Goal: Task Accomplishment & Management: Use online tool/utility

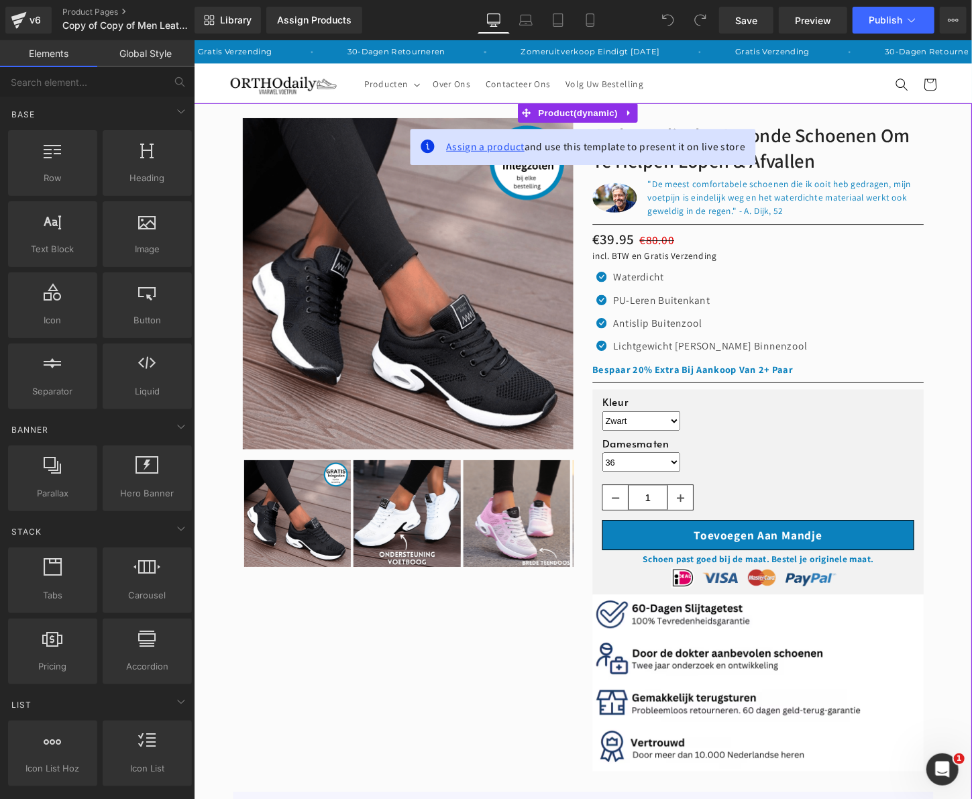
click at [512, 154] on span "Assign a product" at bounding box center [497, 151] width 82 height 14
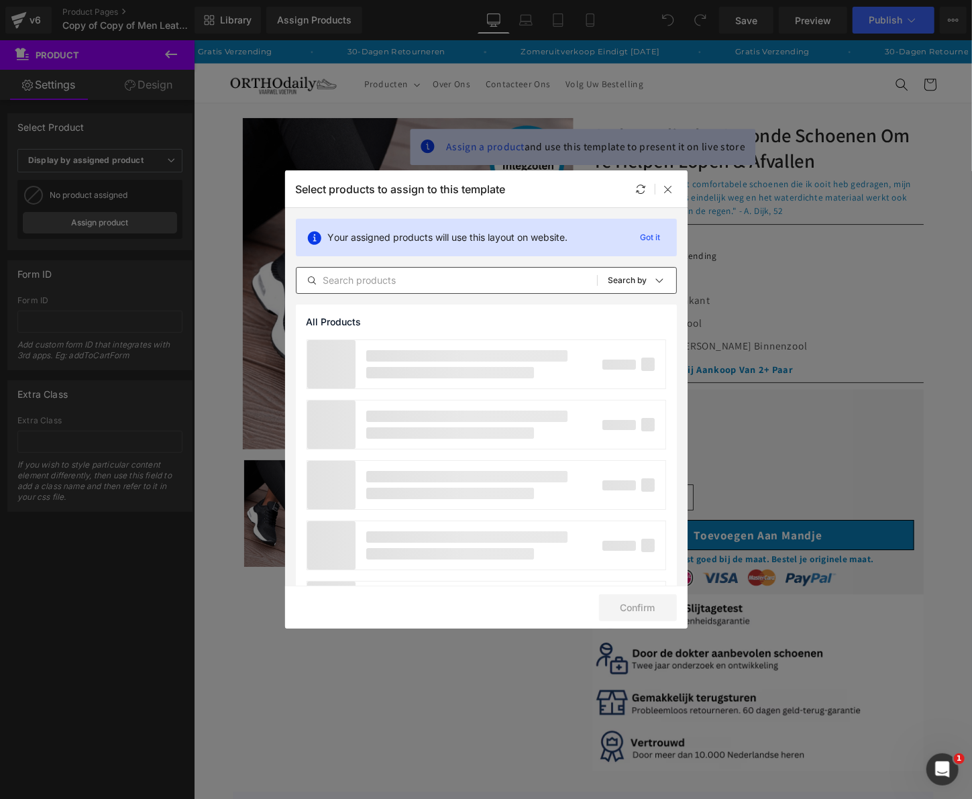
click at [392, 278] on input "text" at bounding box center [446, 280] width 300 height 16
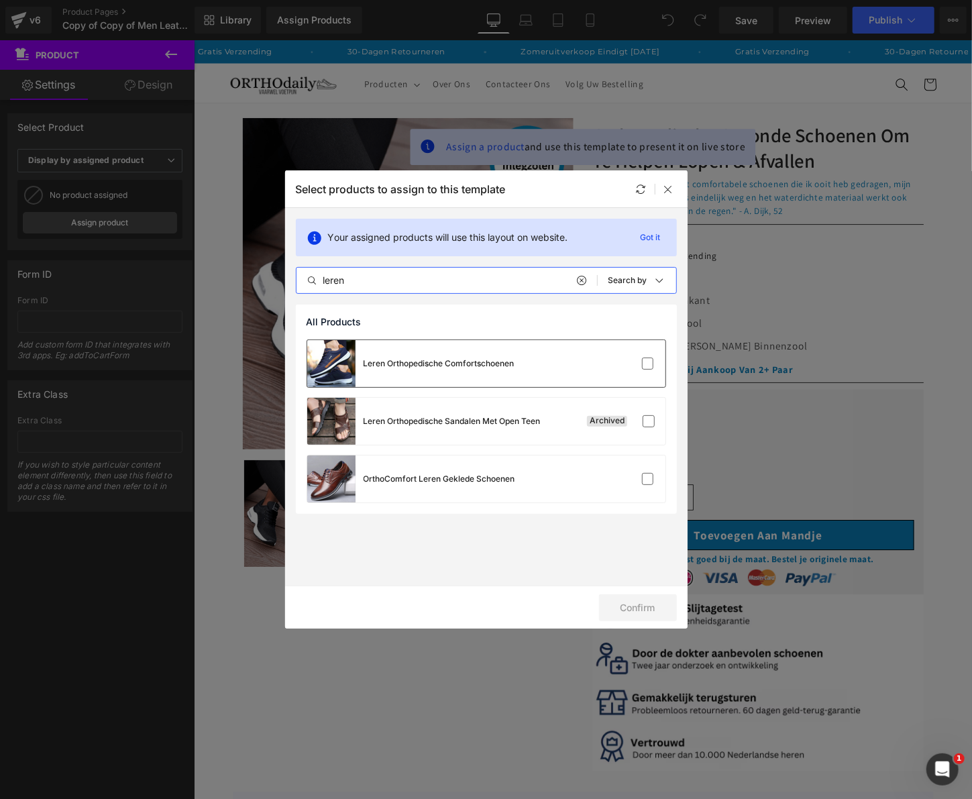
type input "leren"
click at [443, 362] on div "Leren Orthopedische Comfortschoenen" at bounding box center [439, 363] width 151 height 12
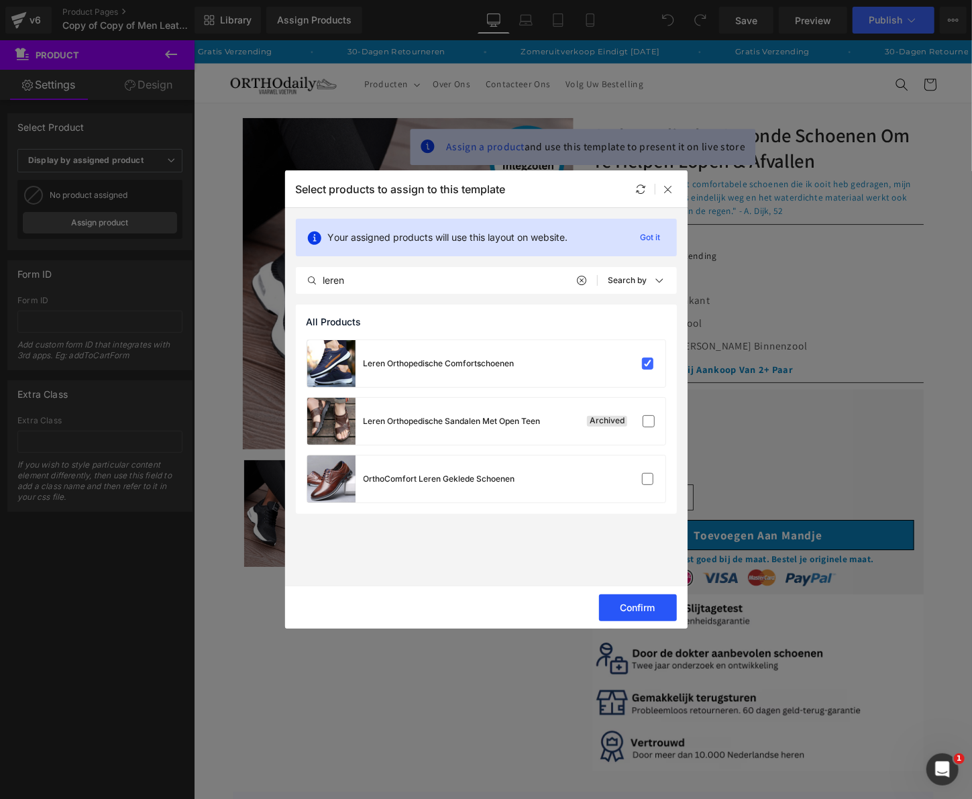
click at [635, 612] on button "Confirm" at bounding box center [638, 607] width 78 height 27
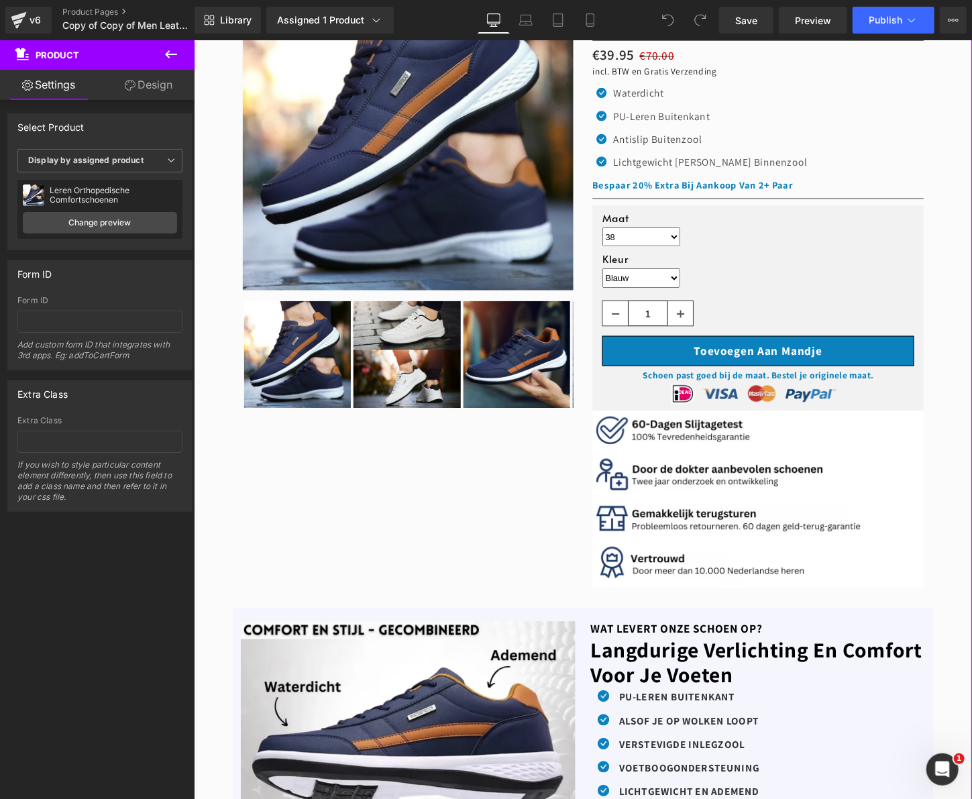
scroll to position [268, 0]
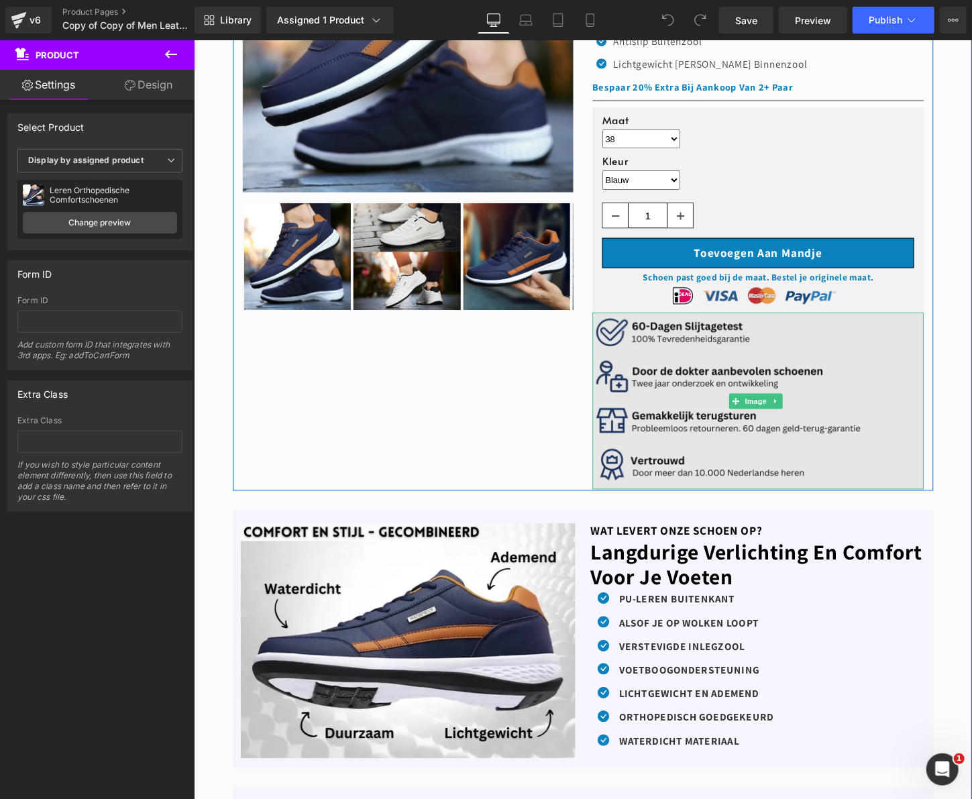
click at [834, 358] on img at bounding box center [781, 415] width 345 height 184
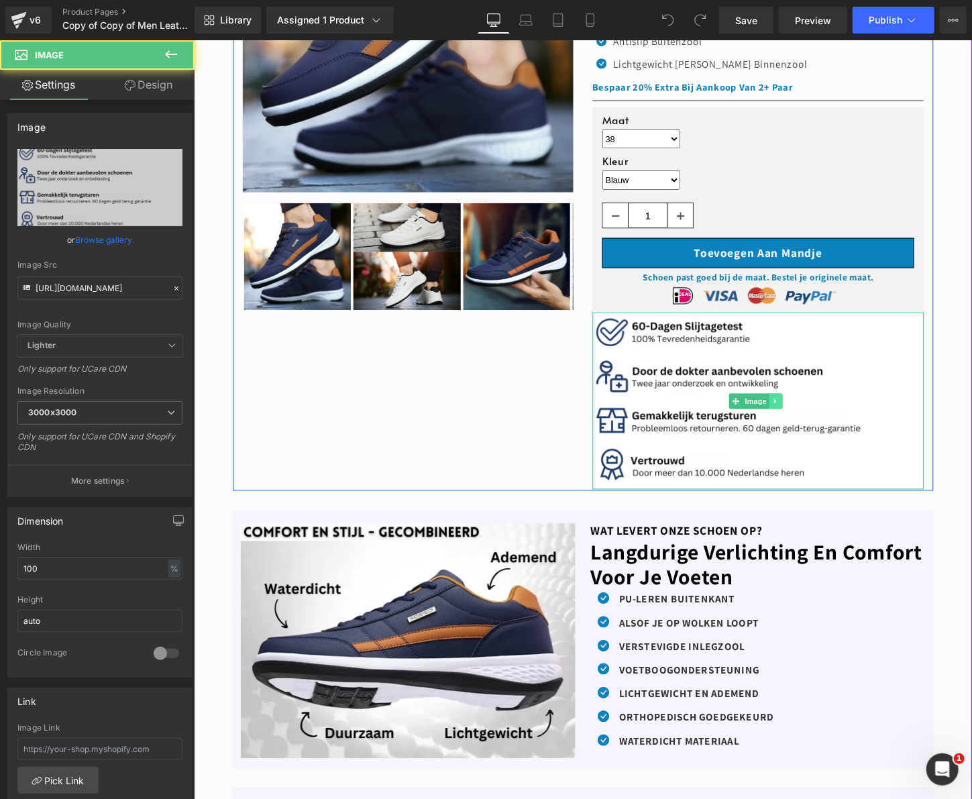
click at [795, 408] on link at bounding box center [800, 416] width 14 height 16
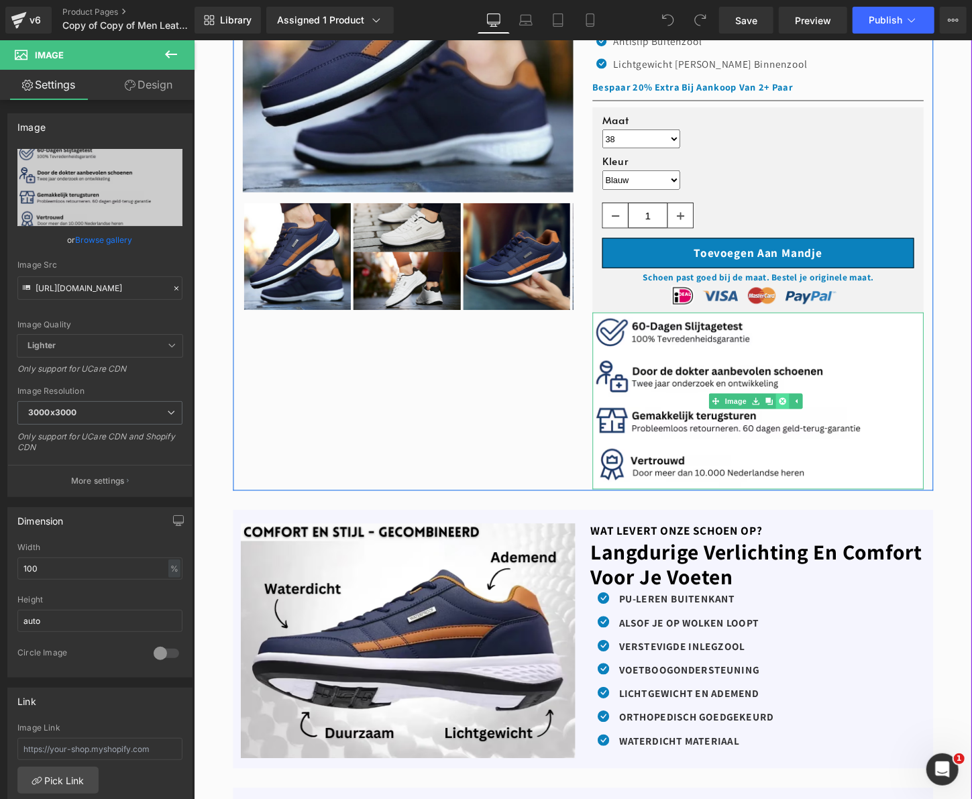
click at [804, 413] on icon at bounding box center [807, 415] width 7 height 7
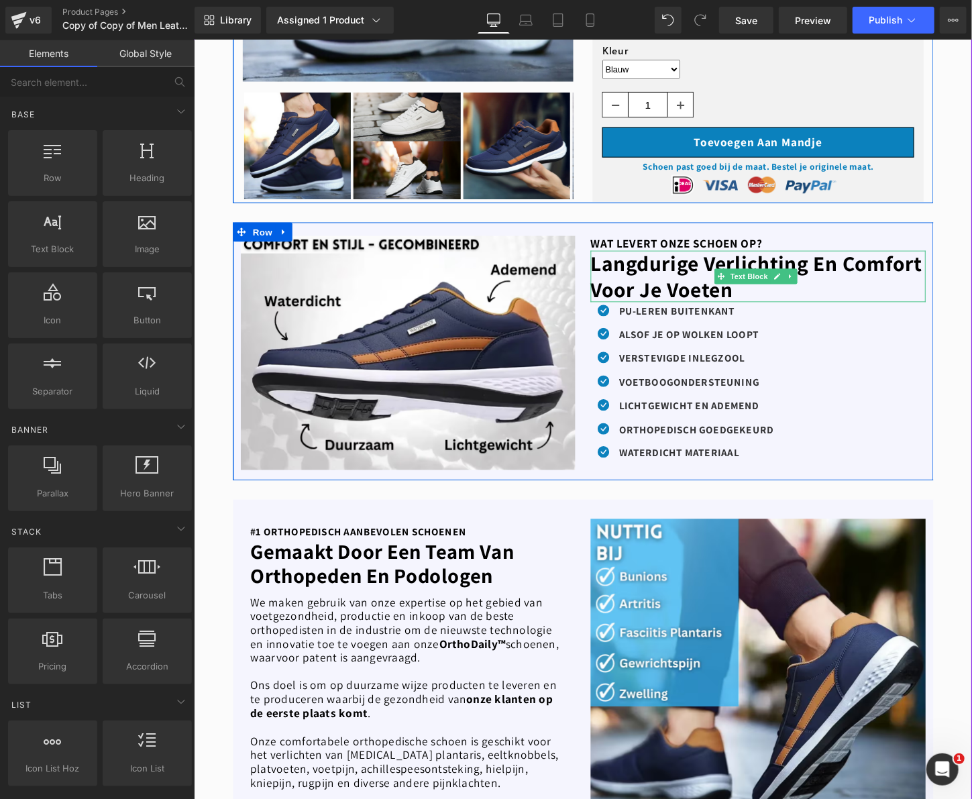
scroll to position [402, 0]
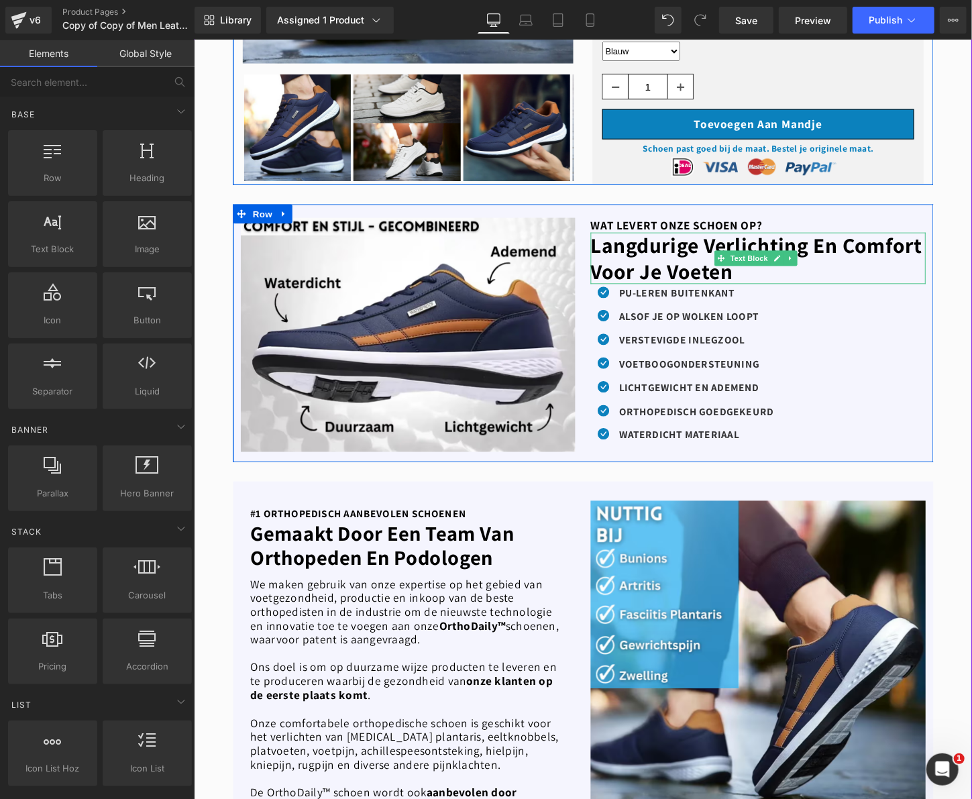
click at [708, 270] on b "Langdurige Verlichting En Comfort Voor Je Voeten" at bounding box center [779, 267] width 345 height 56
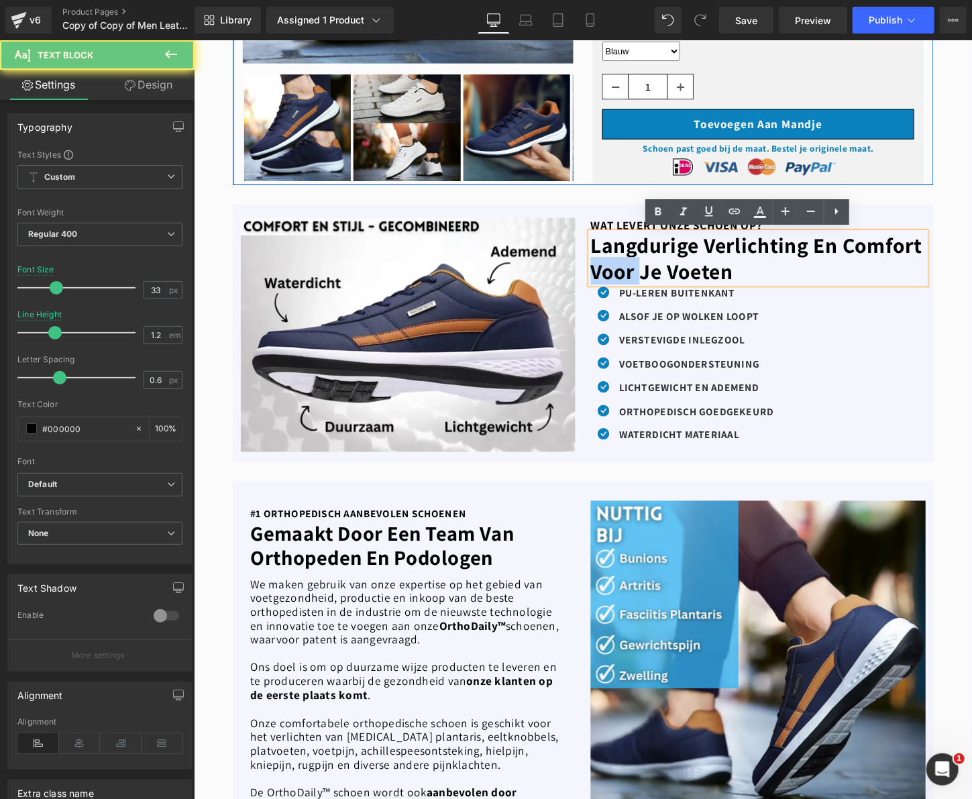
click at [708, 270] on b "Langdurige Verlichting En Comfort Voor Je Voeten" at bounding box center [779, 267] width 345 height 56
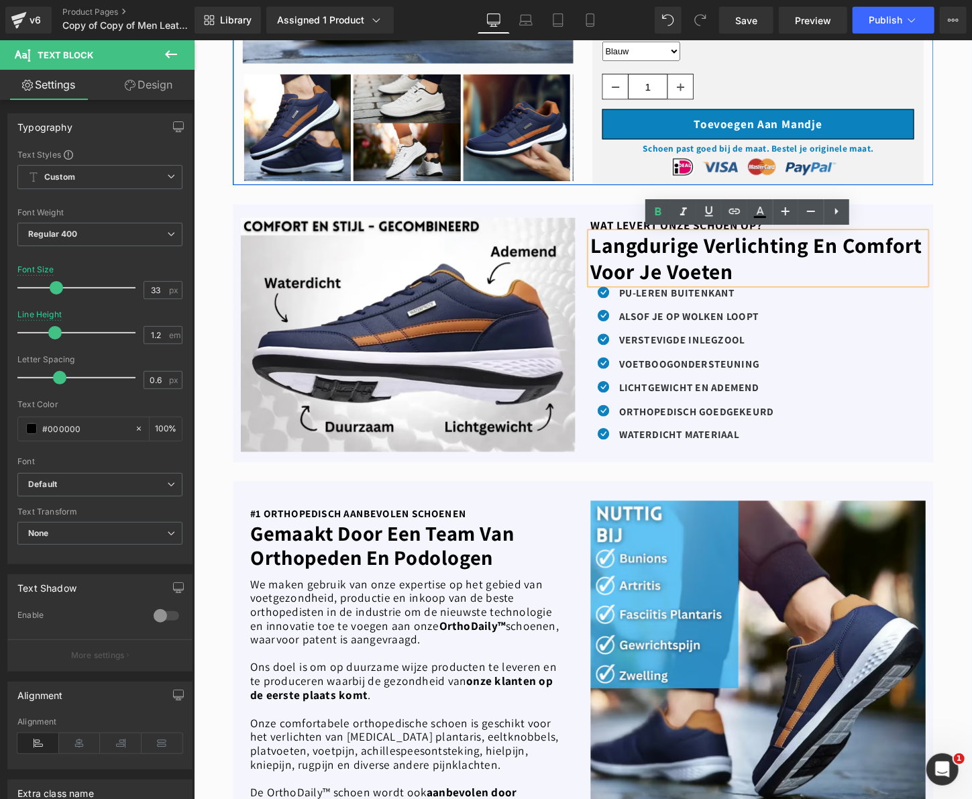
click at [791, 269] on b "Langdurige Verlichting En Comfort Voor Je Voeten" at bounding box center [779, 267] width 345 height 56
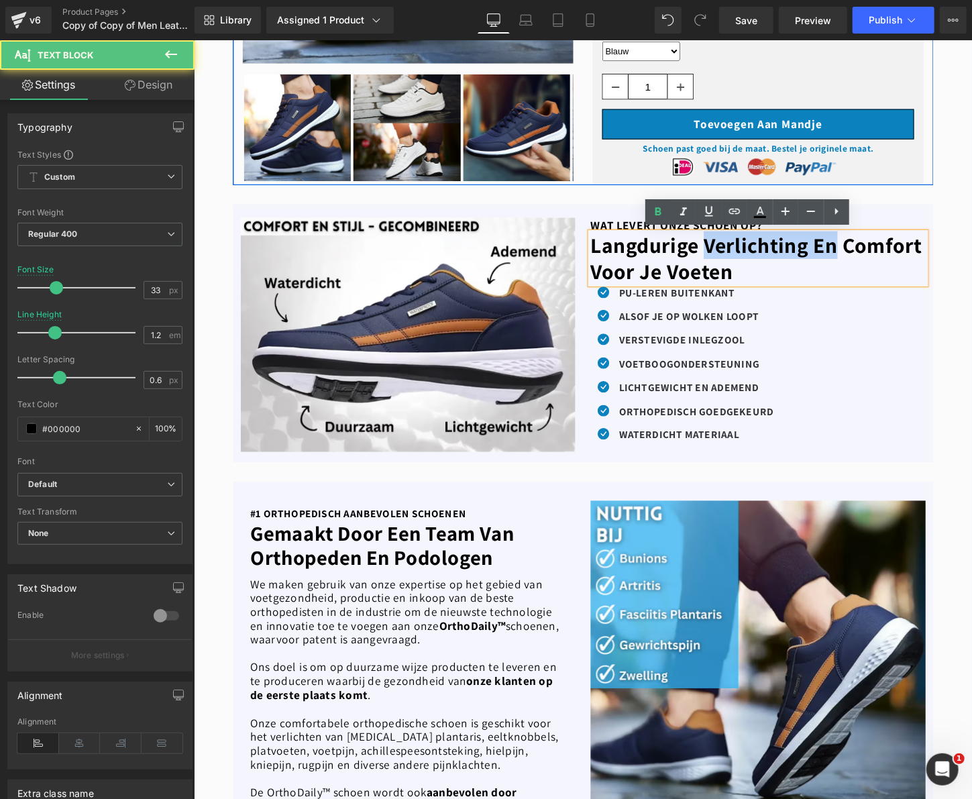
drag, startPoint x: 858, startPoint y: 247, endPoint x: 719, endPoint y: 247, distance: 138.8
click at [719, 247] on b "Langdurige Verlichting En Comfort Voor Je Voeten" at bounding box center [779, 267] width 345 height 56
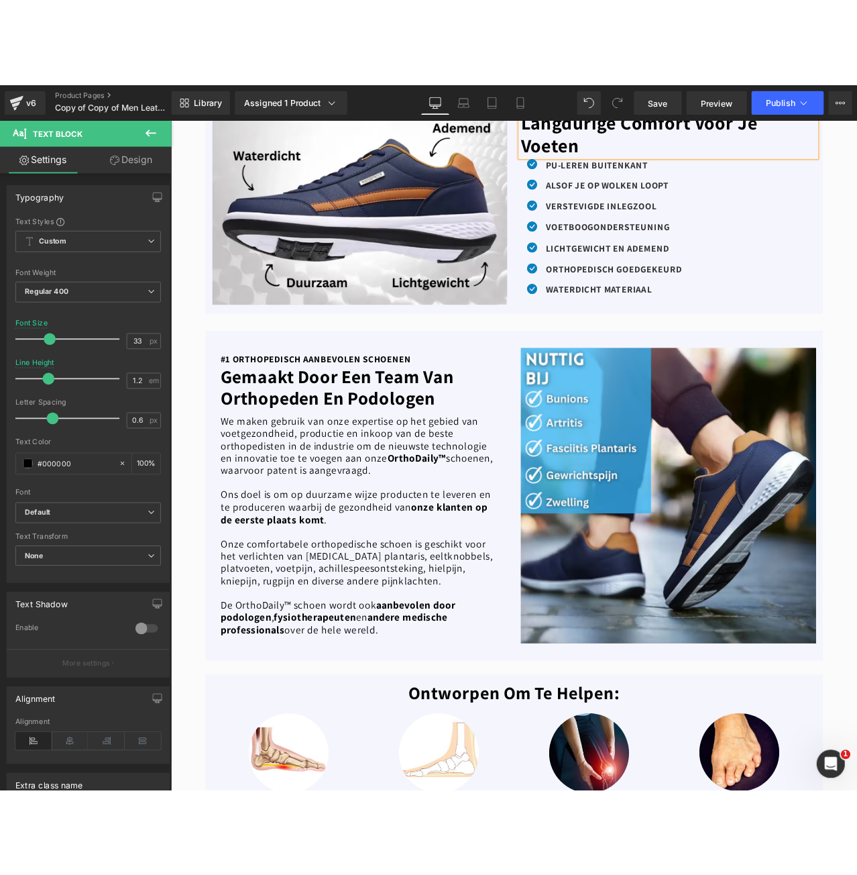
scroll to position [671, 0]
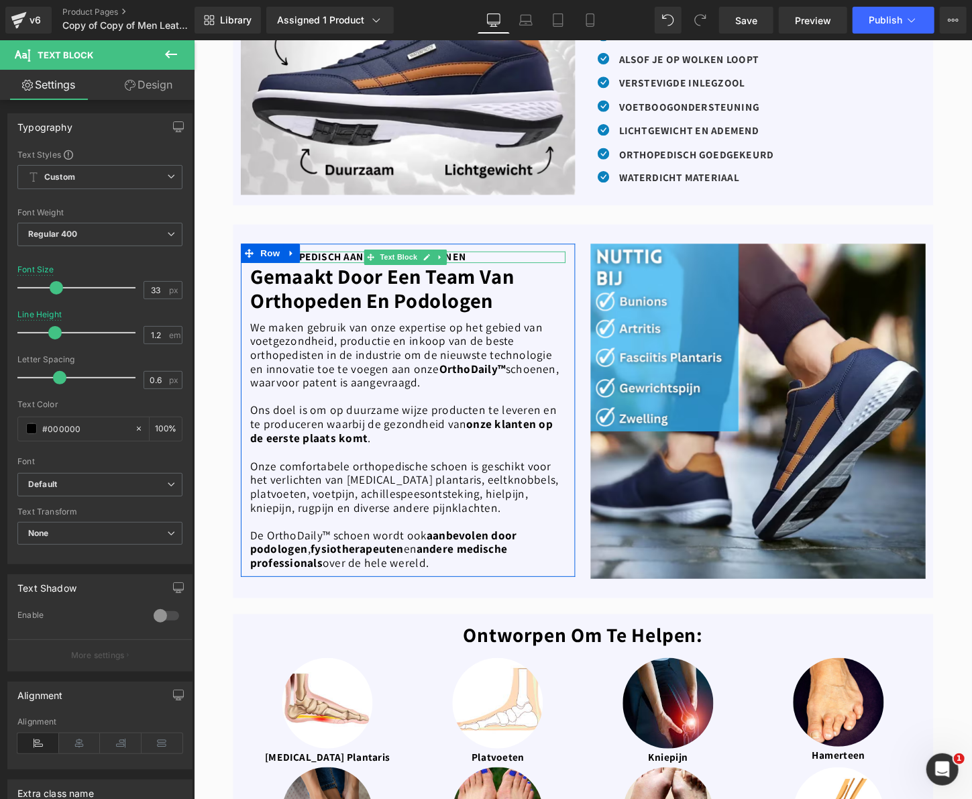
click at [362, 262] on b "#1 ORTHOPEDISCH AANBEVOLEN SCHOENEN" at bounding box center [364, 265] width 225 height 14
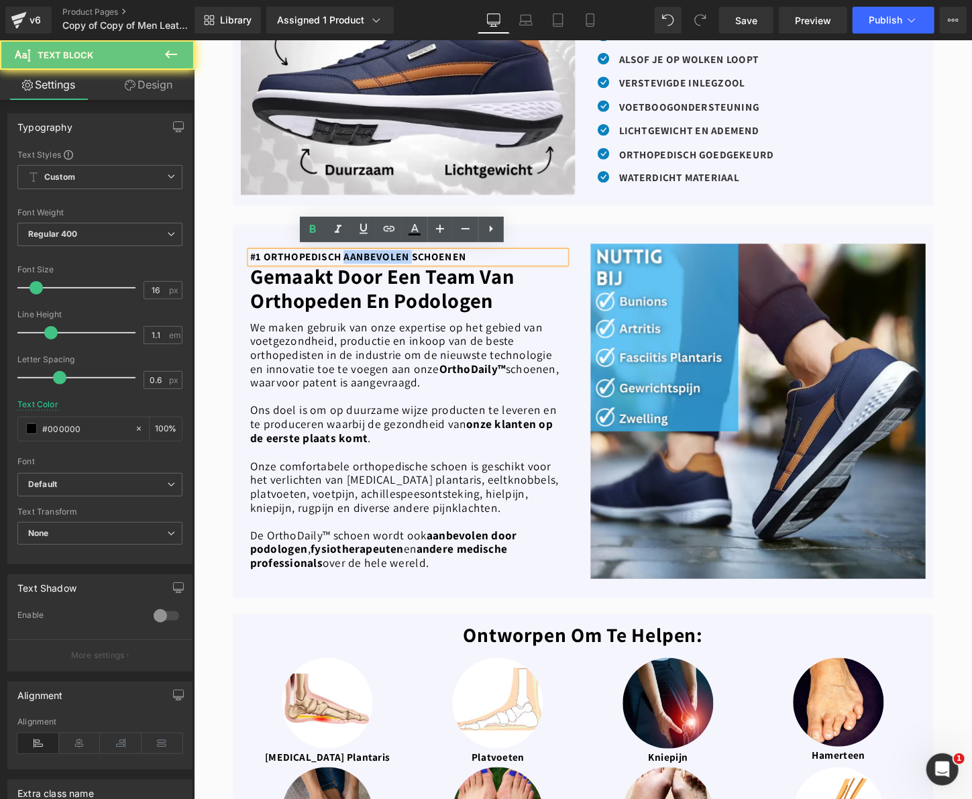
click at [362, 262] on b "#1 ORTHOPEDISCH AANBEVOLEN SCHOENEN" at bounding box center [364, 265] width 225 height 14
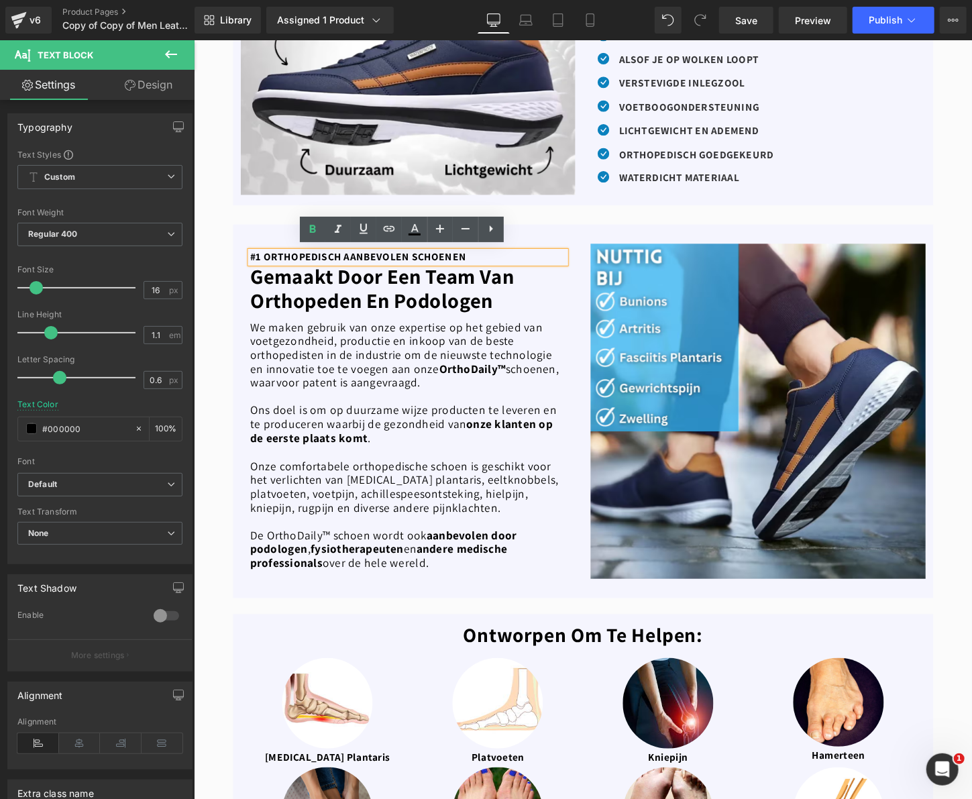
click at [257, 261] on b "#1 ORTHOPEDISCH AANBEVOLEN SCHOENEN" at bounding box center [364, 265] width 225 height 14
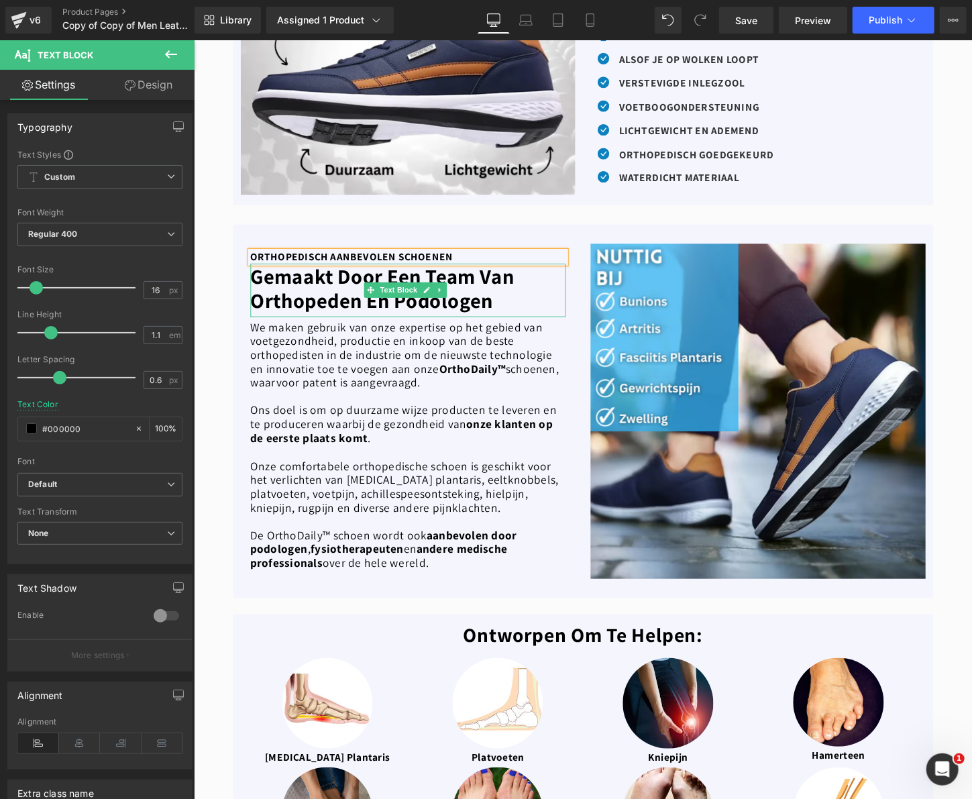
click at [335, 289] on b "Gemaakt Door Een Team Van Orthopeden En Podologen" at bounding box center [390, 298] width 276 height 54
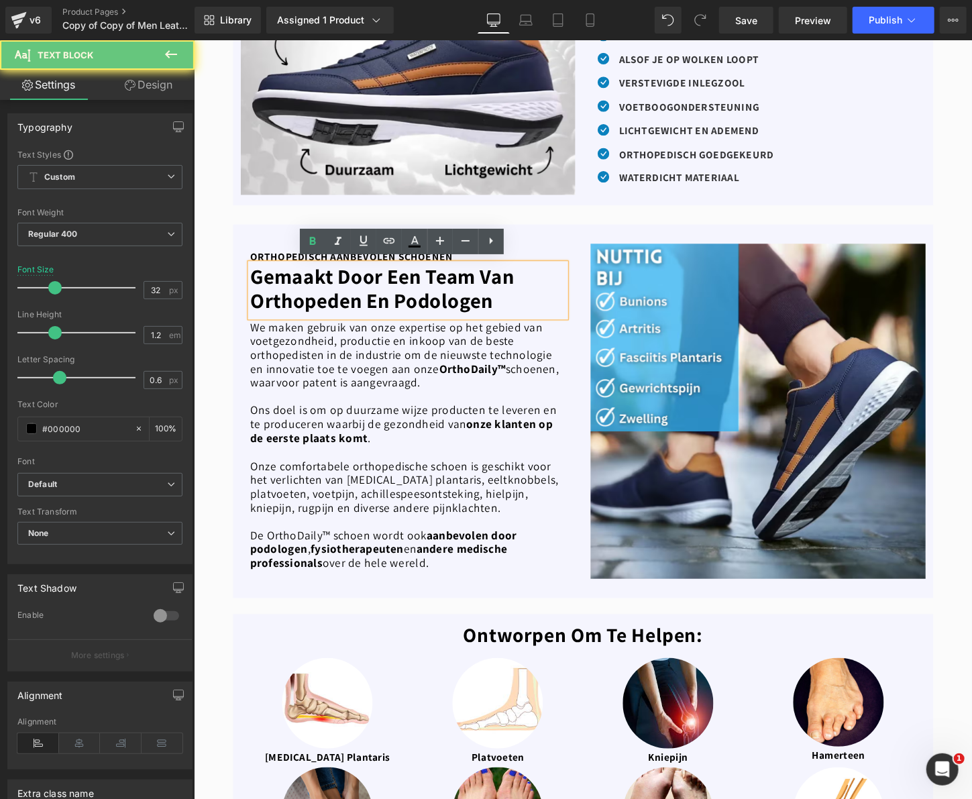
click at [335, 289] on b "Gemaakt Door Een Team Van Orthopeden En Podologen" at bounding box center [390, 298] width 276 height 54
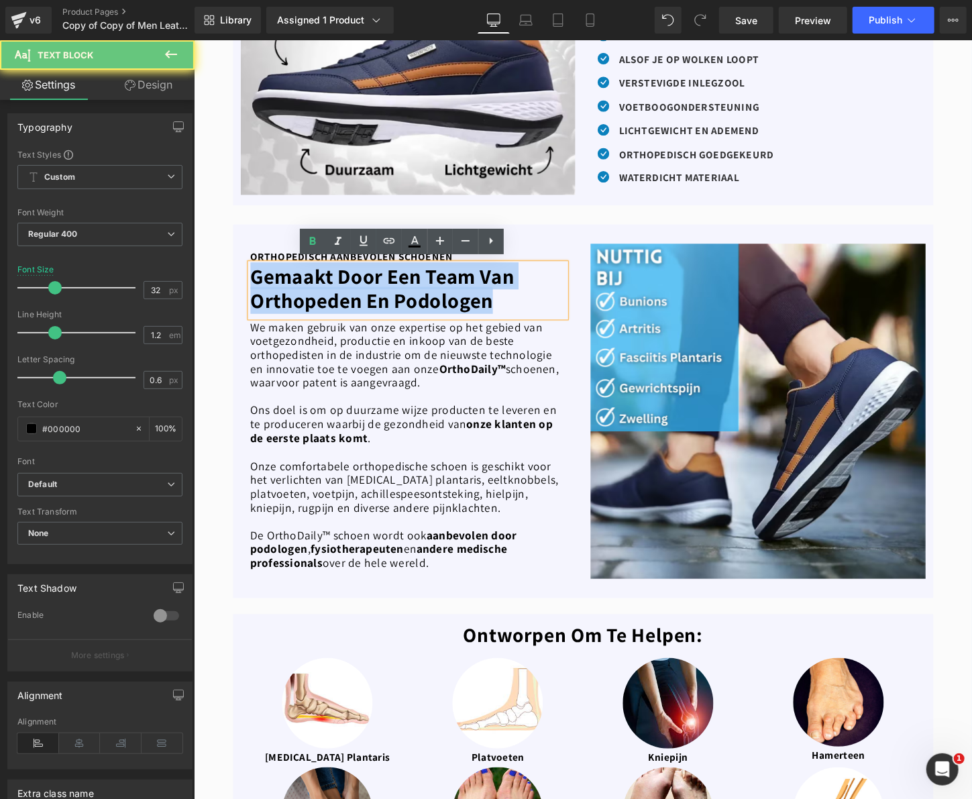
click at [335, 289] on b "Gemaakt Door Een Team Van Orthopeden En Podologen" at bounding box center [390, 298] width 276 height 54
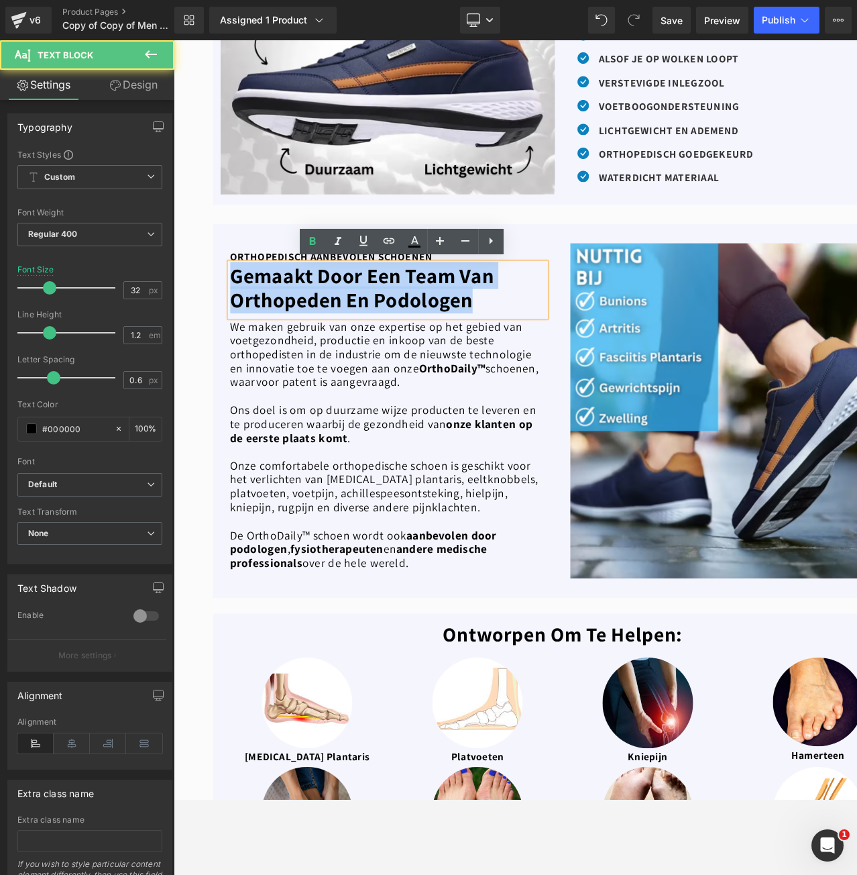
click at [478, 309] on b "Gemaakt Door Een Team Van Orthopeden En Podologen" at bounding box center [371, 299] width 276 height 54
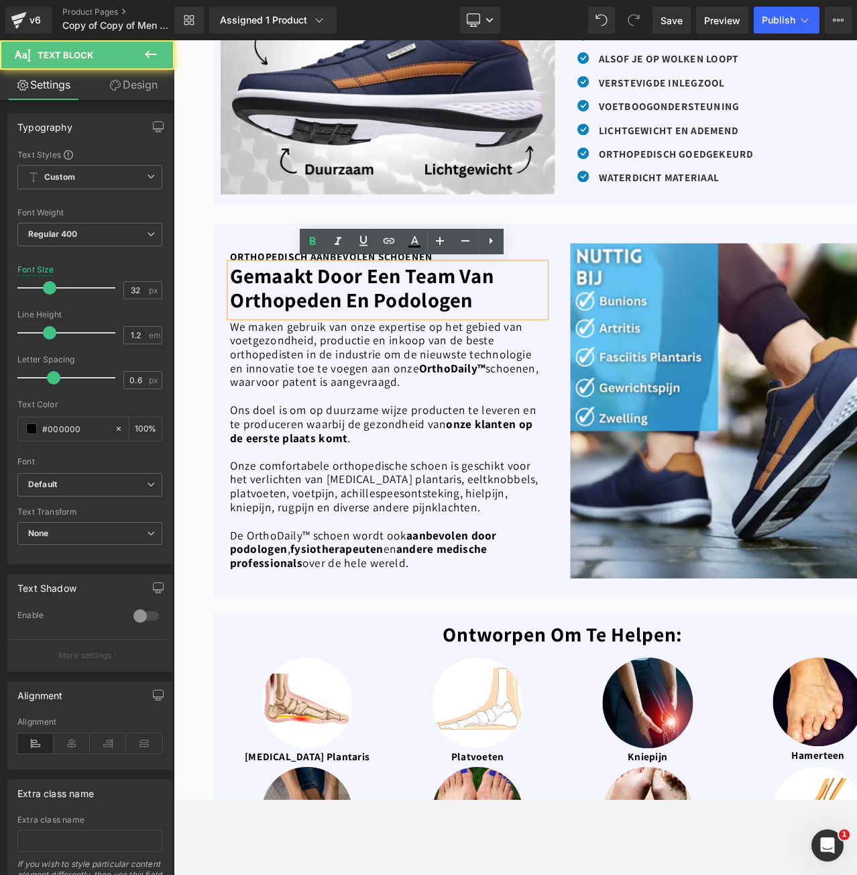
click at [478, 309] on b "Gemaakt Door Een Team Van Orthopeden En Podologen" at bounding box center [371, 299] width 276 height 54
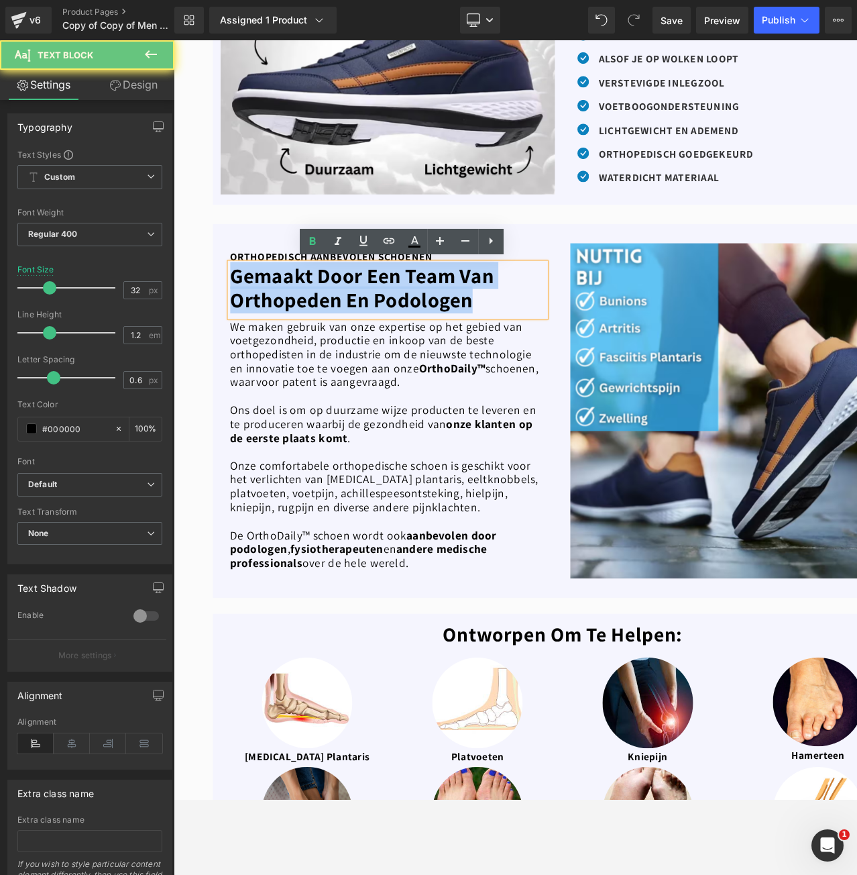
click at [478, 309] on b "Gemaakt Door Een Team Van Orthopeden En Podologen" at bounding box center [371, 299] width 276 height 54
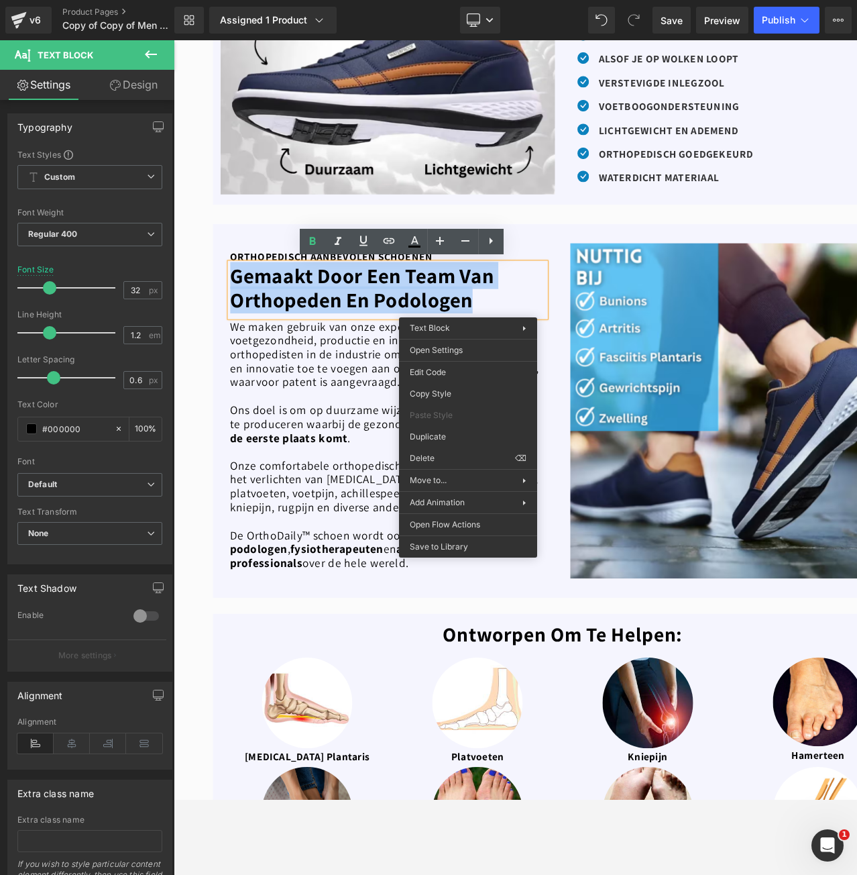
click at [382, 310] on b "Gemaakt Door Een Team Van Orthopeden En Podologen" at bounding box center [371, 299] width 276 height 54
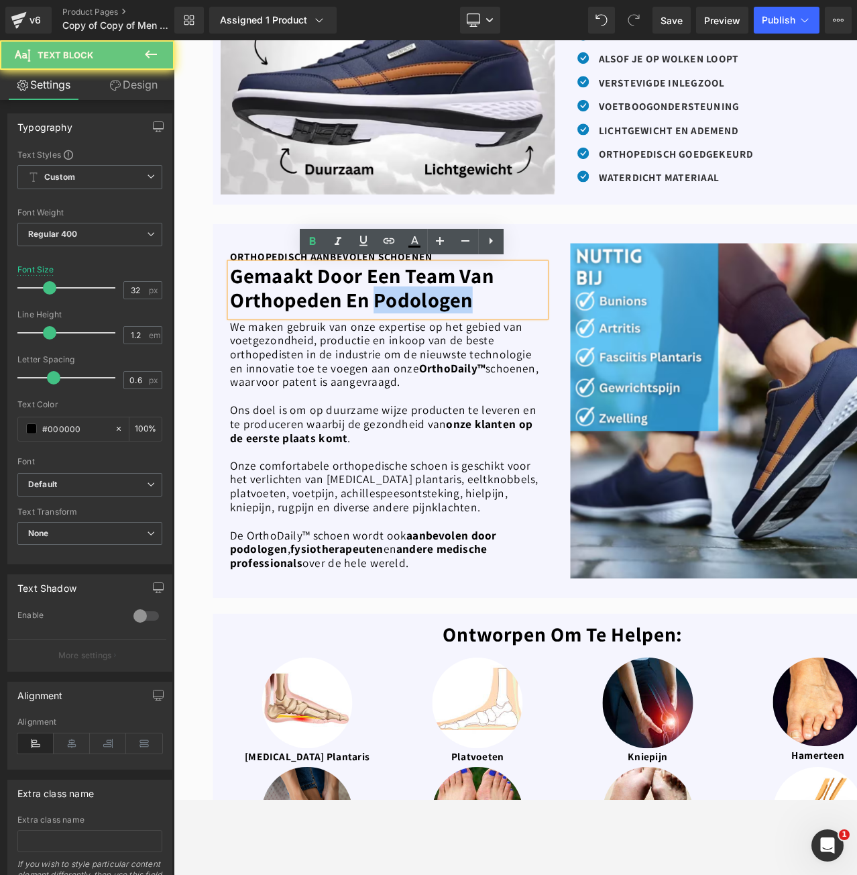
click at [382, 310] on b "Gemaakt Door Een Team Van Orthopeden En Podologen" at bounding box center [371, 299] width 276 height 54
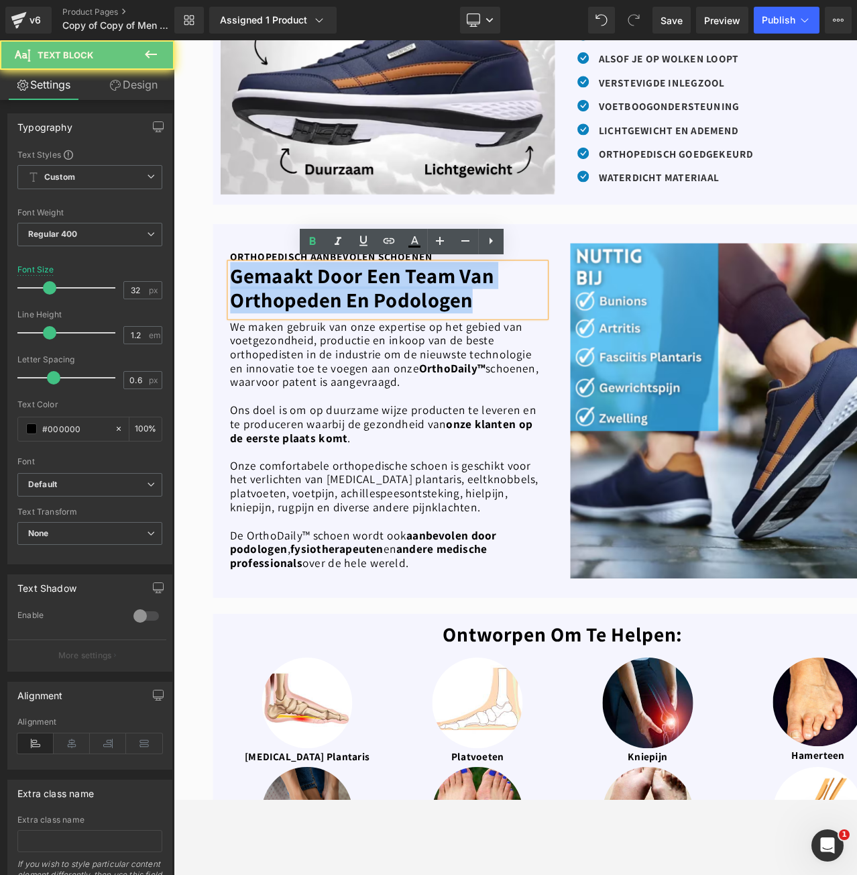
click at [382, 310] on b "Gemaakt Door Een Team Van Orthopeden En Podologen" at bounding box center [371, 299] width 276 height 54
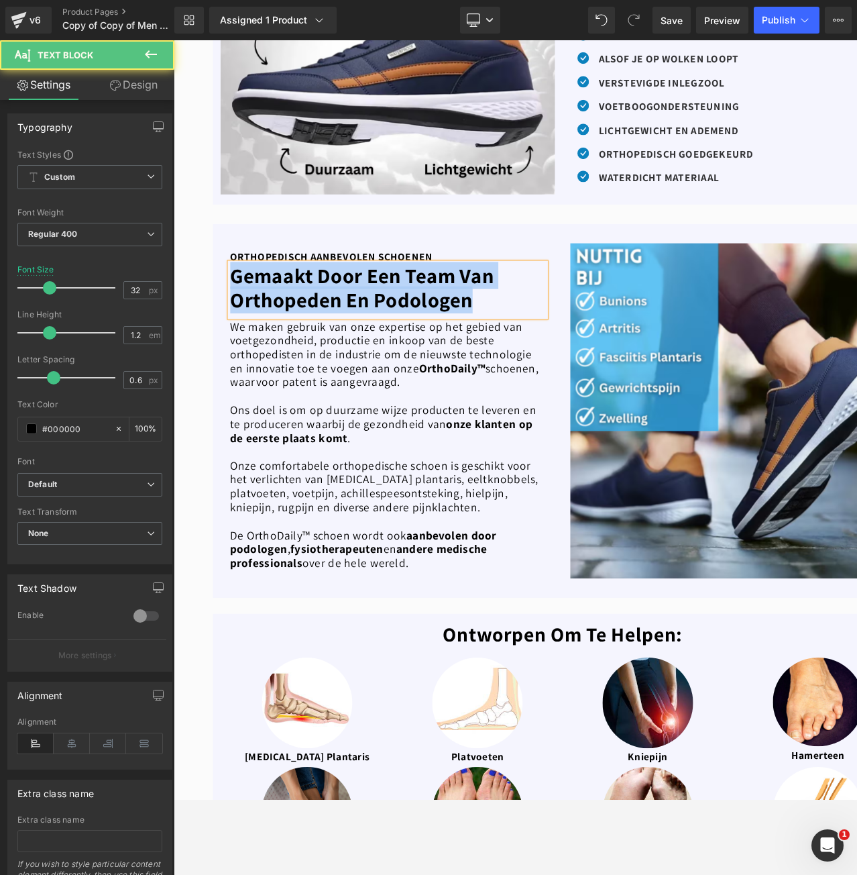
click at [423, 282] on b "Gemaakt Door Een Team Van Orthopeden En Podologen" at bounding box center [371, 299] width 276 height 54
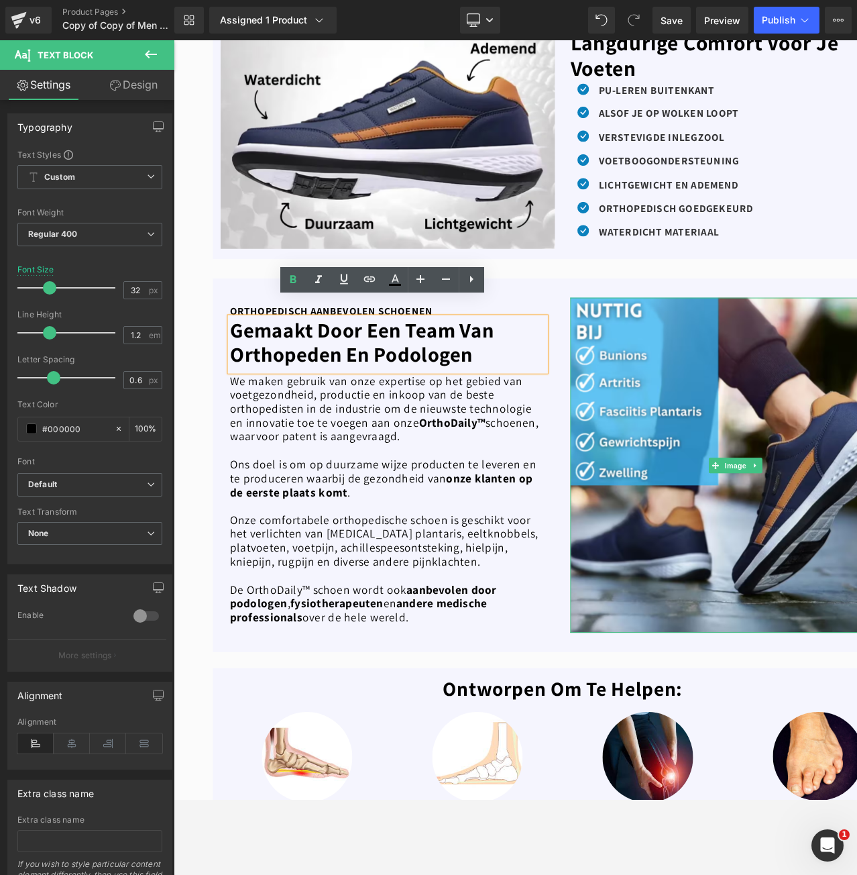
scroll to position [537, 0]
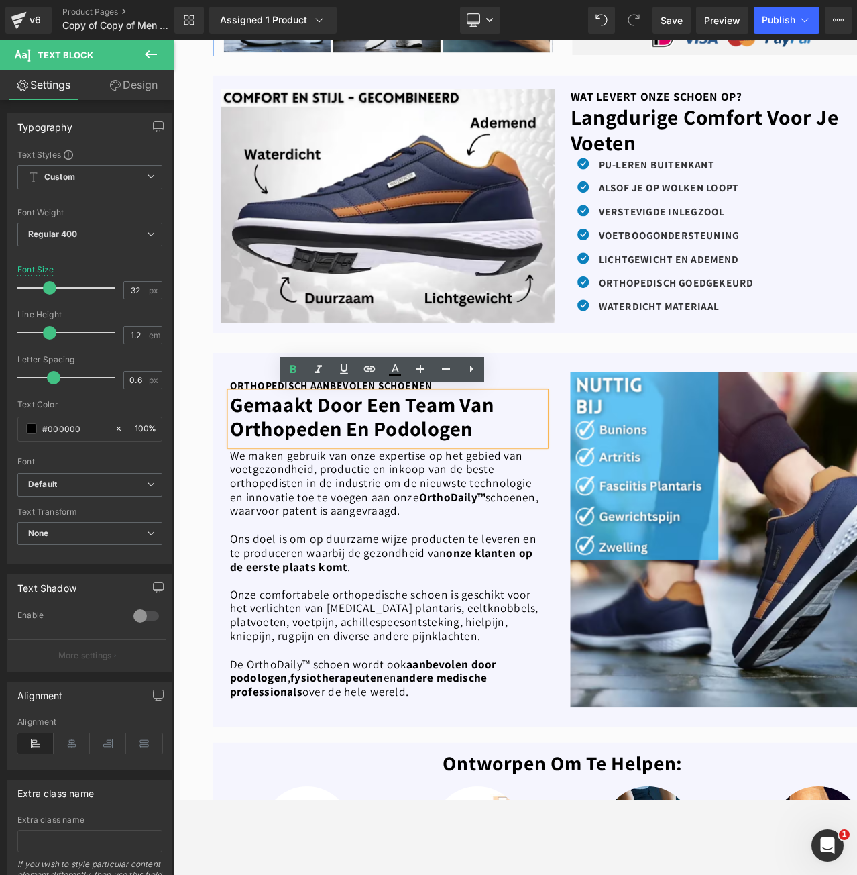
click at [751, 281] on ul "Icon PU-leren buitenkant Text Block Icon alsof je op wolken loopt Text Block Ic…" at bounding box center [683, 247] width 190 height 173
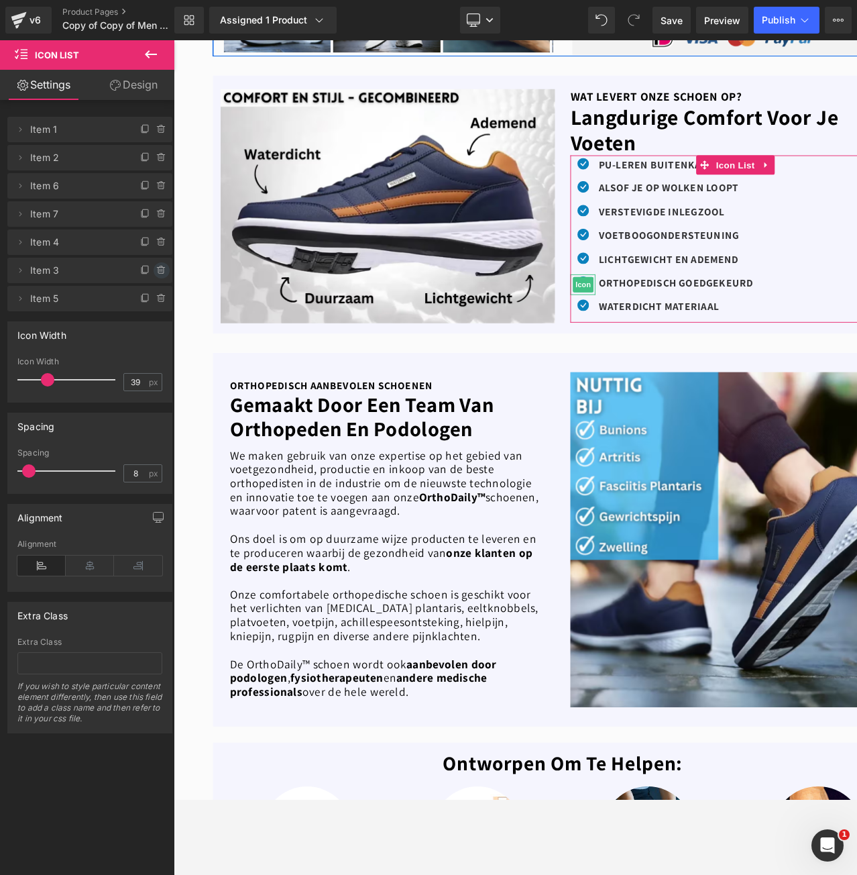
click at [157, 270] on icon at bounding box center [161, 270] width 11 height 11
click at [157, 270] on button "Delete" at bounding box center [147, 270] width 42 height 17
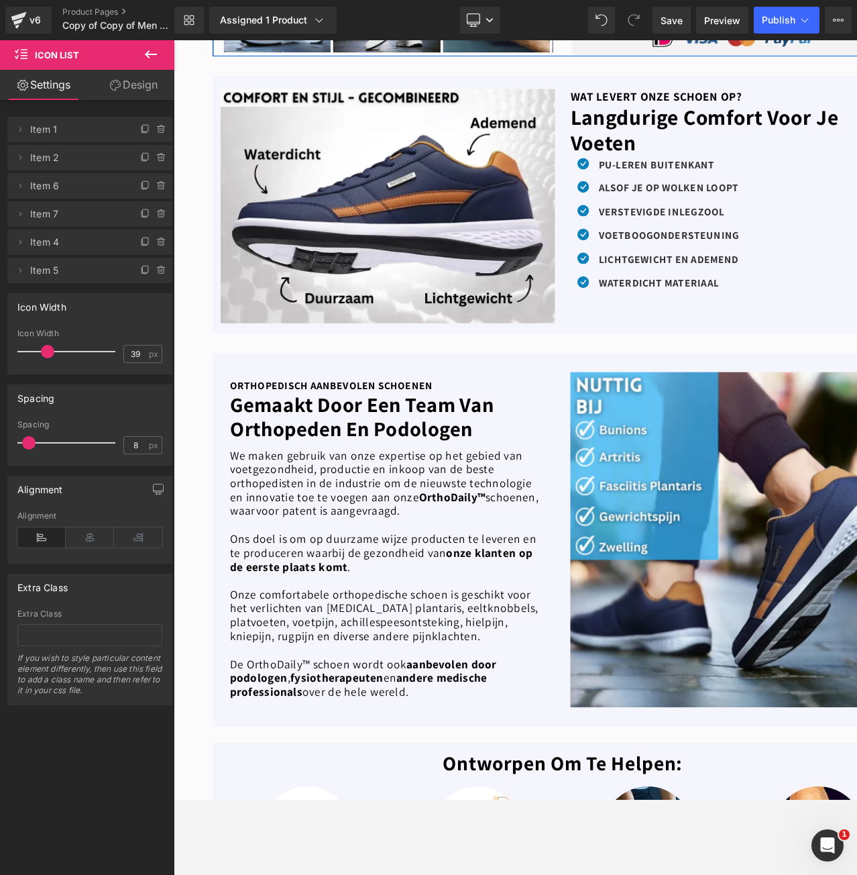
scroll to position [671, 0]
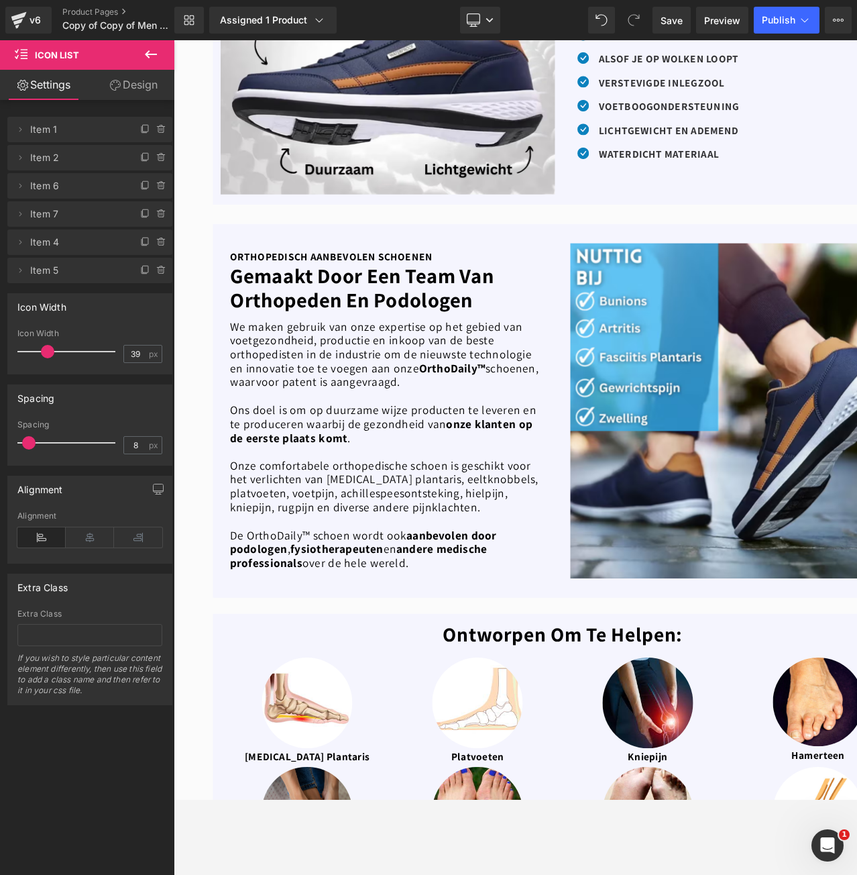
click at [343, 290] on b "Gemaakt Door Een Team Van Orthopeden En Podologen" at bounding box center [371, 299] width 276 height 54
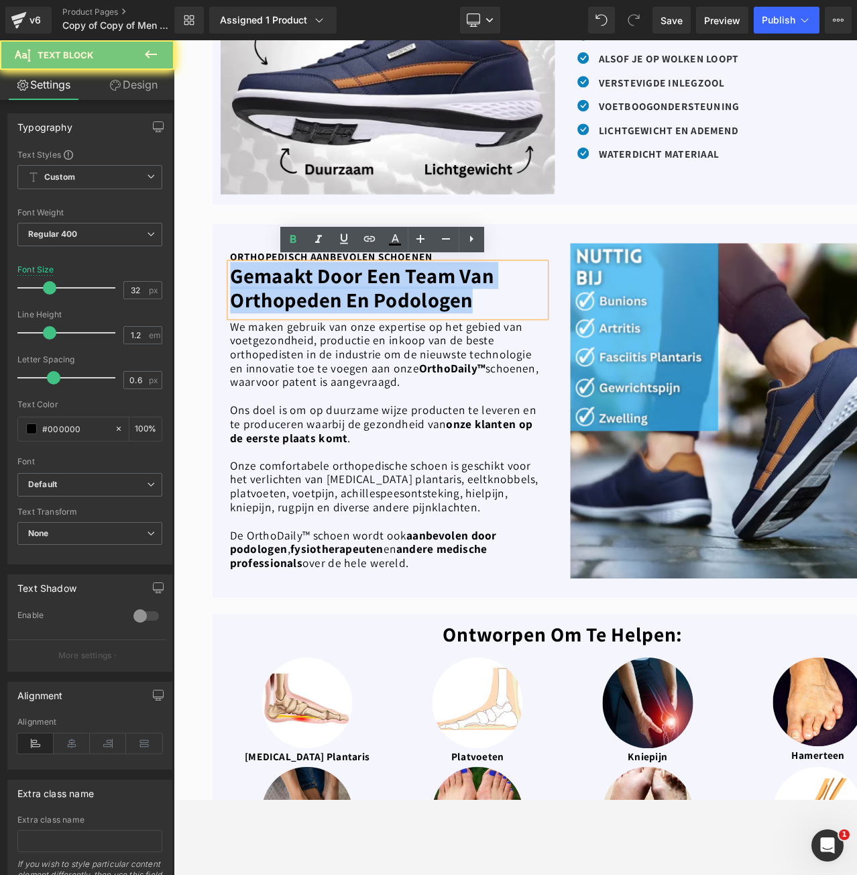
click at [343, 290] on b "Gemaakt Door Een Team Van Orthopeden En Podologen" at bounding box center [371, 299] width 276 height 54
paste div
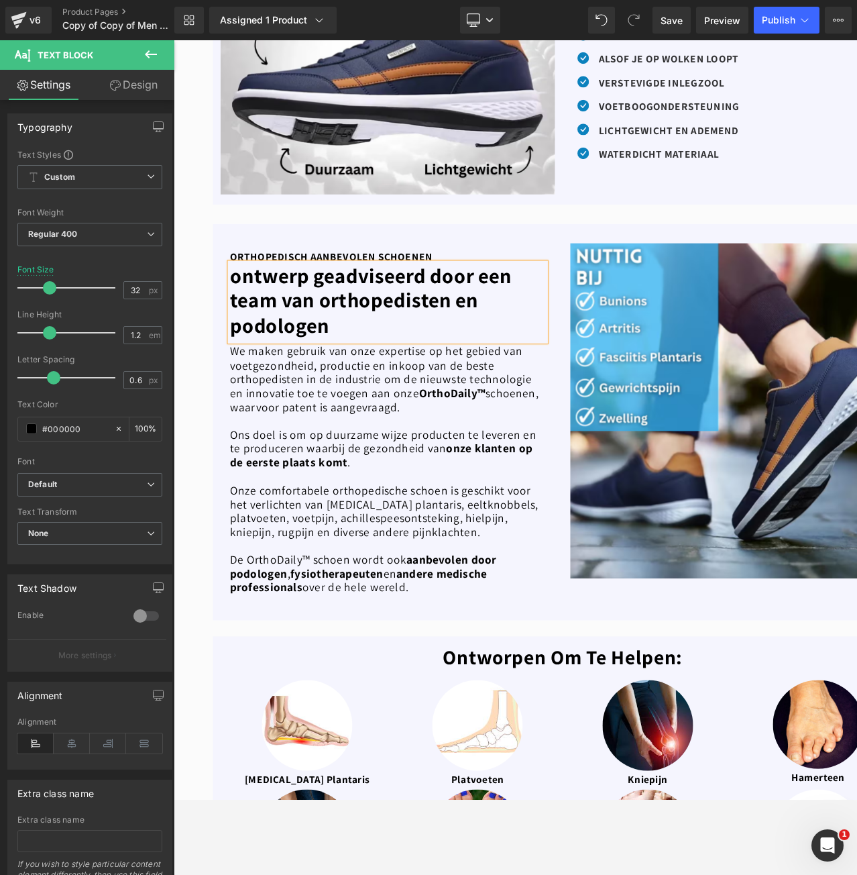
click at [339, 318] on b "ontwerp geadviseerd door een team van orthopedisten en podologen" at bounding box center [380, 312] width 294 height 80
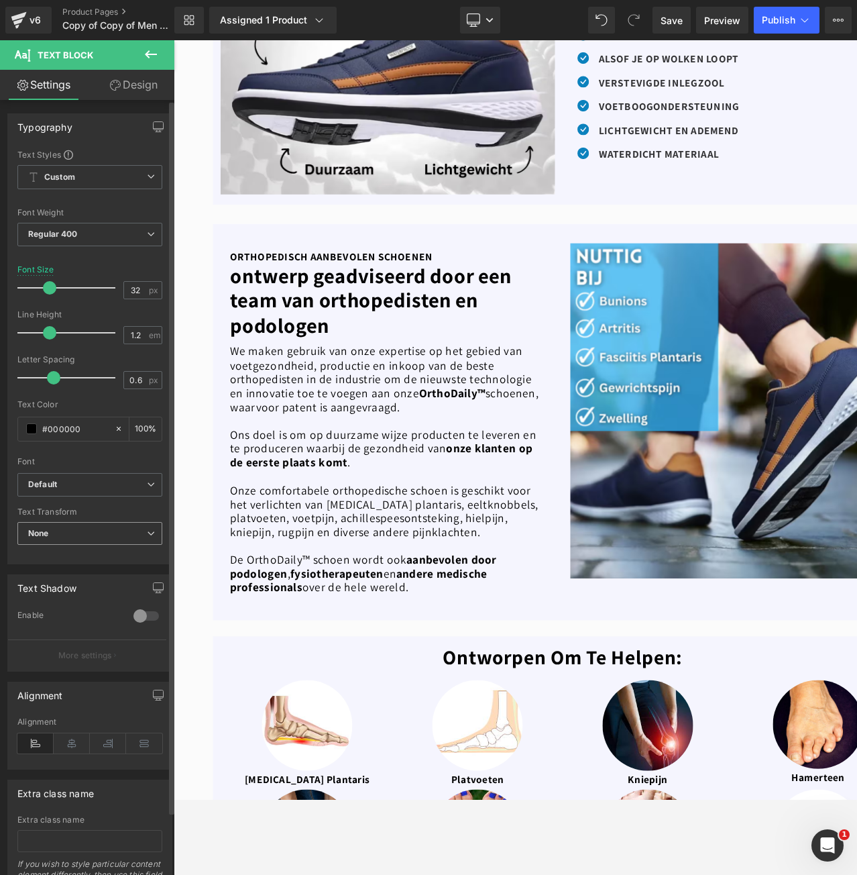
click at [79, 536] on span "None" at bounding box center [89, 533] width 145 height 23
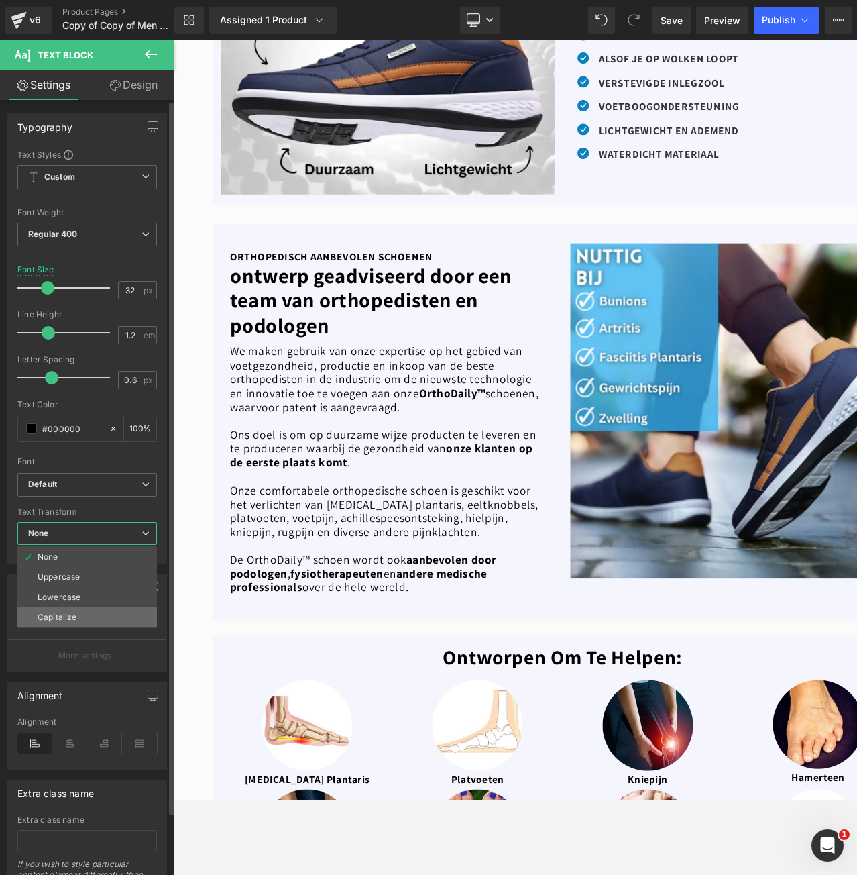
click at [82, 612] on li "Capitalize" at bounding box center [87, 617] width 140 height 20
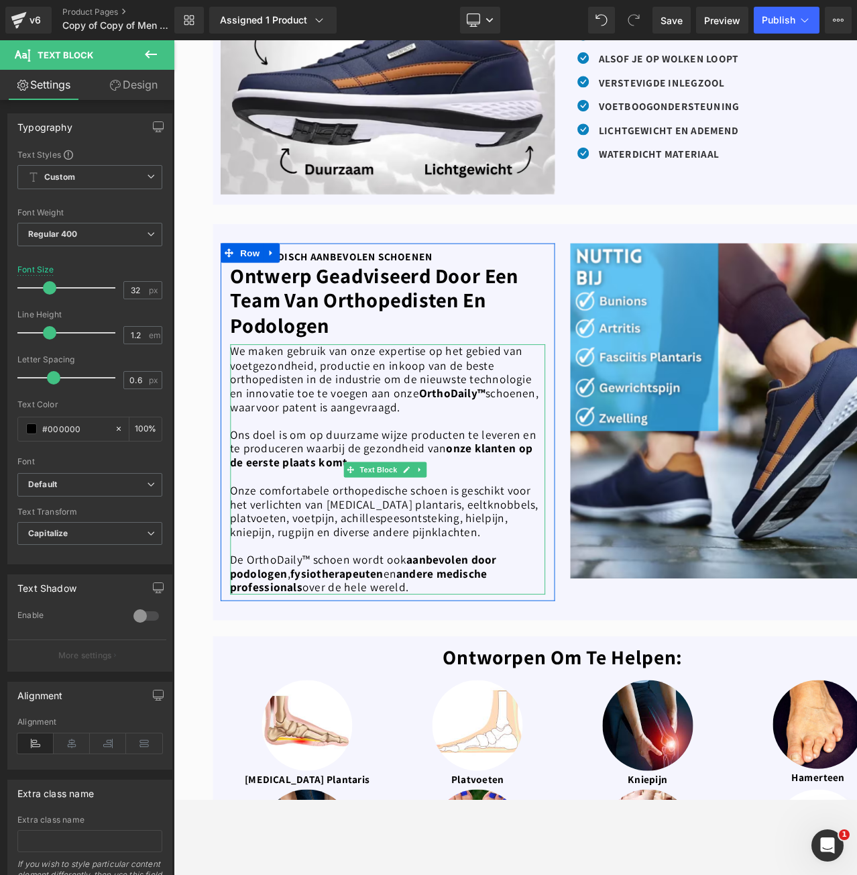
click at [426, 412] on p "We maken gebruik van onze expertise op het gebied van voetgezondheid, productie…" at bounding box center [397, 393] width 329 height 72
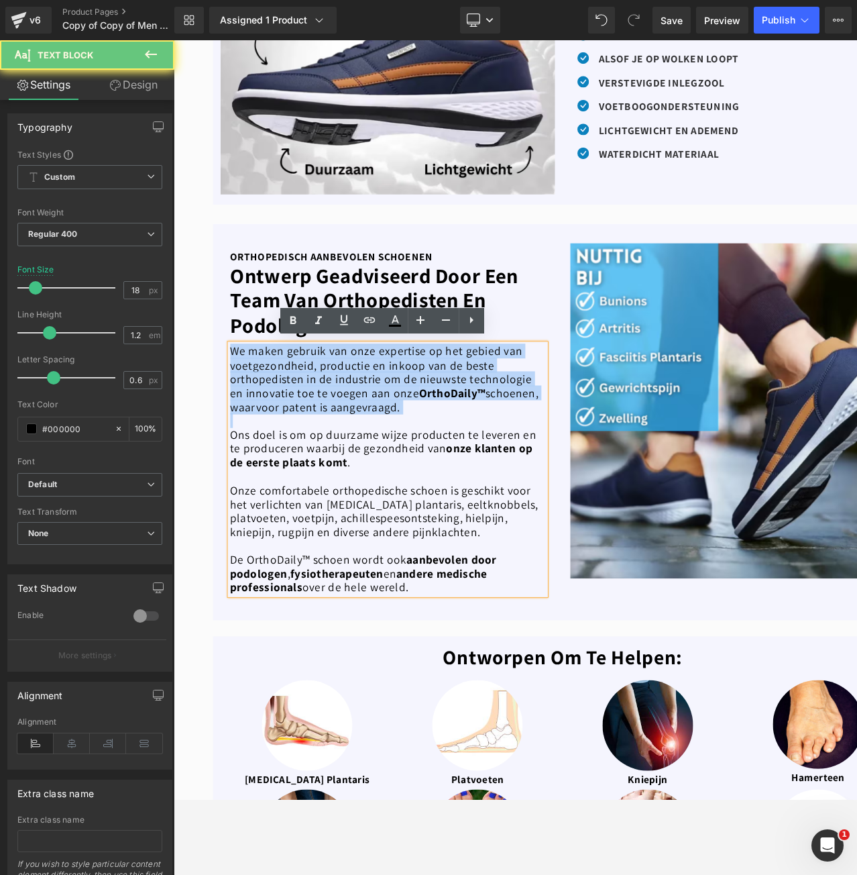
click at [426, 412] on p "We maken gebruik van onze expertise op het gebied van voetgezondheid, productie…" at bounding box center [397, 393] width 329 height 72
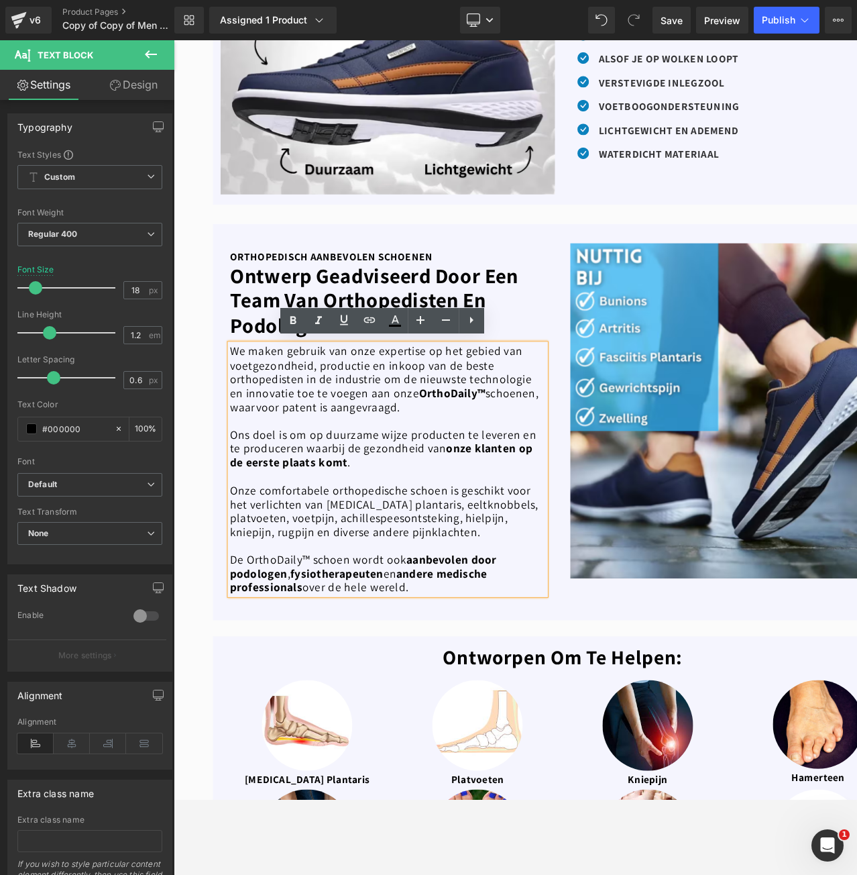
click at [313, 452] on p "Ons doel is om op duurzame wijze producten te leveren en te produceren waarbij …" at bounding box center [397, 467] width 329 height 44
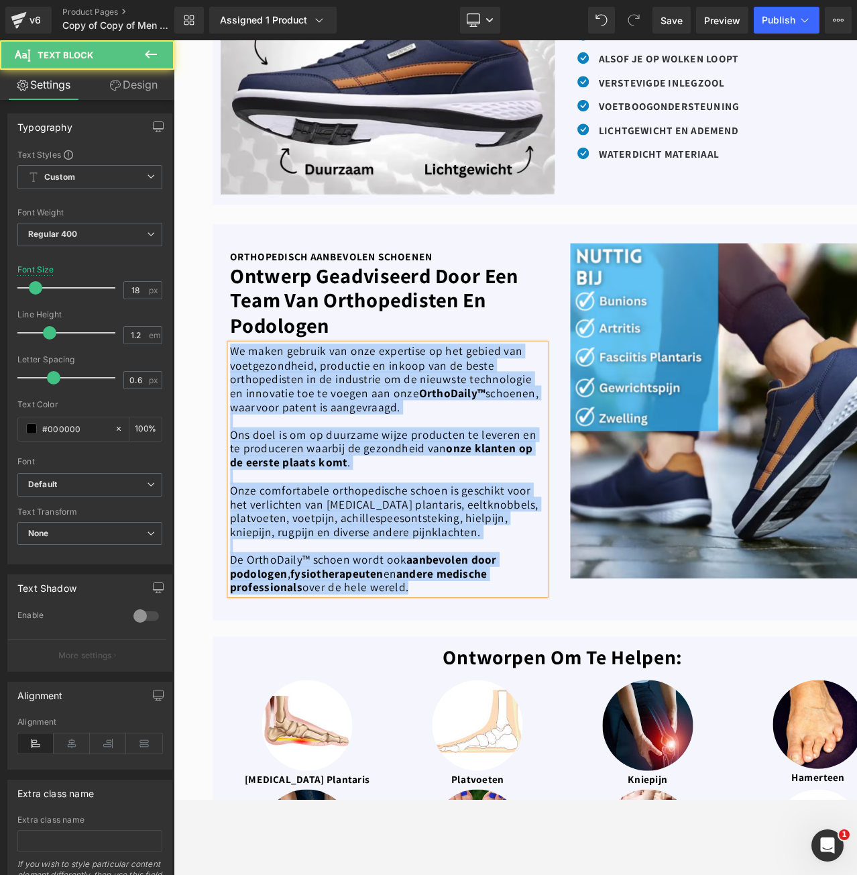
paste div
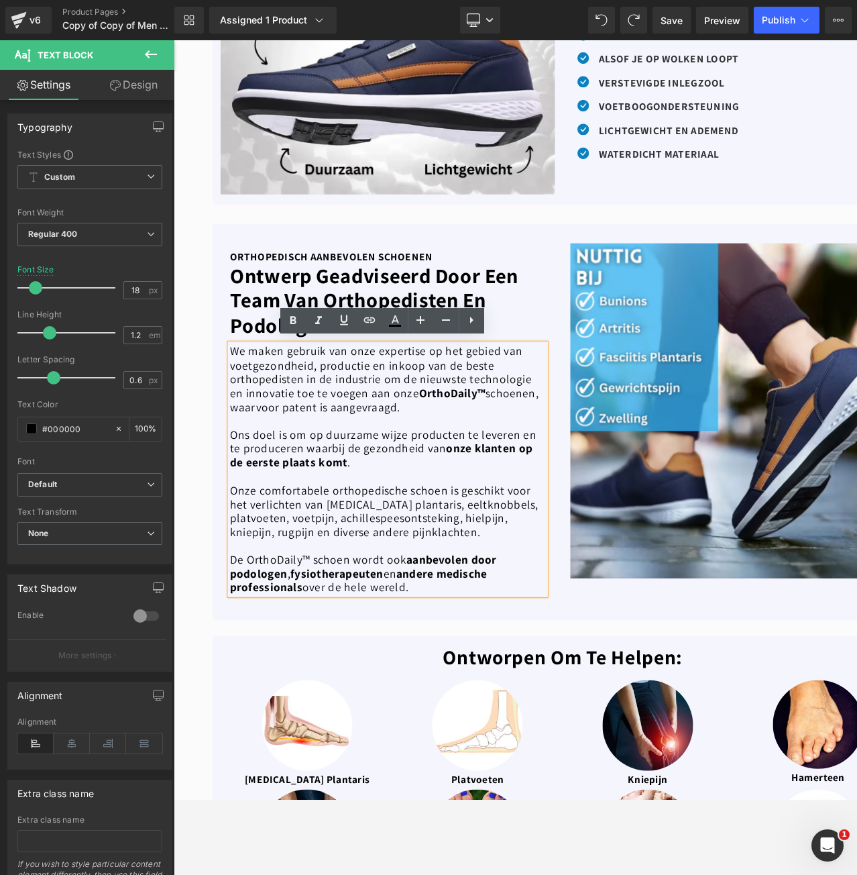
click at [429, 449] on p "Ons doel is om op duurzame wijze producten te leveren en te produceren waarbij …" at bounding box center [397, 467] width 329 height 44
click at [458, 445] on p "Ons doel is om op duurzame wijze producten te leveren en te produceren waarbij …" at bounding box center [397, 467] width 329 height 44
click at [419, 430] on p at bounding box center [397, 437] width 329 height 15
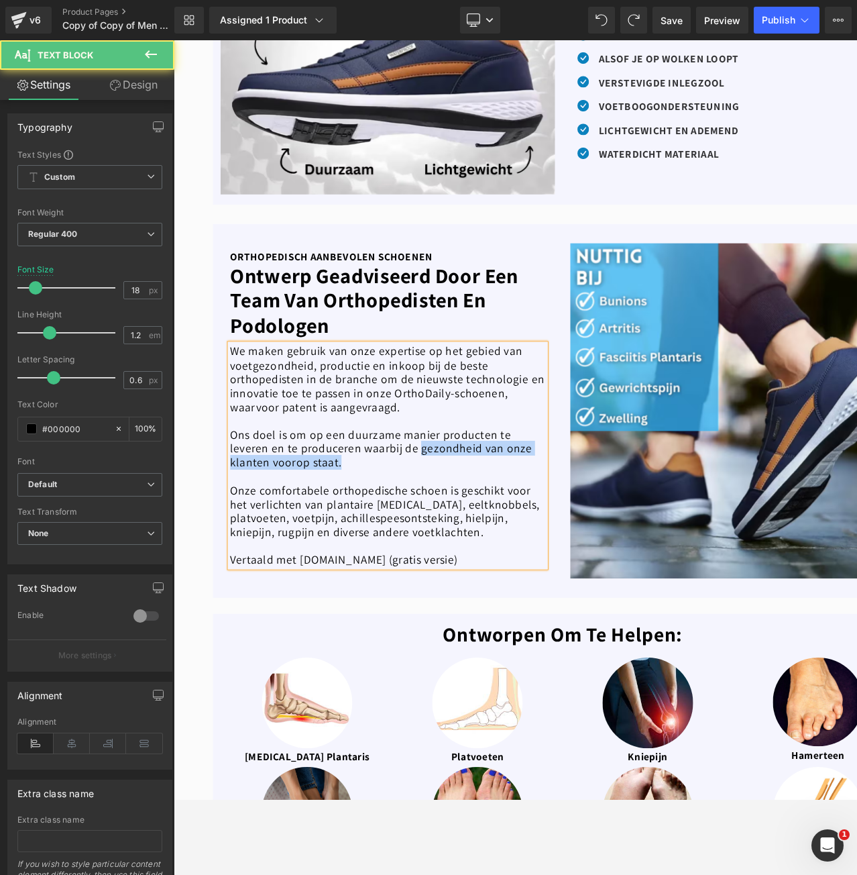
drag, startPoint x: 369, startPoint y: 471, endPoint x: 429, endPoint y: 461, distance: 61.1
click at [429, 461] on p "Ons doel is om op een duurzame manier producten te leveren en te produceren waa…" at bounding box center [397, 467] width 329 height 44
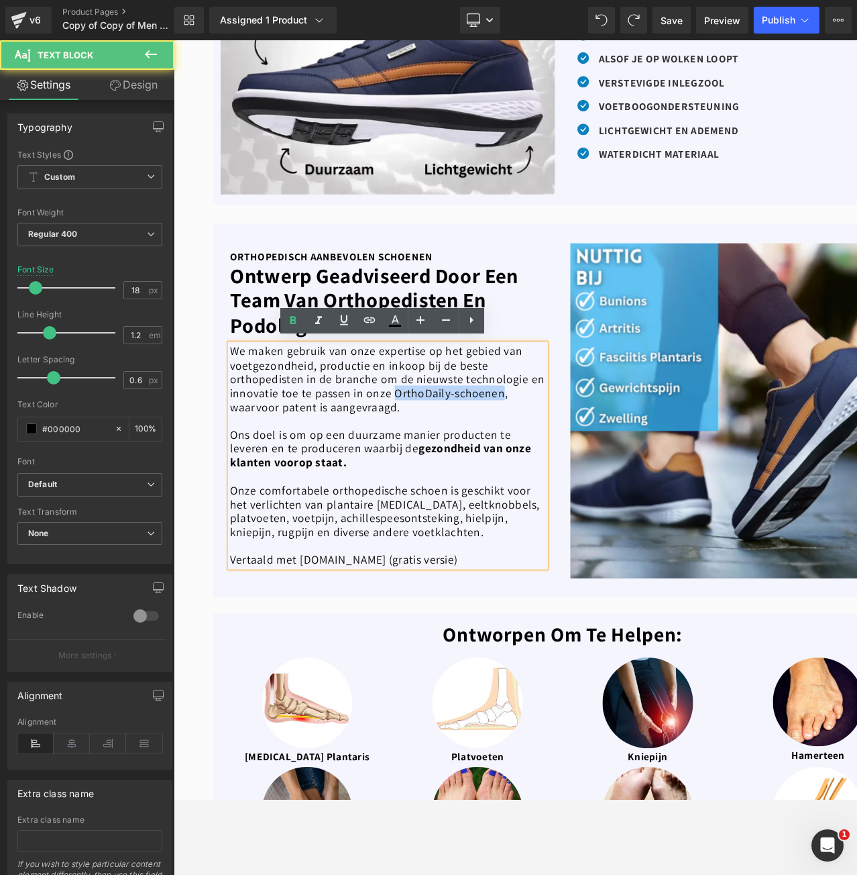
drag, startPoint x: 403, startPoint y: 404, endPoint x: 514, endPoint y: 405, distance: 110.7
click at [514, 405] on p "We maken gebruik van onze expertise op het gebied van voetgezondheid, productie…" at bounding box center [397, 393] width 329 height 72
drag, startPoint x: 294, startPoint y: 566, endPoint x: 206, endPoint y: 563, distance: 87.9
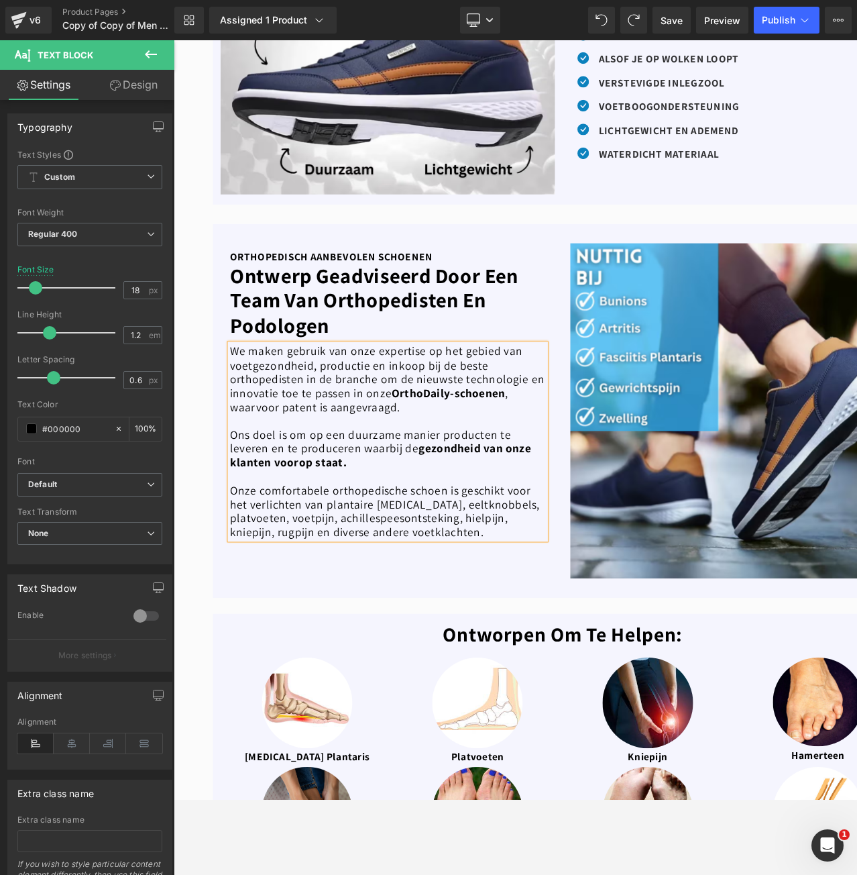
click at [286, 521] on p "Onze comfortabele orthopedische schoen is geschikt voor het verlichten van plan…" at bounding box center [397, 531] width 329 height 58
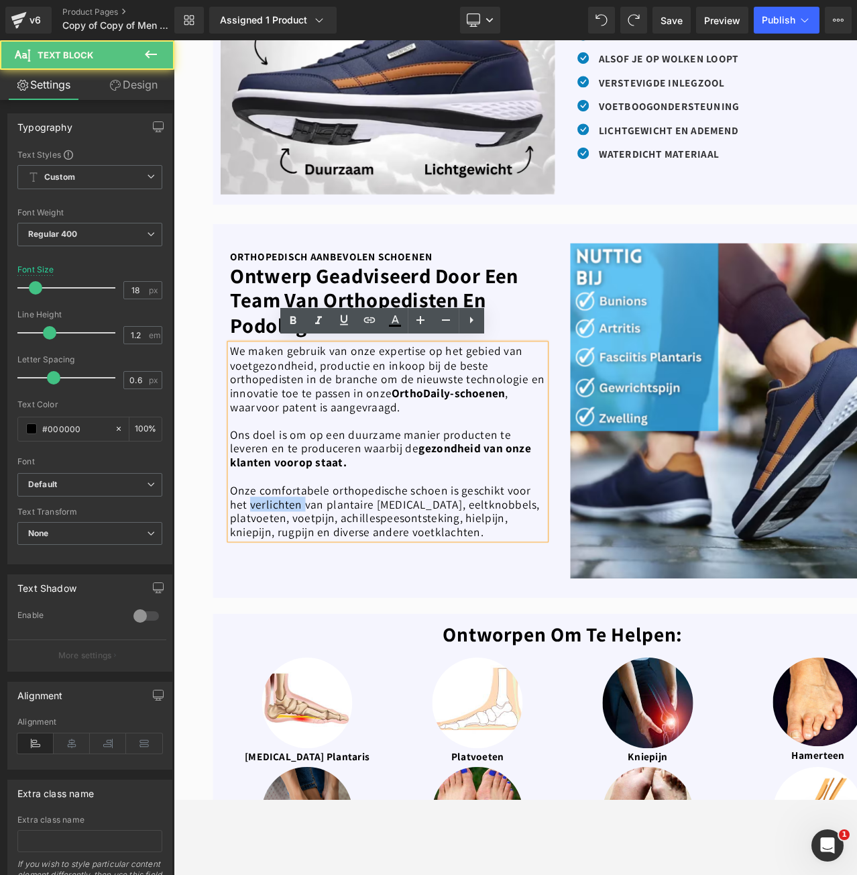
click at [286, 521] on p "Onze comfortabele orthopedische schoen is geschikt voor het verlichten van plan…" at bounding box center [397, 531] width 329 height 58
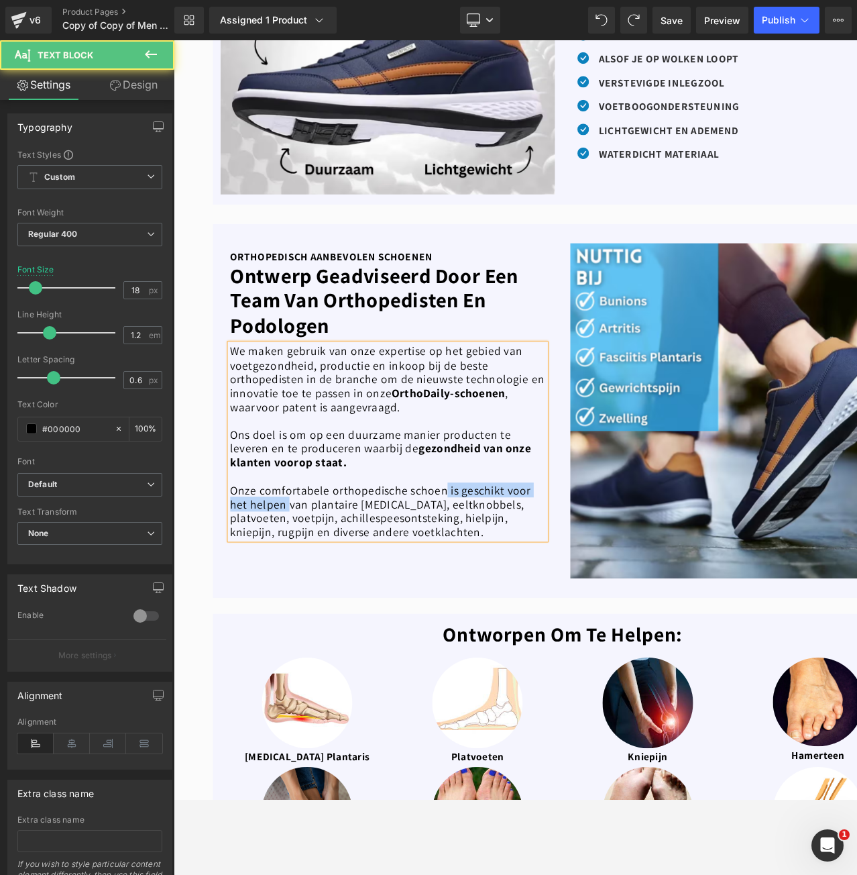
drag, startPoint x: 455, startPoint y: 508, endPoint x: 293, endPoint y: 524, distance: 162.4
click at [293, 524] on p "Onze comfortabele orthopedische schoen is geschikt voor het helpen van plantair…" at bounding box center [397, 531] width 329 height 58
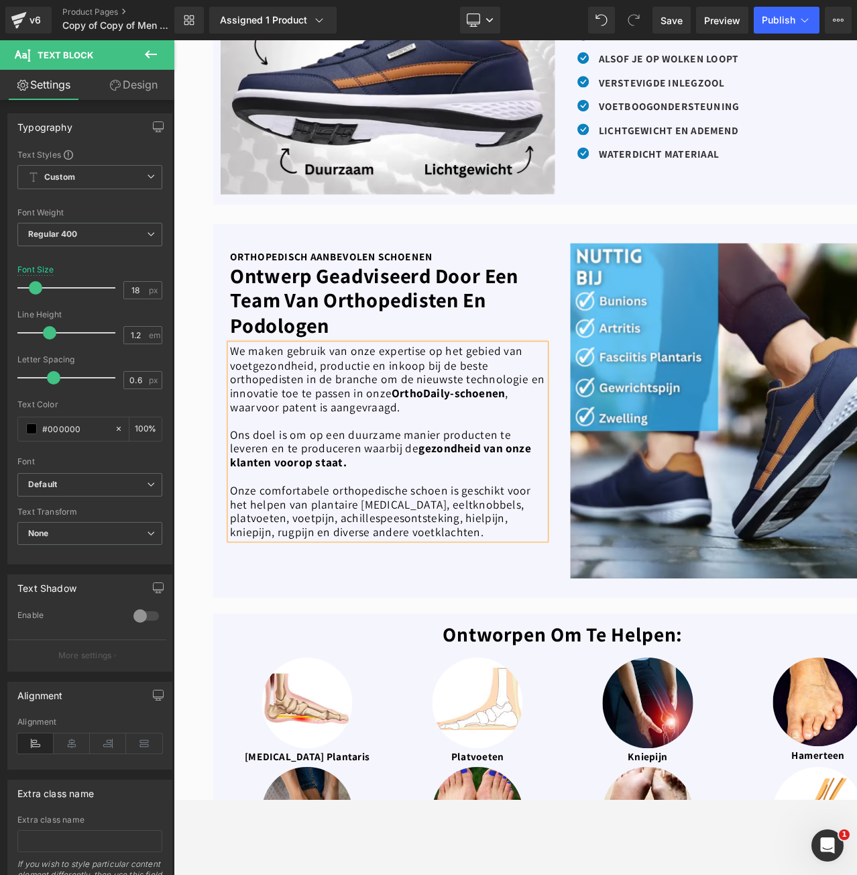
click at [447, 511] on p "Onze comfortabele orthopedische schoen is geschikt voor het helpen van plantair…" at bounding box center [397, 531] width 329 height 58
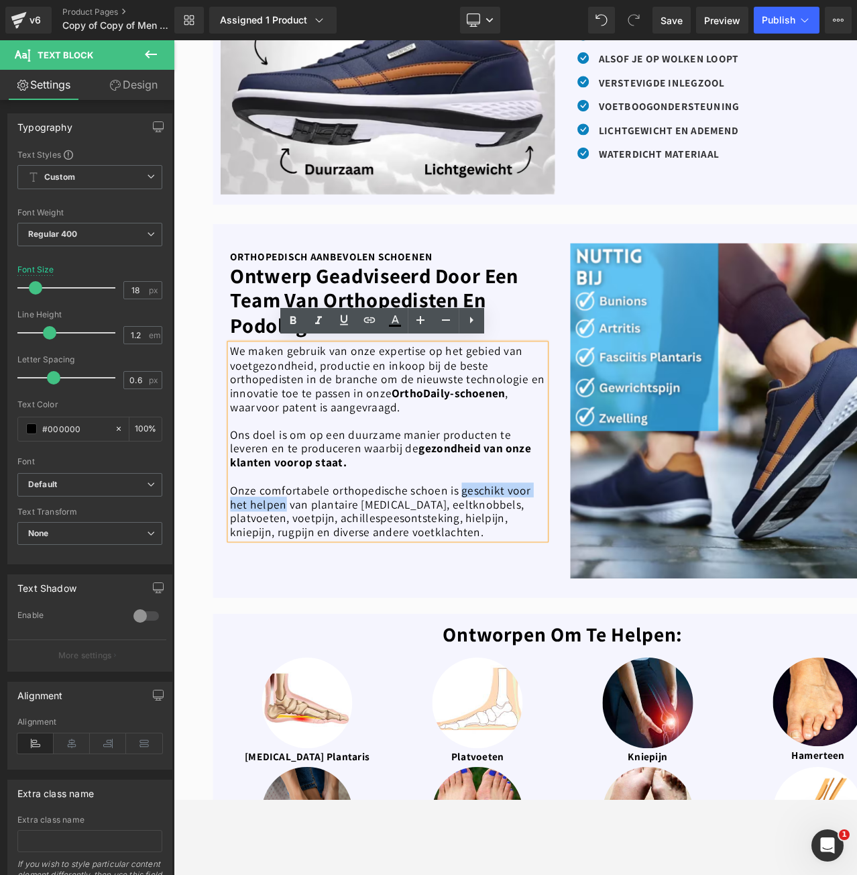
drag, startPoint x: 286, startPoint y: 522, endPoint x: 471, endPoint y: 500, distance: 186.4
click at [471, 502] on p "Onze comfortabele orthopedische schoen is geschikt voor het helpen van plantair…" at bounding box center [397, 531] width 329 height 58
click at [461, 537] on p "Onze comfortabele orthopedische schoen is geschikt voor het helpen van plantair…" at bounding box center [397, 531] width 329 height 58
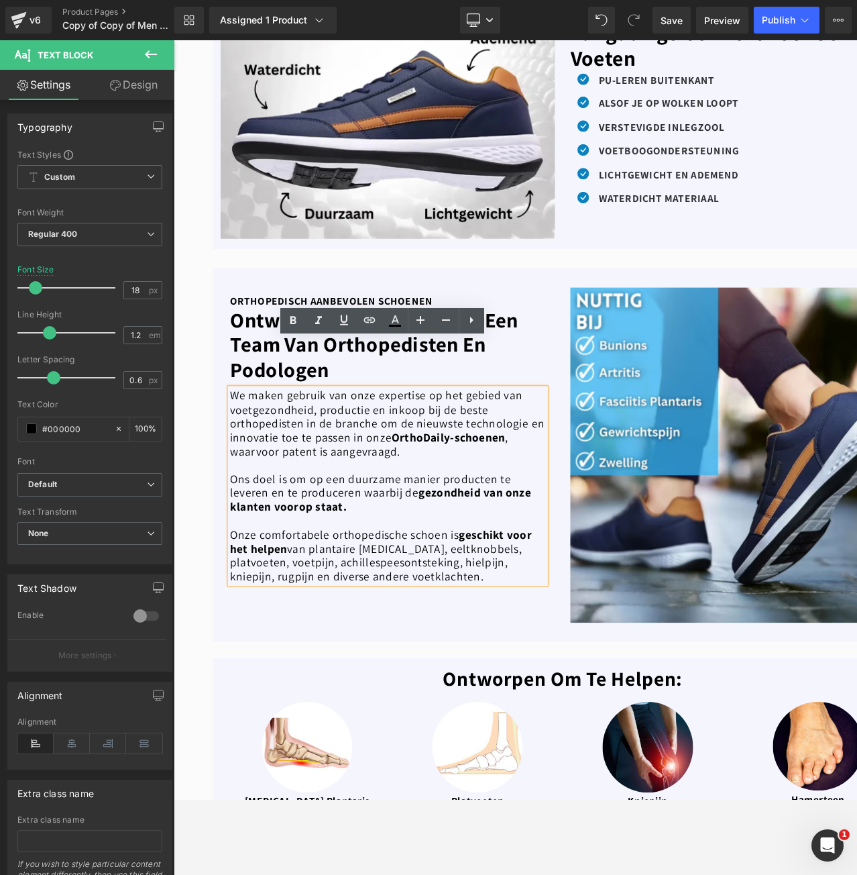
scroll to position [604, 0]
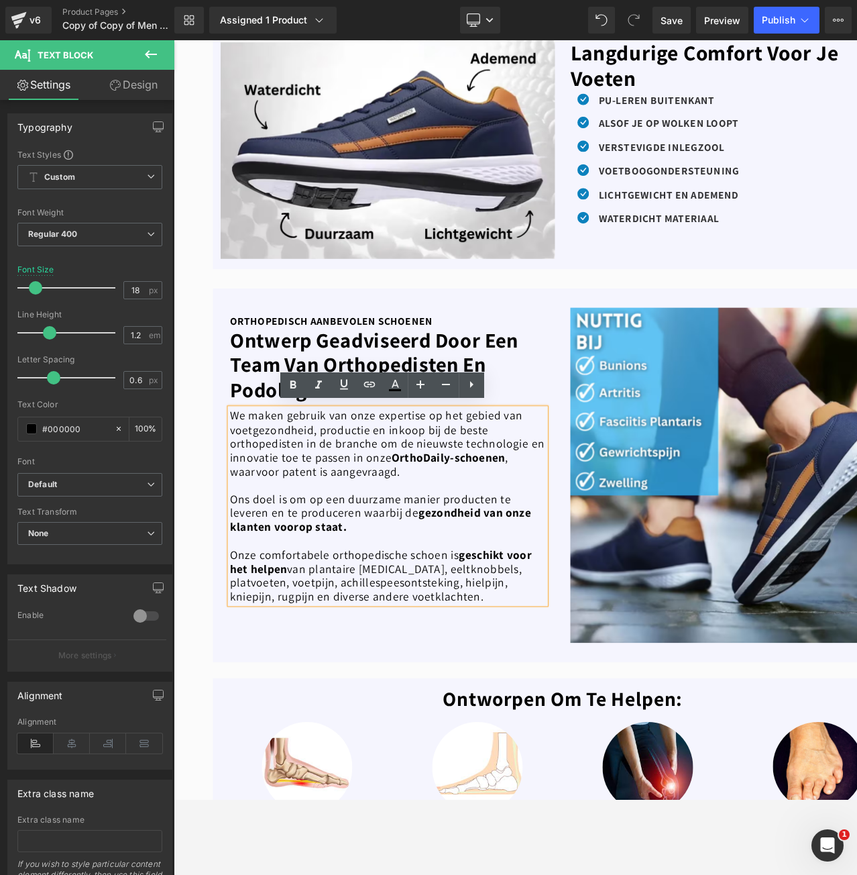
click at [321, 485] on p "We maken gebruik van onze expertise op het gebied van voetgezondheid, productie…" at bounding box center [397, 461] width 329 height 72
click at [363, 645] on div "ORTHOPEDISCH AANBEVOLEN SCHOENEN Text Block ontwerp geadviseerd door een team v…" at bounding box center [398, 493] width 366 height 349
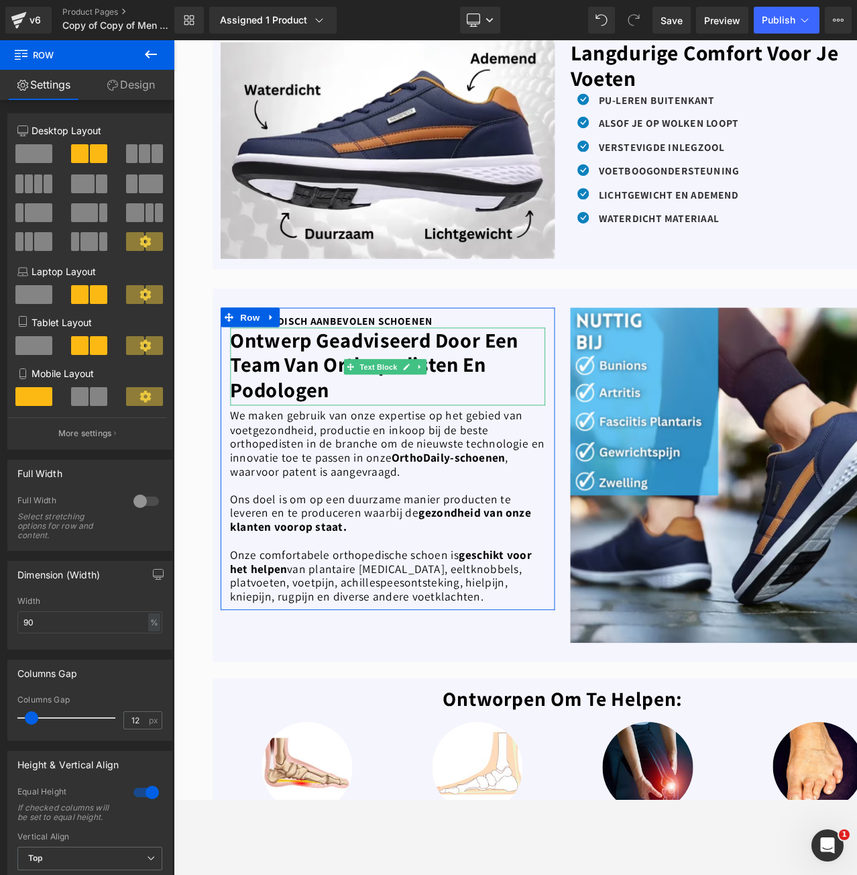
click at [306, 402] on b "ontwerp geadviseerd door een team van orthopedisten en podologen" at bounding box center [383, 379] width 301 height 80
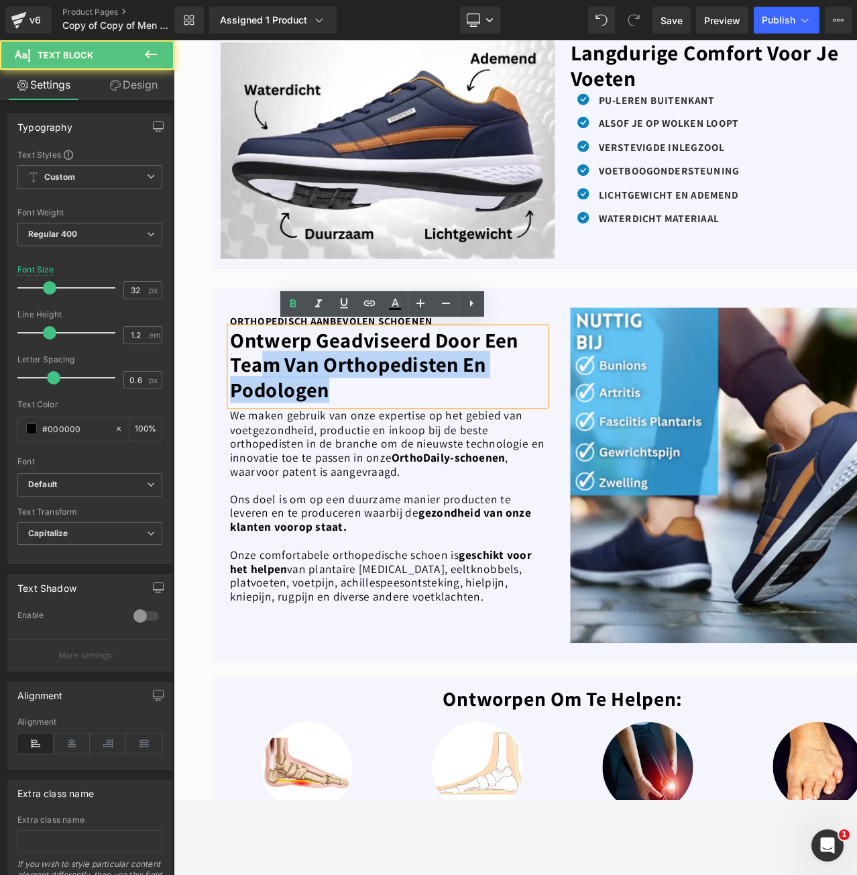
drag, startPoint x: 341, startPoint y: 400, endPoint x: 260, endPoint y: 364, distance: 88.3
click at [260, 364] on p "ontwerp geadviseerd door een team van orthopedisten en podologen" at bounding box center [397, 378] width 329 height 77
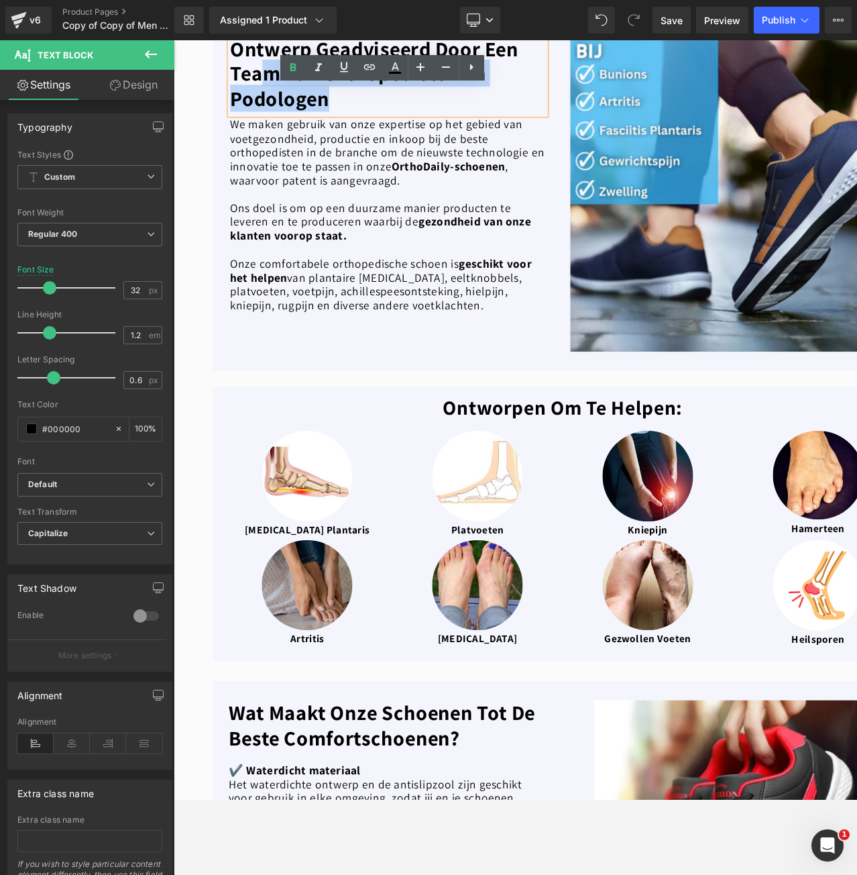
scroll to position [1006, 0]
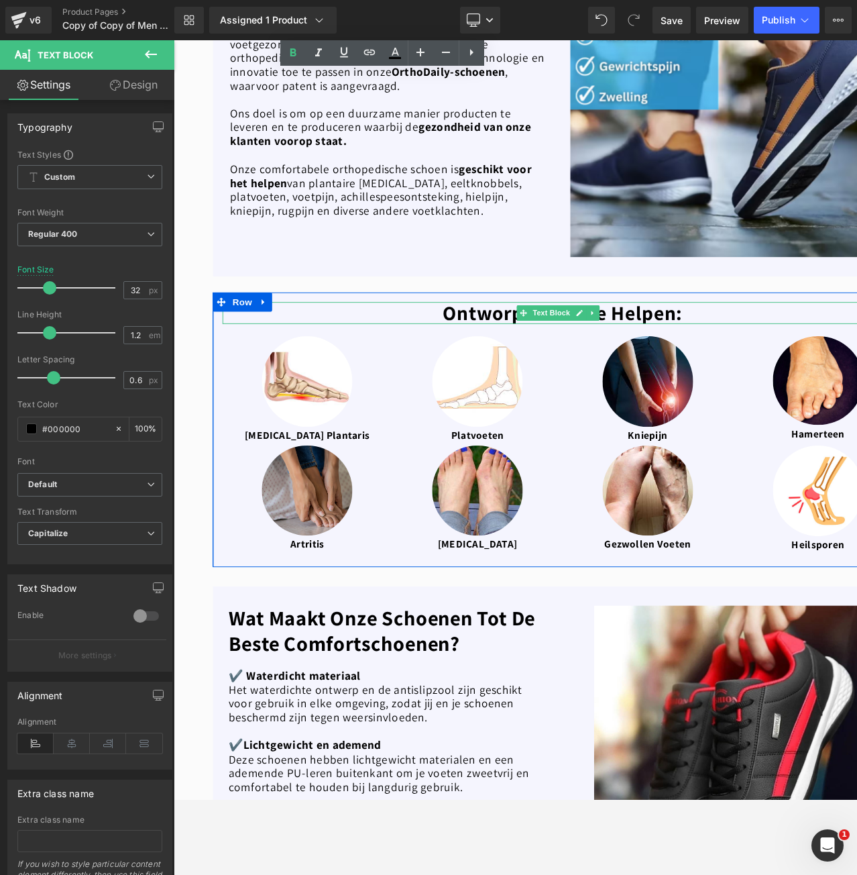
click at [496, 315] on b "Ontworpen om te helpen:" at bounding box center [580, 324] width 250 height 27
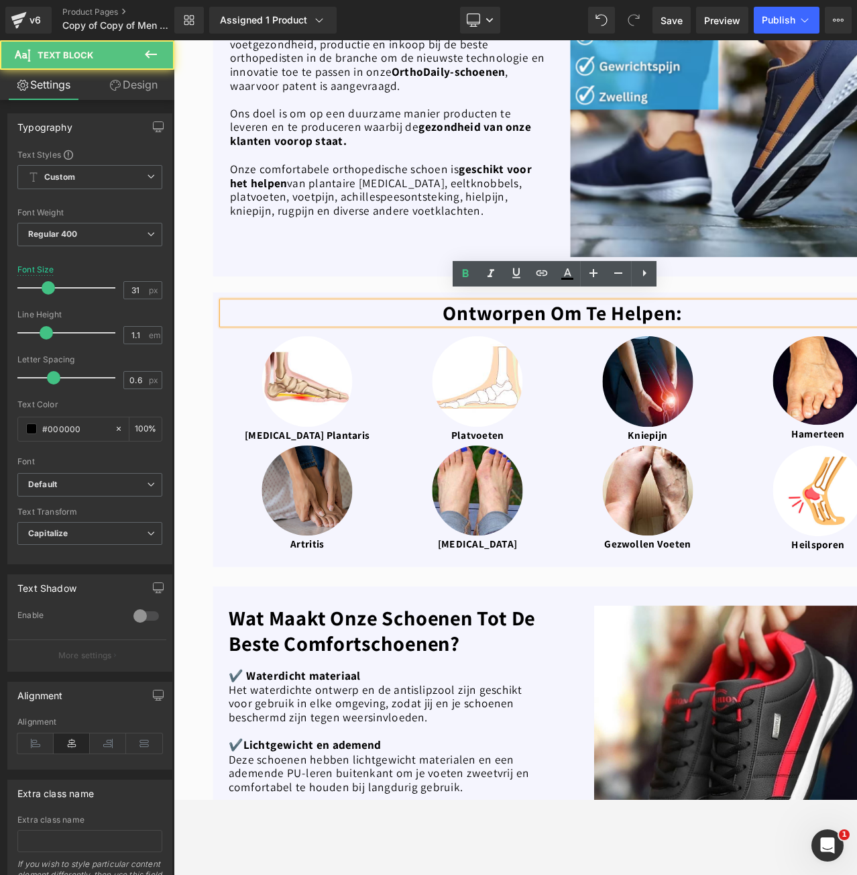
click at [496, 315] on b "Ontworpen om te helpen:" at bounding box center [580, 324] width 250 height 27
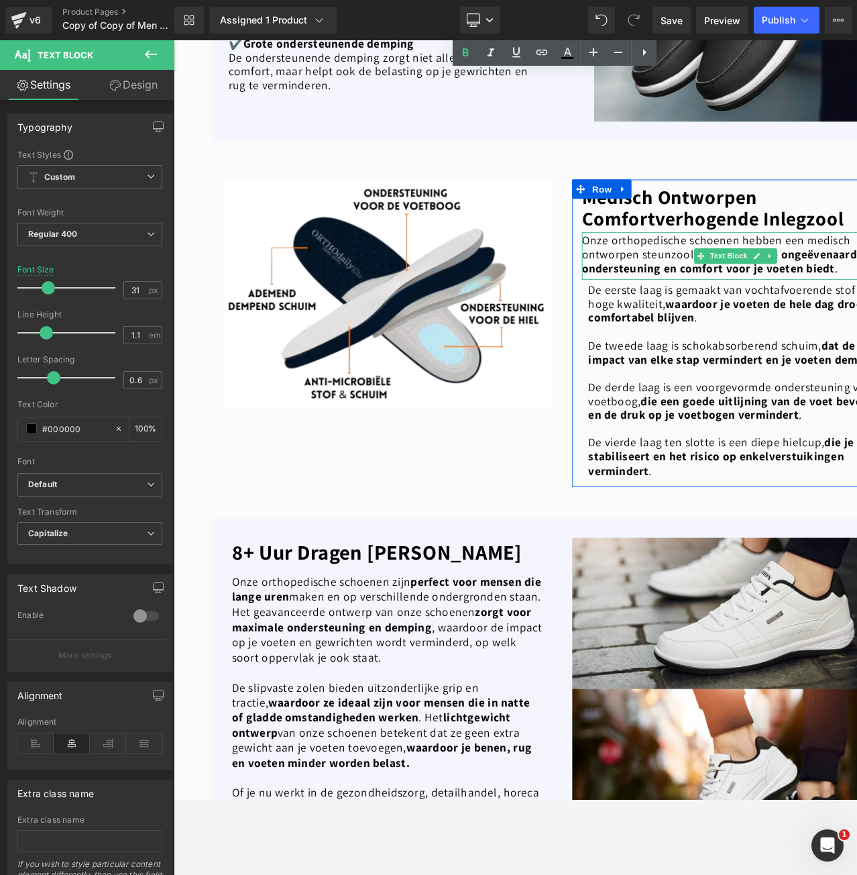
scroll to position [1811, 0]
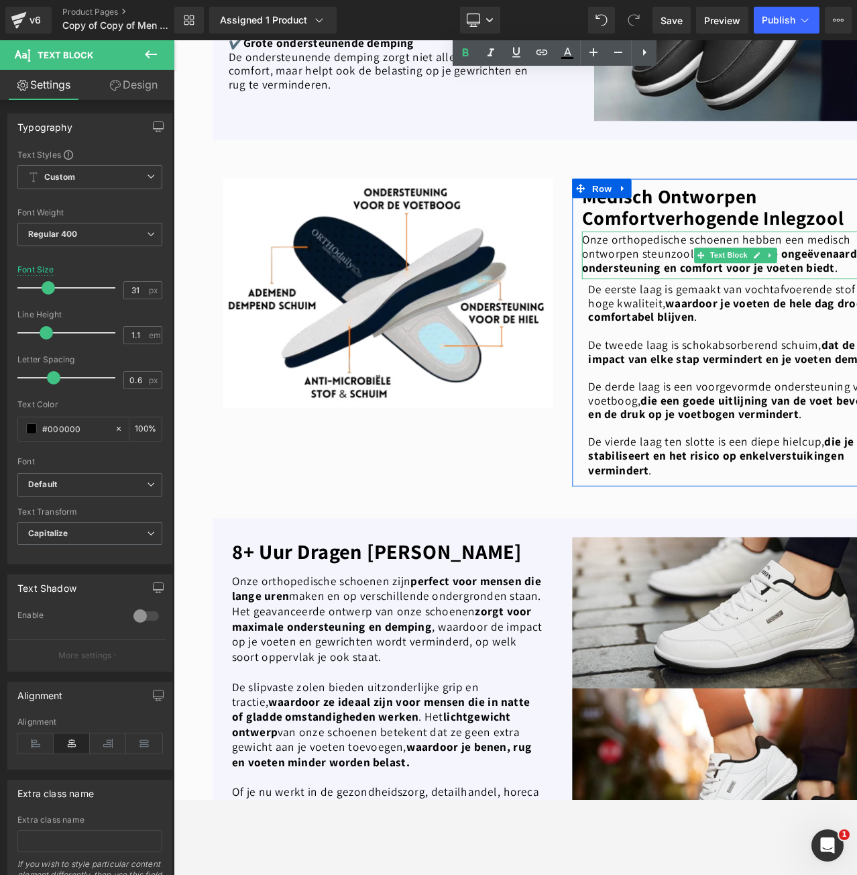
drag, startPoint x: 672, startPoint y: 227, endPoint x: 828, endPoint y: 228, distance: 155.6
click at [672, 241] on p "Onze orthopedische schoenen hebben een medisch ontworpen steunzool met 4 lagen,…" at bounding box center [762, 263] width 325 height 44
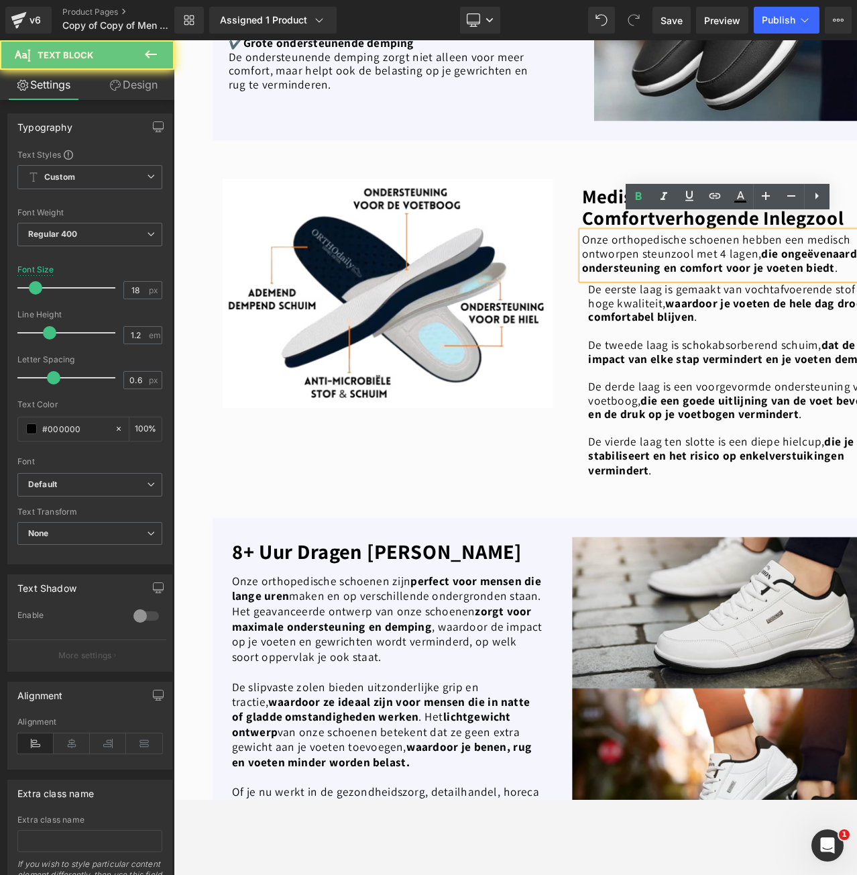
click at [842, 241] on p "Onze orthopedische schoenen hebben een medisch ontworpen steunzool met 4 lagen,…" at bounding box center [762, 263] width 325 height 44
click at [839, 241] on p "Onze orthopedische schoenen hebben een medisch ontworpen steunzool met 4 lagen,…" at bounding box center [762, 263] width 325 height 44
paste div
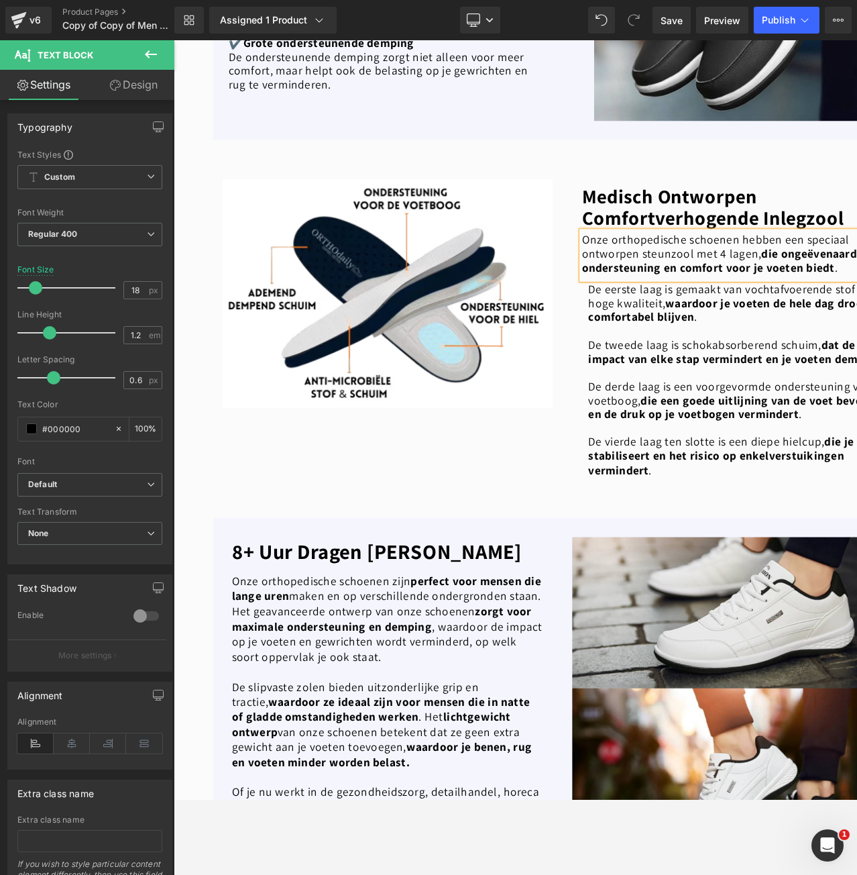
click at [669, 241] on p "Onze orthopedische schoenen hebben een speciaal ontworpen steunzool met 4 lagen…" at bounding box center [762, 263] width 325 height 44
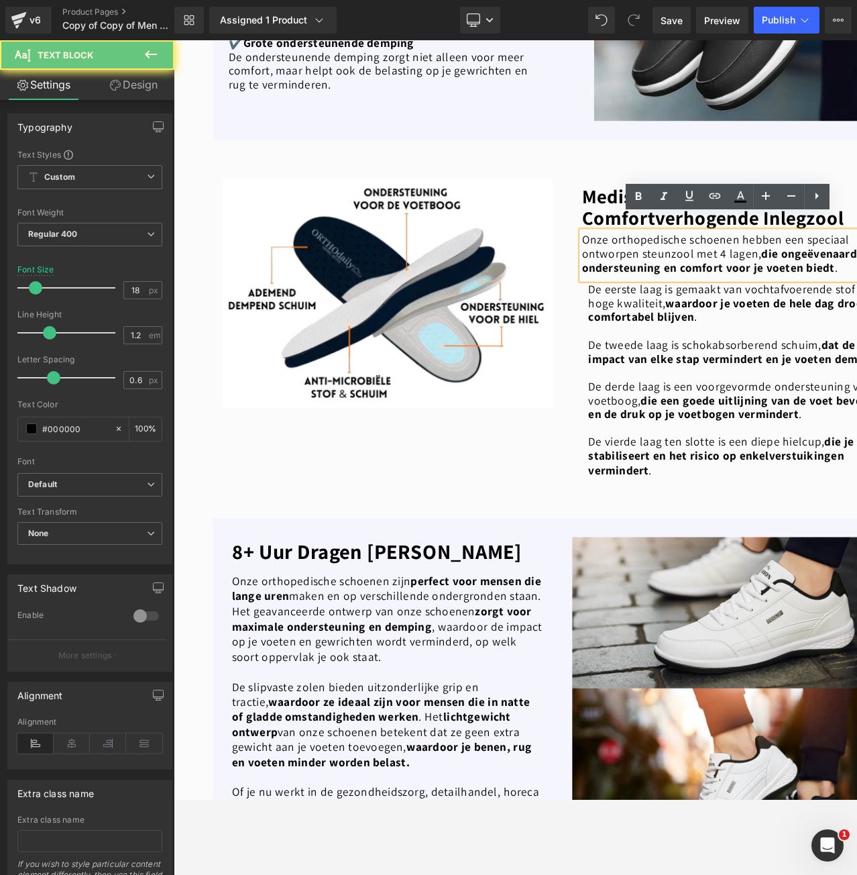
click at [600, 245] on p "Onze orthopedische schoenen hebben een speciaal ontworpen steunzool met 4 lagen…" at bounding box center [762, 263] width 325 height 44
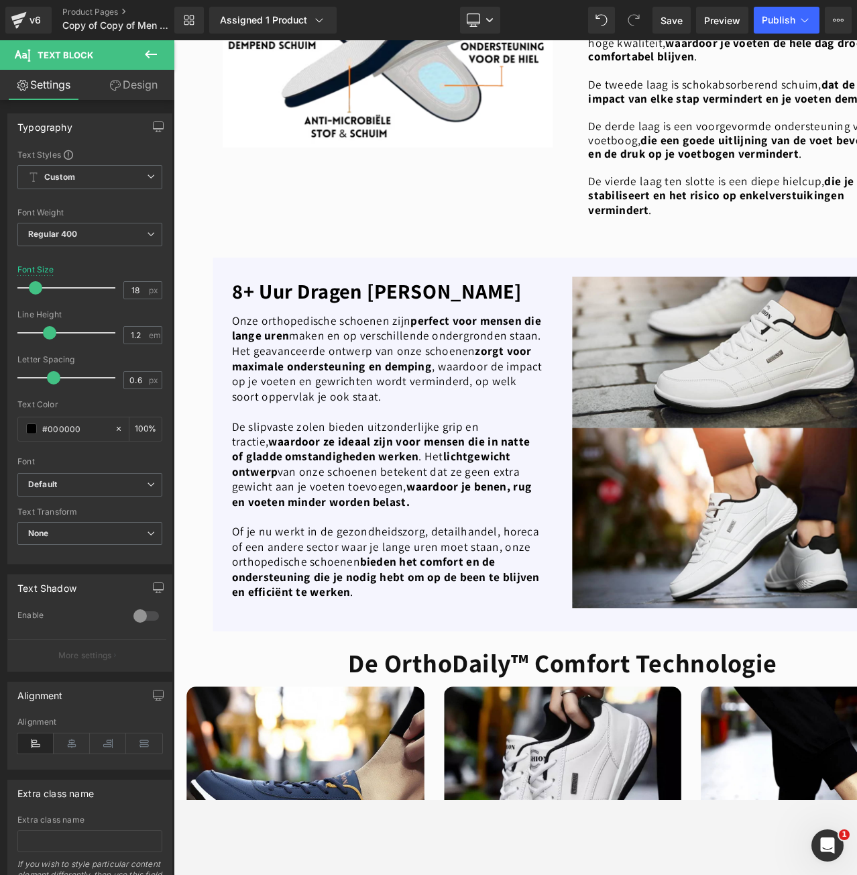
scroll to position [2146, 0]
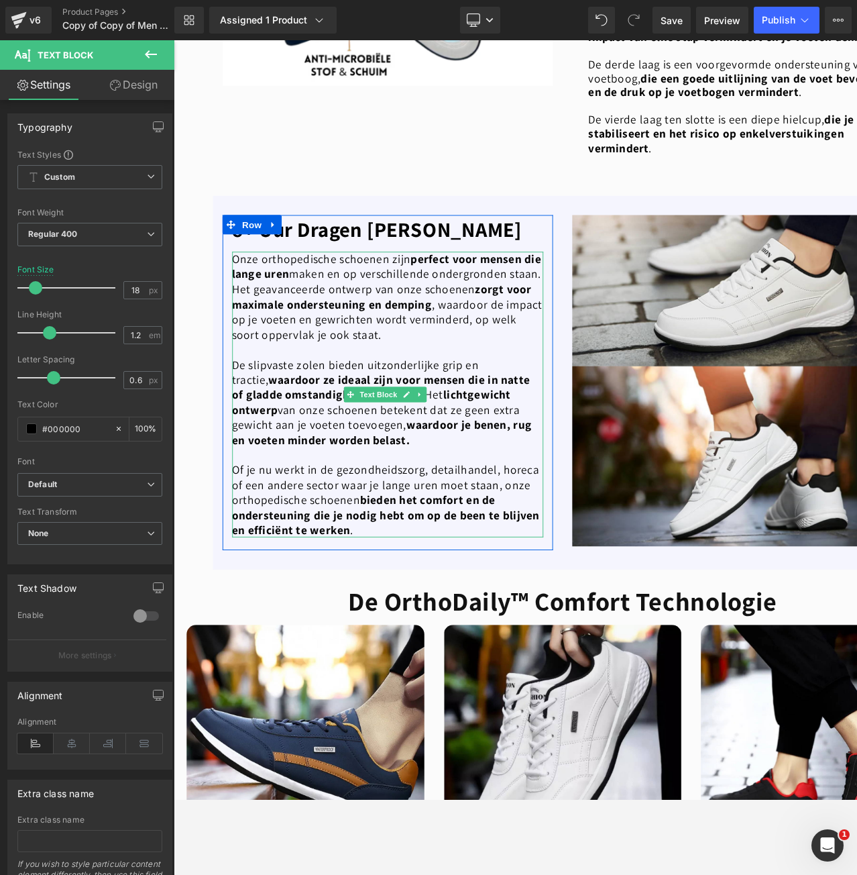
click at [431, 436] on p "De slipvaste zolen bieden uitzonderlijke grip en tractie, waardoor ze ideaal zi…" at bounding box center [397, 418] width 325 height 94
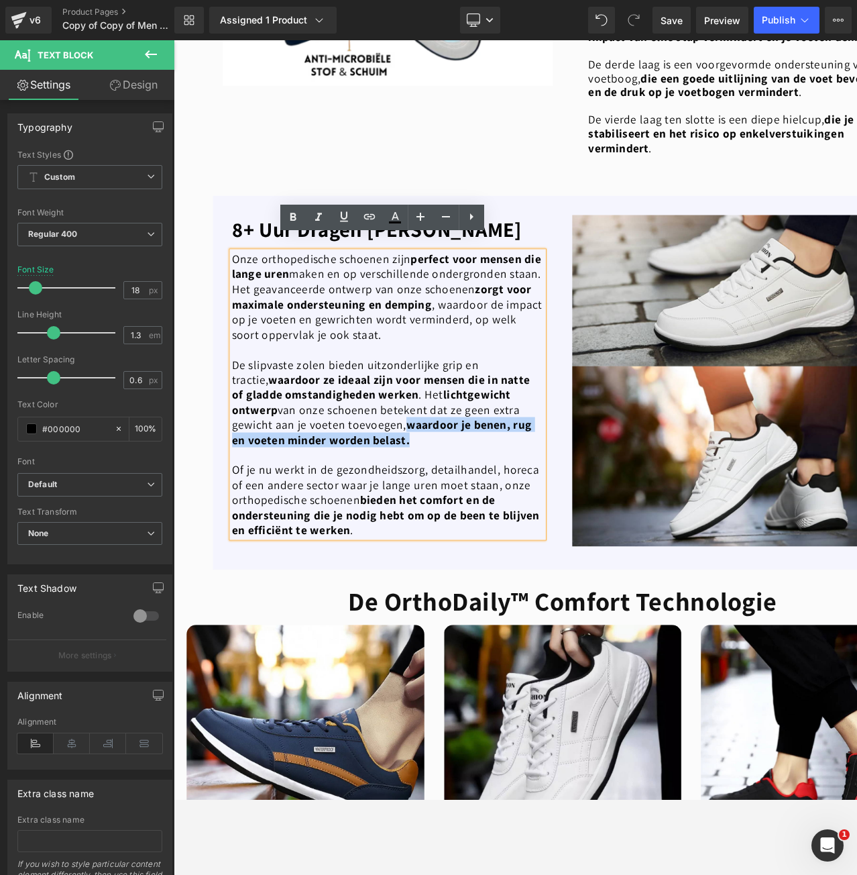
drag, startPoint x: 429, startPoint y: 439, endPoint x: 409, endPoint y: 428, distance: 22.8
click at [409, 428] on p "De slipvaste zolen bieden uitzonderlijke grip en tractie, waardoor ze ideaal zi…" at bounding box center [397, 418] width 325 height 94
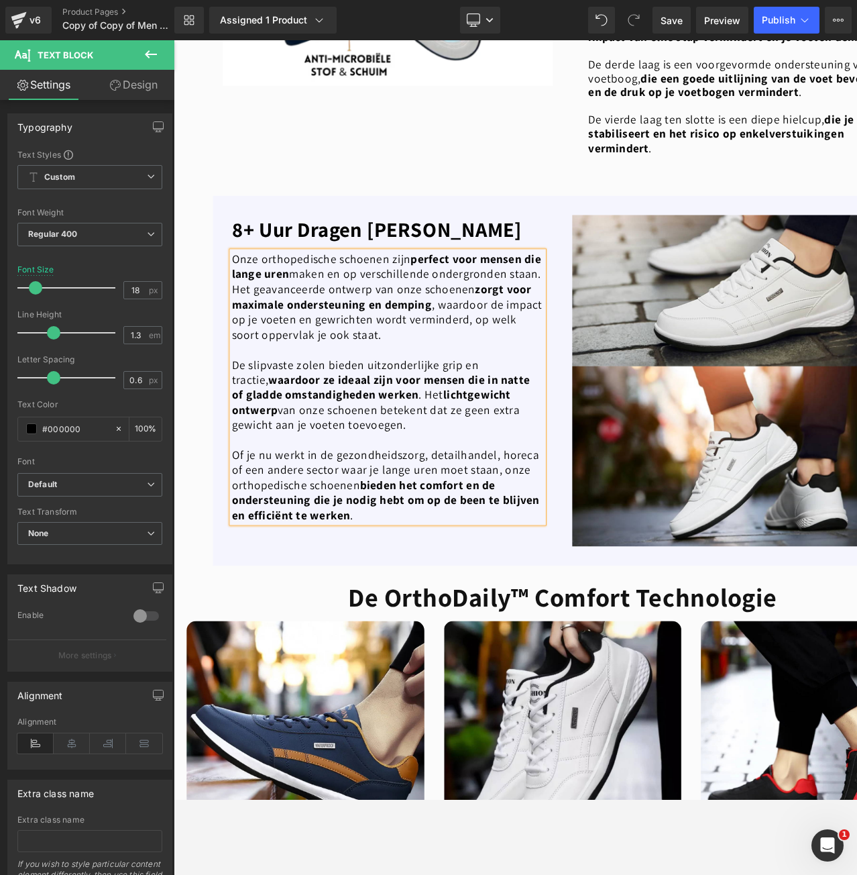
drag, startPoint x: 430, startPoint y: 423, endPoint x: 476, endPoint y: 412, distance: 47.5
click at [476, 412] on p "De slipvaste zolen bieden uitzonderlijke grip en tractie, waardoor ze ideaal zi…" at bounding box center [397, 410] width 325 height 78
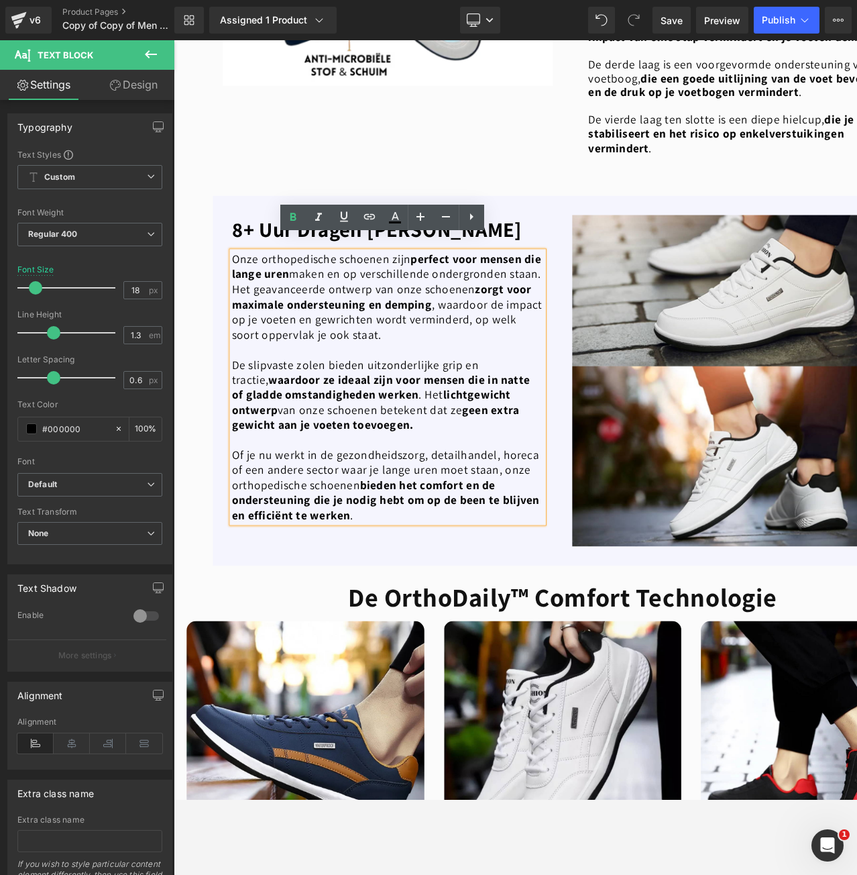
click at [473, 425] on p "De slipvaste zolen bieden uitzonderlijke grip en tractie, waardoor ze ideaal zi…" at bounding box center [397, 410] width 325 height 78
click at [294, 482] on p "Of je nu werkt in de gezondheidszorg, detailhandel, horeca of een andere sector…" at bounding box center [397, 504] width 325 height 78
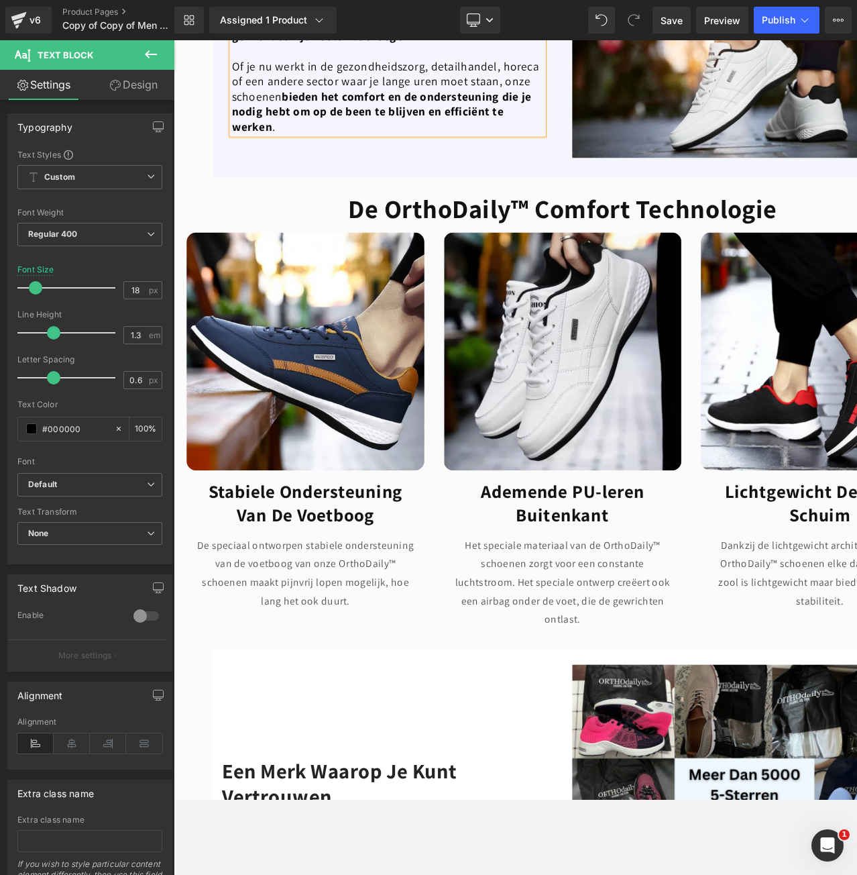
scroll to position [2616, 0]
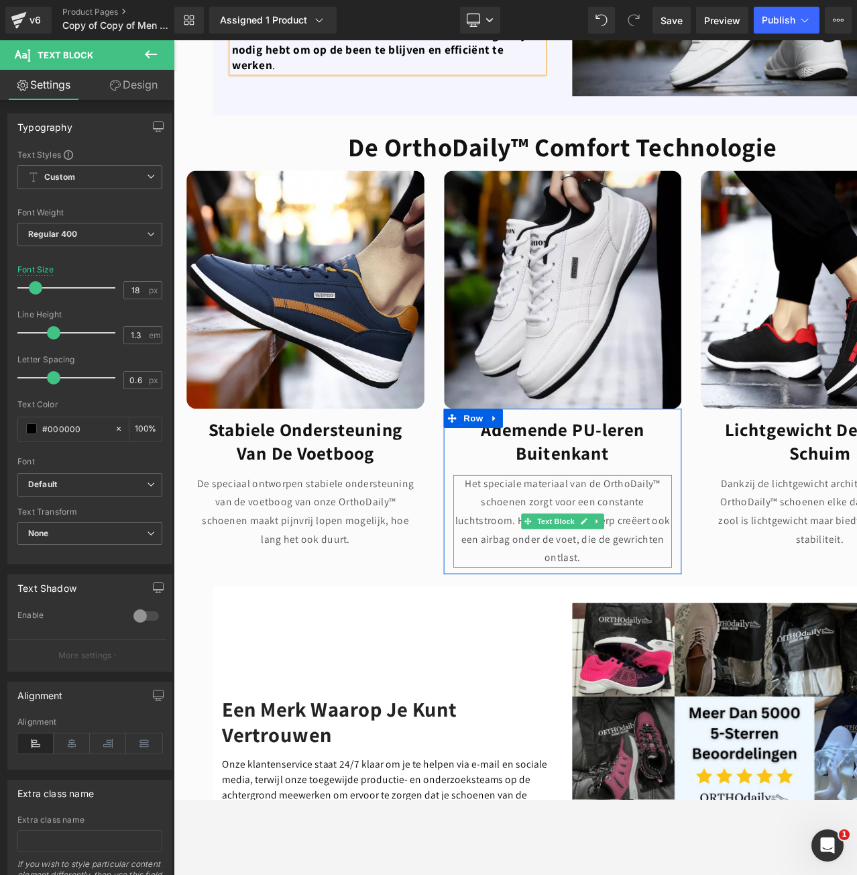
click at [505, 494] on p "Het speciale materiaal van de OrthoDaily™ schoenen zorgt voor een constante luc…" at bounding box center [579, 542] width 228 height 97
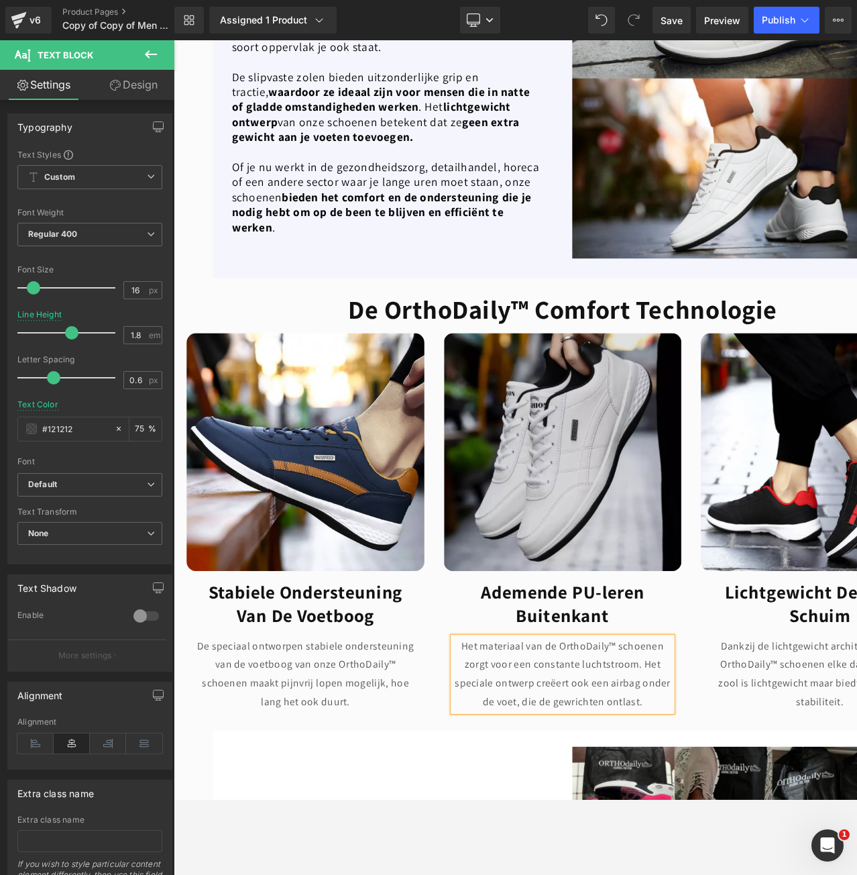
scroll to position [2549, 0]
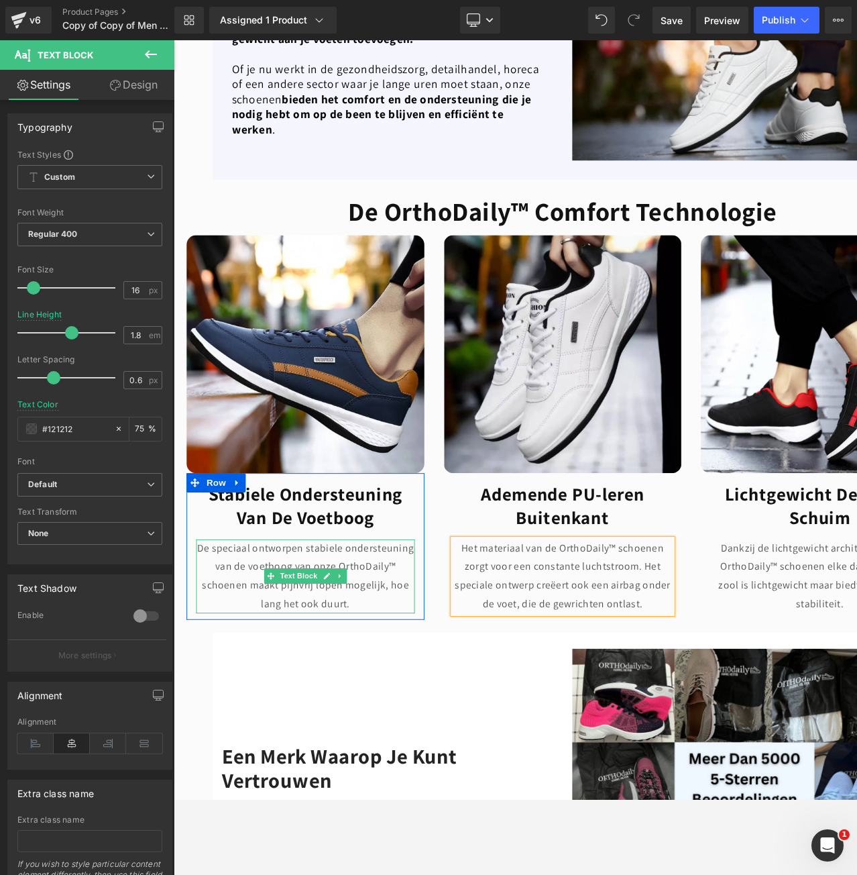
click at [335, 565] on p "De speciaal ontworpen stabiele ondersteuning van de voetboog van onze OrthoDail…" at bounding box center [311, 599] width 228 height 77
click at [338, 562] on p "De speciaal ontworpen stabiele ondersteuning van de voetboog van onze OrthoDail…" at bounding box center [311, 599] width 228 height 77
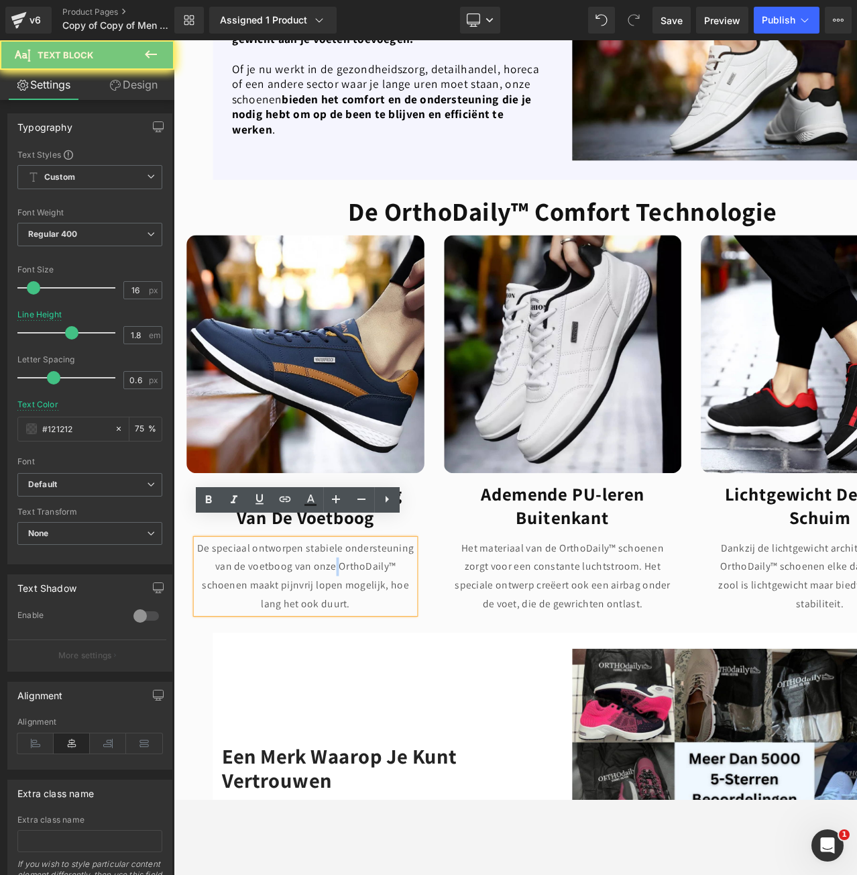
click at [338, 562] on p "De speciaal ontworpen stabiele ondersteuning van de voetboog van onze OrthoDail…" at bounding box center [311, 599] width 228 height 77
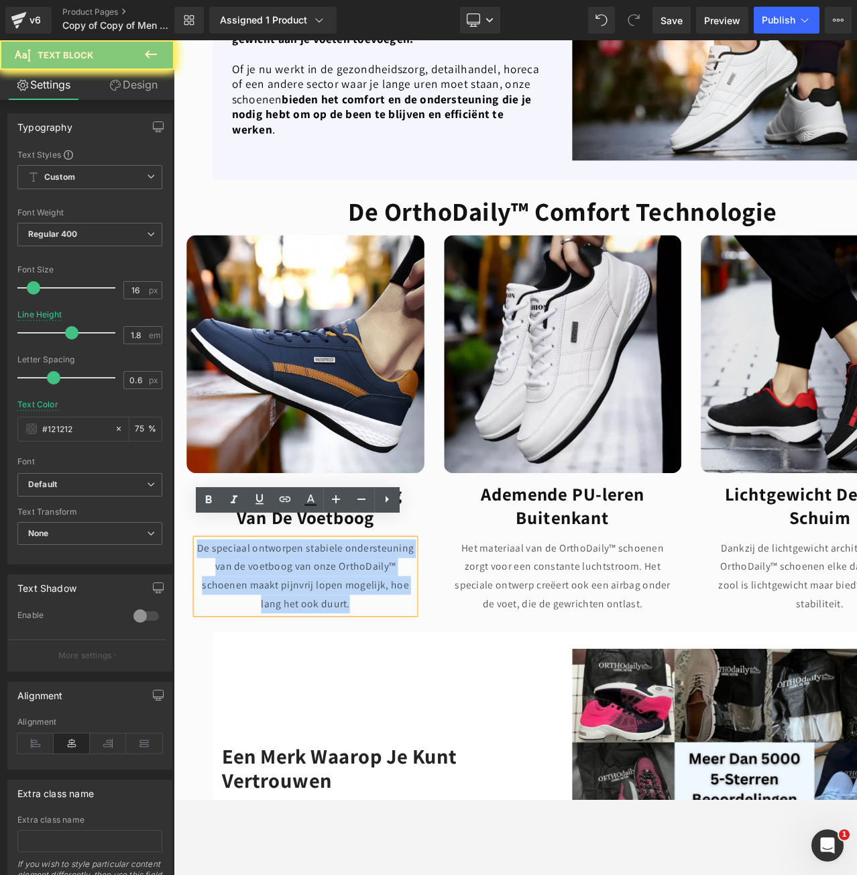
paste div
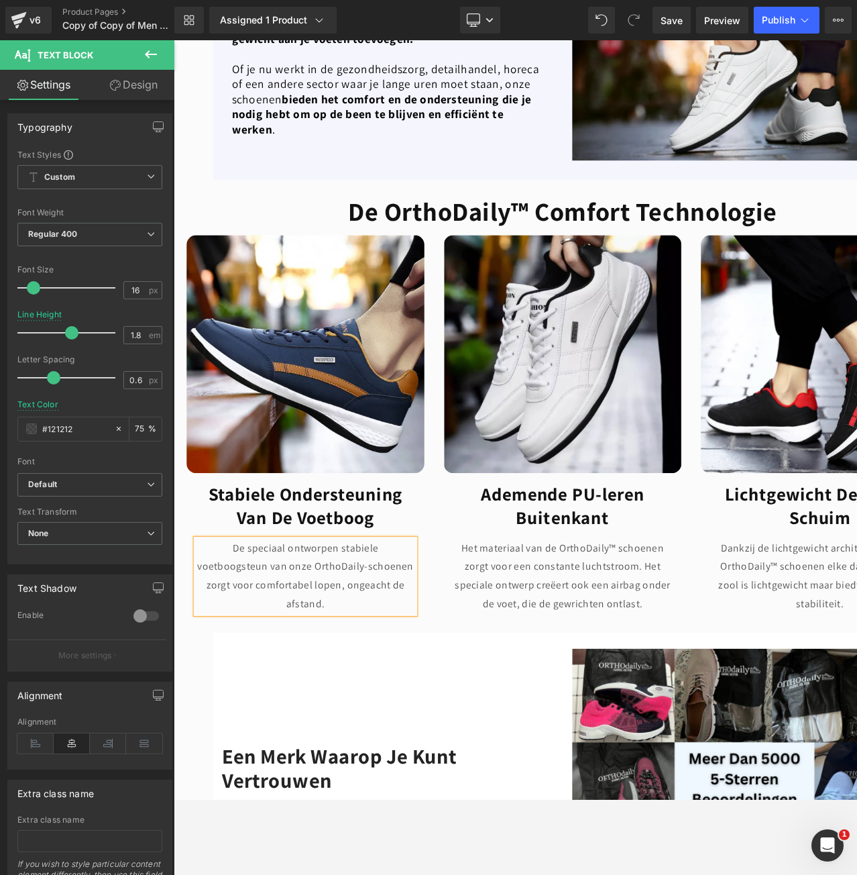
click at [567, 601] on span "Text Block" at bounding box center [572, 609] width 44 height 16
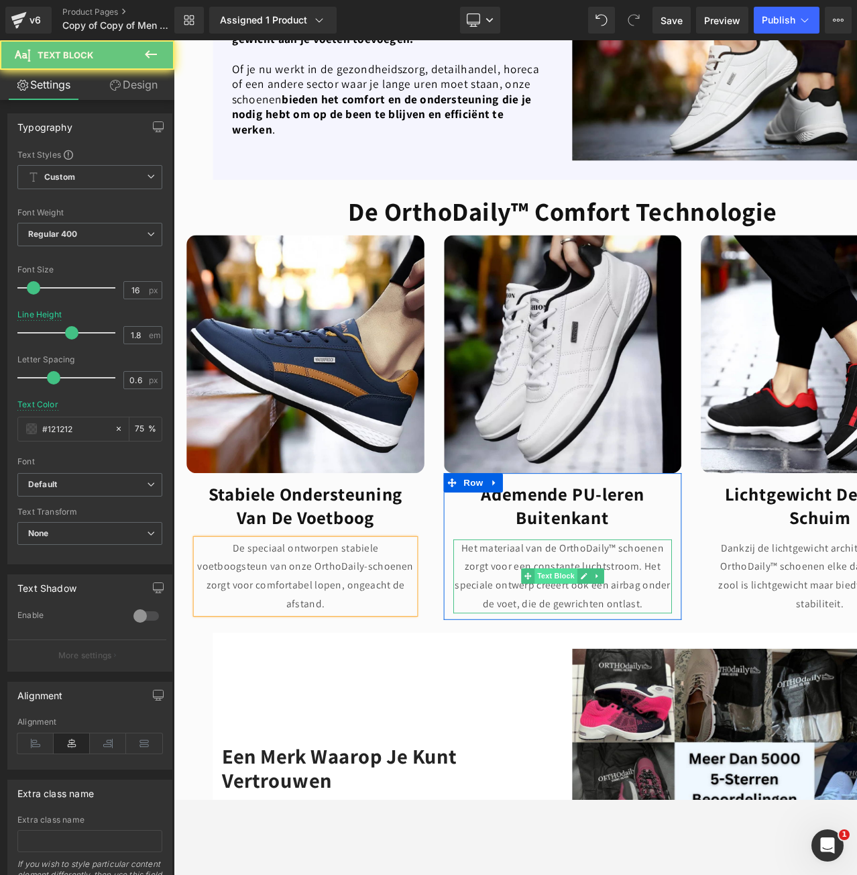
click at [567, 591] on span "Text Block" at bounding box center [572, 599] width 44 height 16
click at [577, 561] on p "Het materiaal van de OrthoDaily™ schoenen zorgt voor een constante luchtstroom.…" at bounding box center [579, 599] width 228 height 77
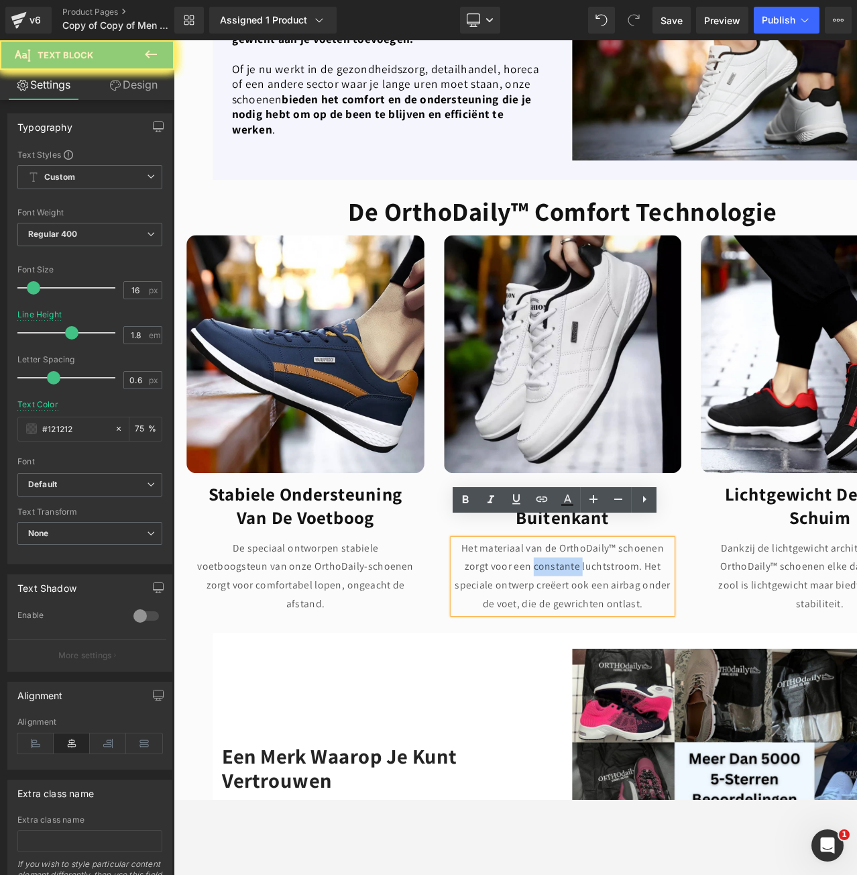
click at [577, 561] on p "Het materiaal van de OrthoDaily™ schoenen zorgt voor een constante luchtstroom.…" at bounding box center [579, 599] width 228 height 77
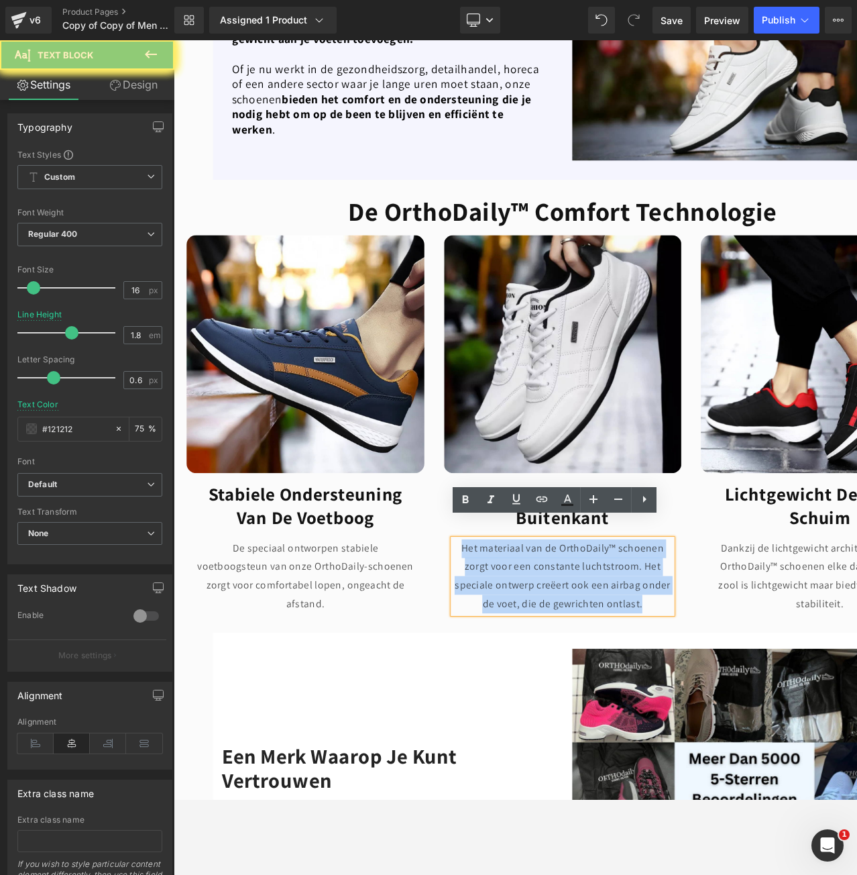
click at [577, 561] on p "Het materiaal van de OrthoDaily™ schoenen zorgt voor een constante luchtstroom.…" at bounding box center [579, 599] width 228 height 77
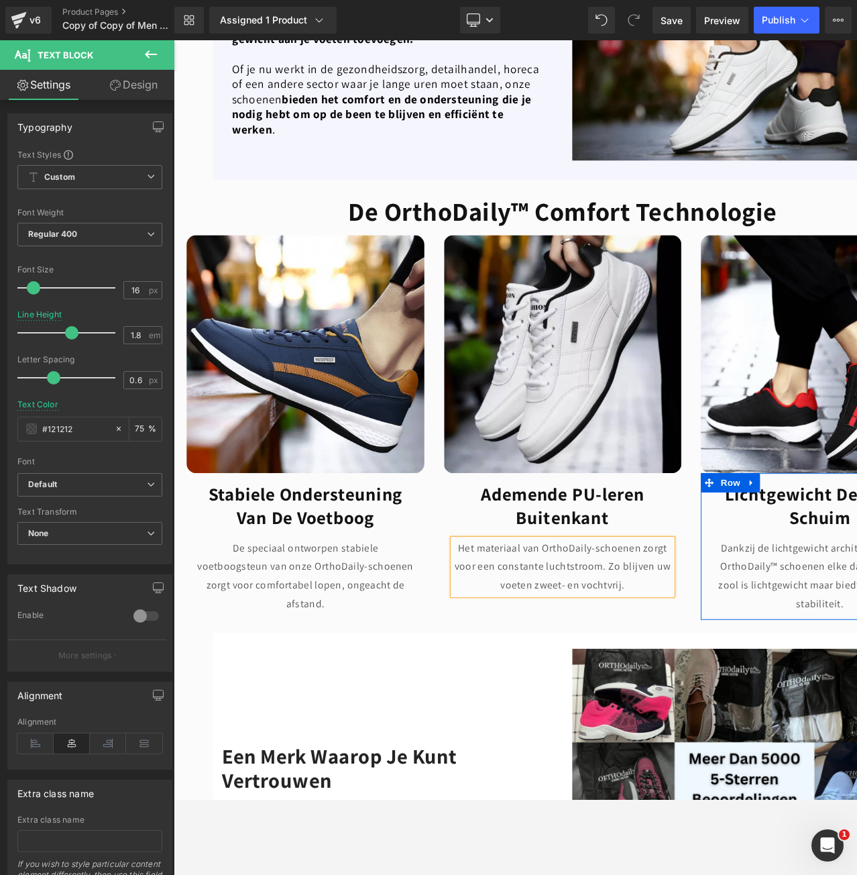
click at [787, 561] on p "Dankzij de lichtgewicht architectuur kun je OrthoDaily™ schoenen elke dag drage…" at bounding box center [848, 599] width 228 height 77
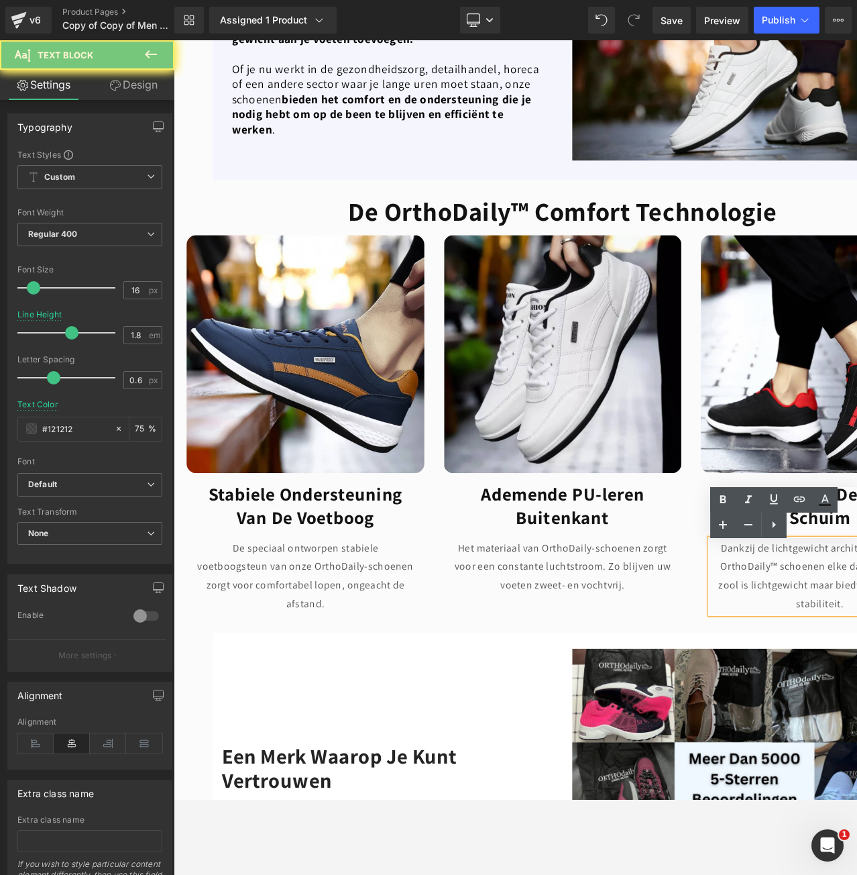
click at [787, 561] on p "Dankzij de lichtgewicht architectuur kun je OrthoDaily™ schoenen elke dag drage…" at bounding box center [848, 599] width 228 height 77
paste div
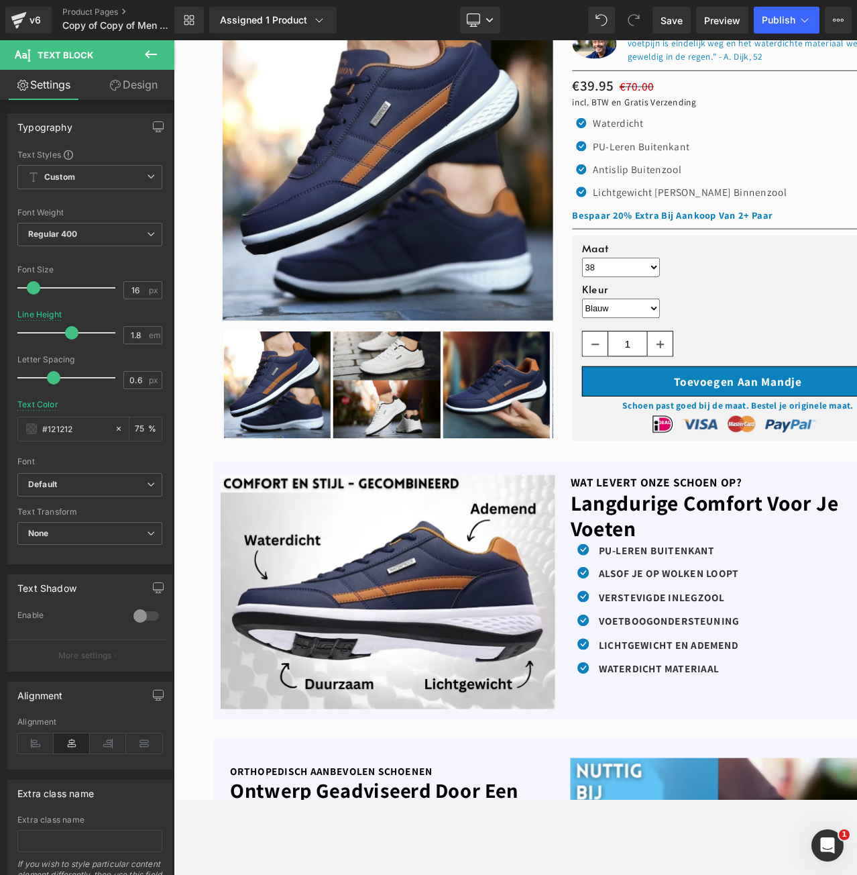
scroll to position [0, 0]
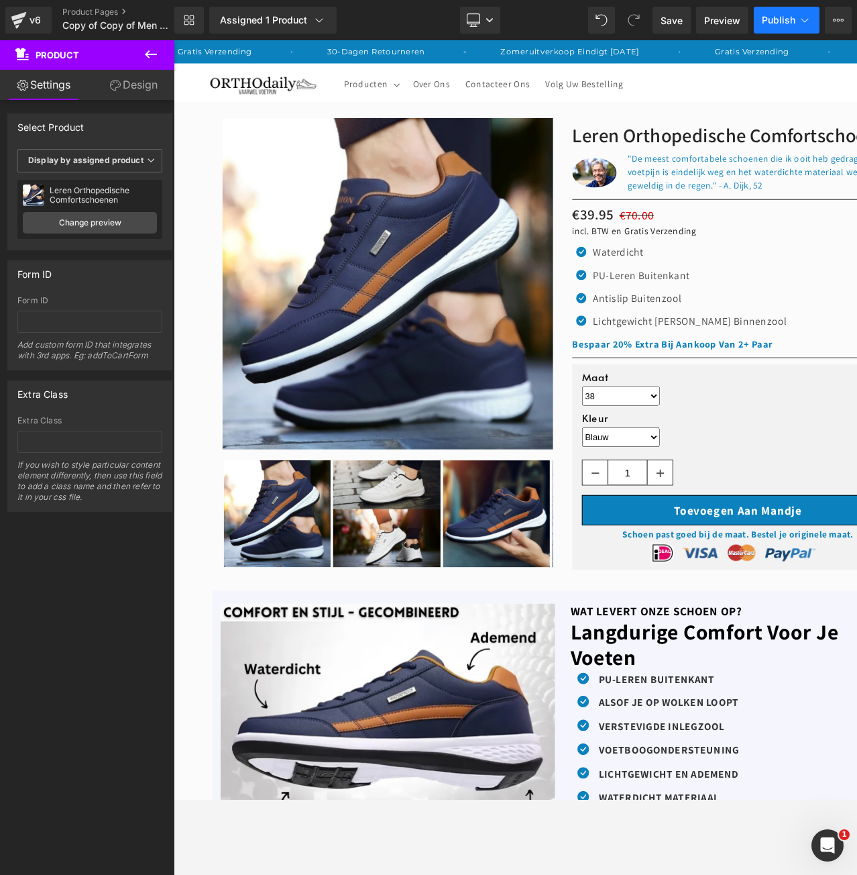
click at [790, 23] on span "Publish" at bounding box center [779, 20] width 34 height 11
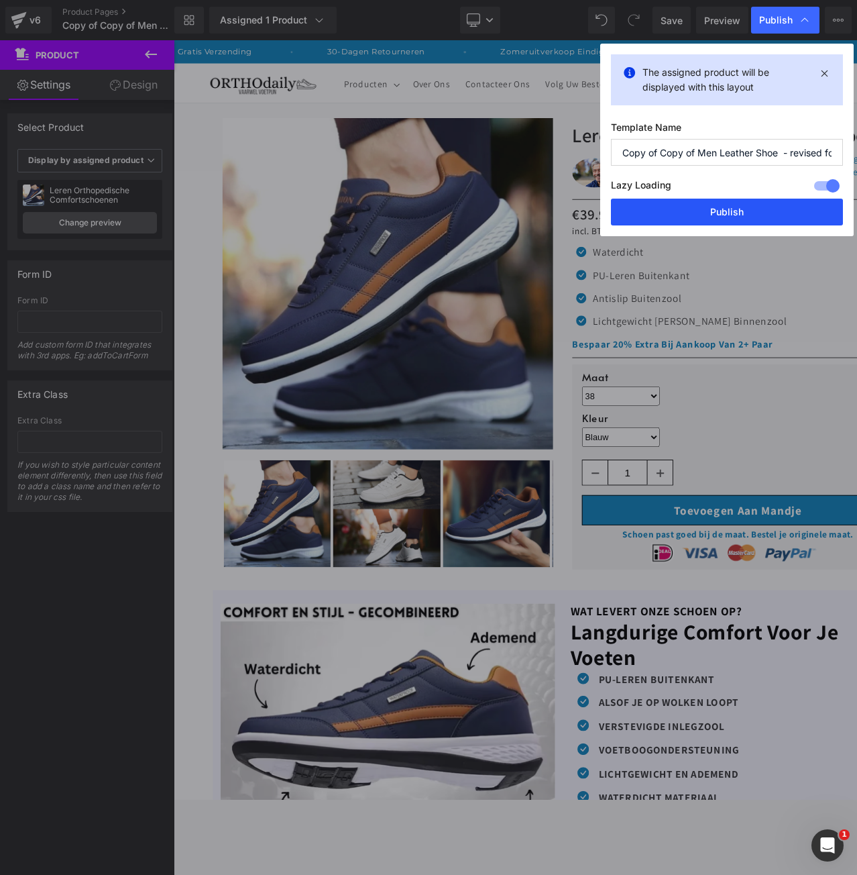
click at [743, 210] on button "Publish" at bounding box center [727, 212] width 232 height 27
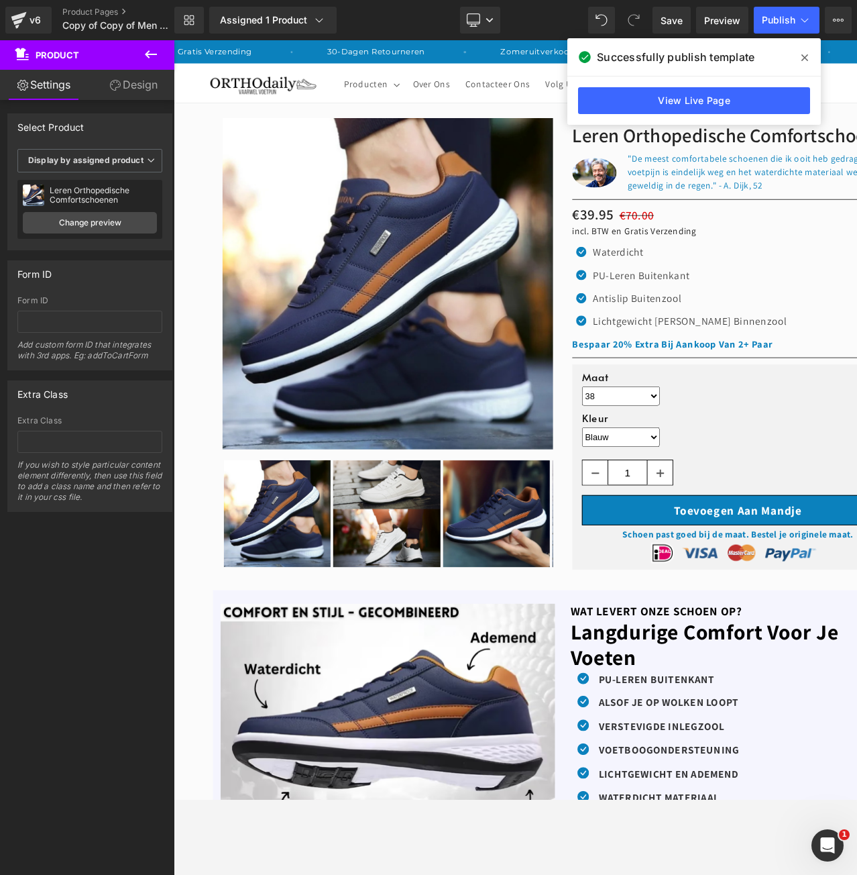
click at [806, 56] on icon at bounding box center [805, 57] width 7 height 7
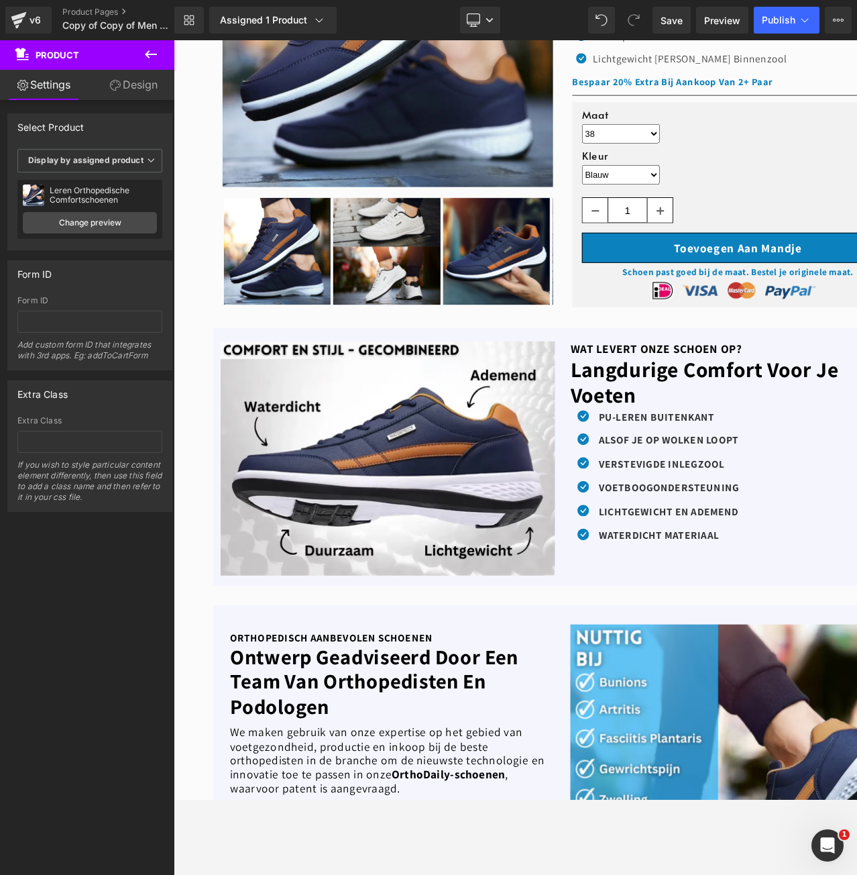
scroll to position [402, 0]
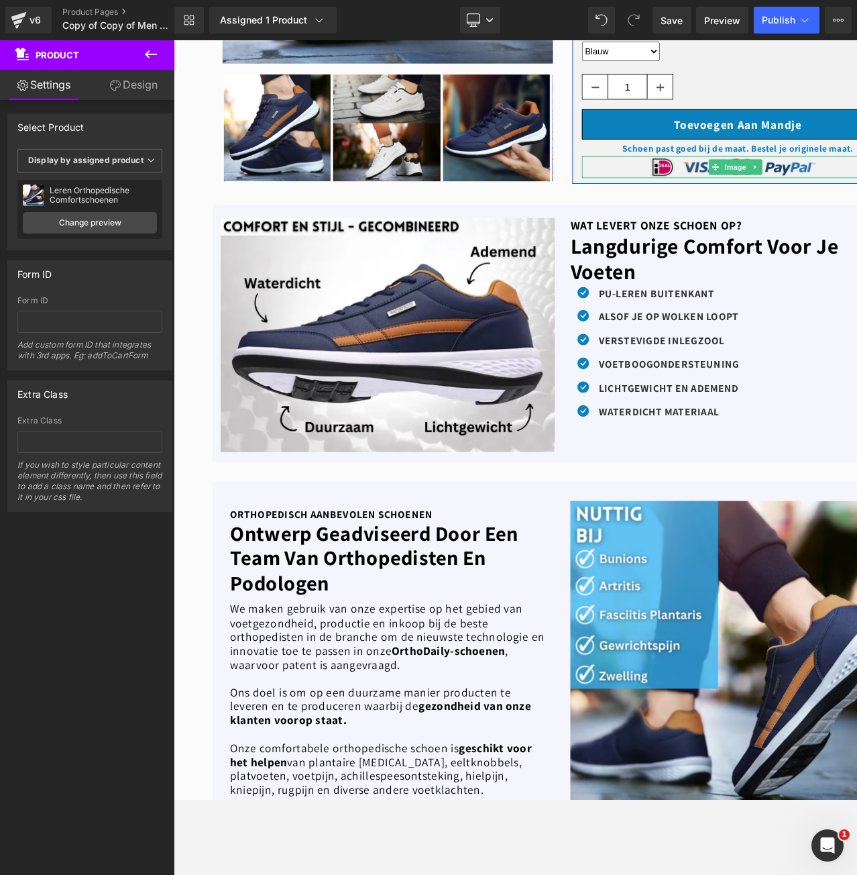
drag, startPoint x: 738, startPoint y: 174, endPoint x: 700, endPoint y: 173, distance: 38.2
click at [738, 174] on span at bounding box center [739, 172] width 14 height 16
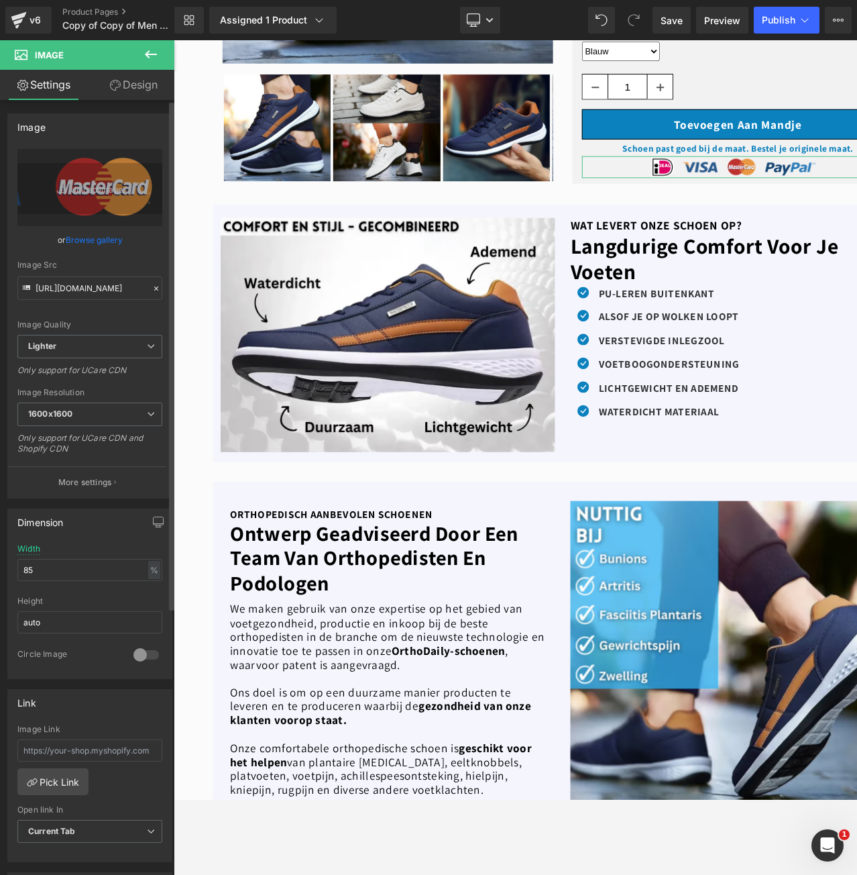
click at [80, 240] on link "Browse gallery" at bounding box center [94, 239] width 57 height 23
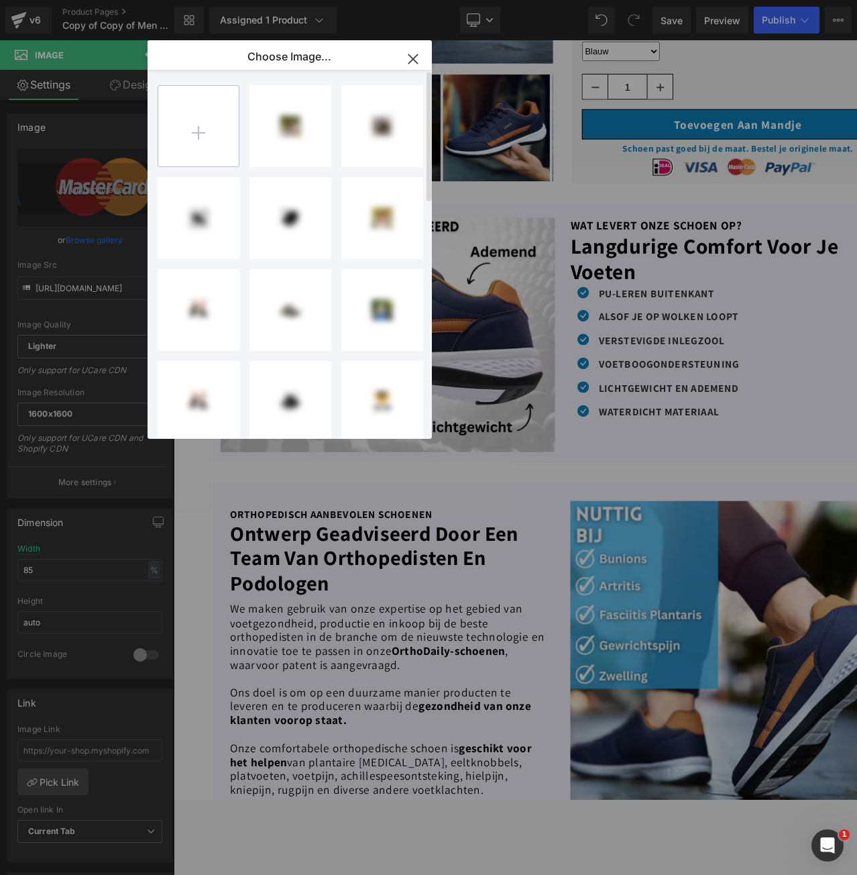
click at [204, 144] on input "file" at bounding box center [198, 126] width 80 height 80
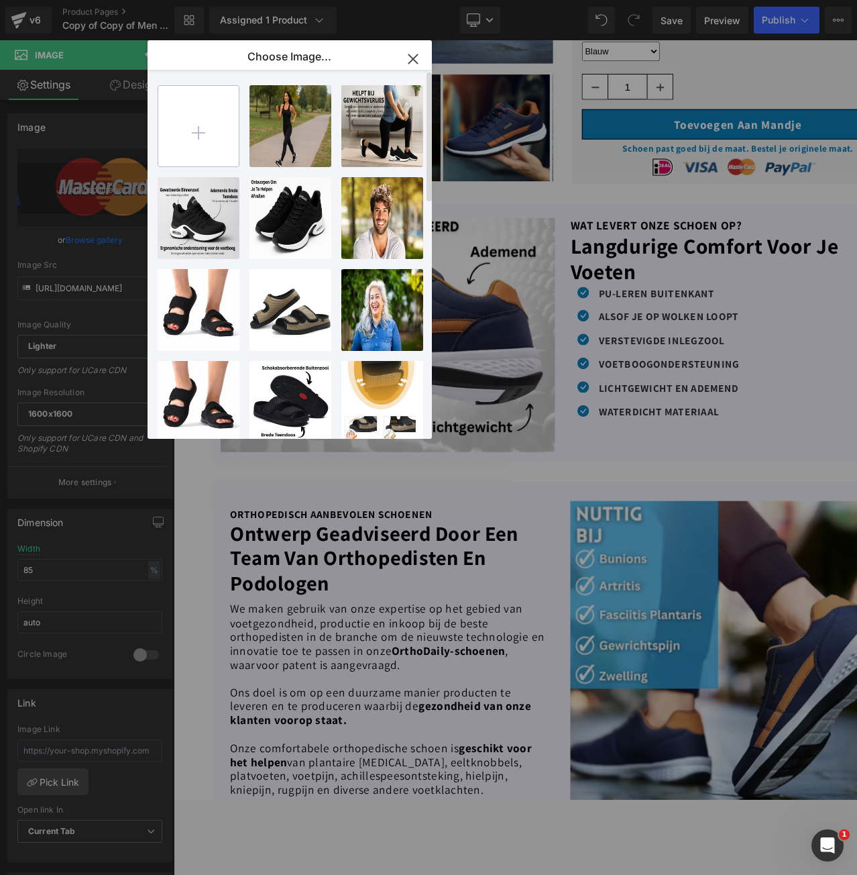
type input "C:\fakepath\new_ideal_trustbadge-removebg-preview.png"
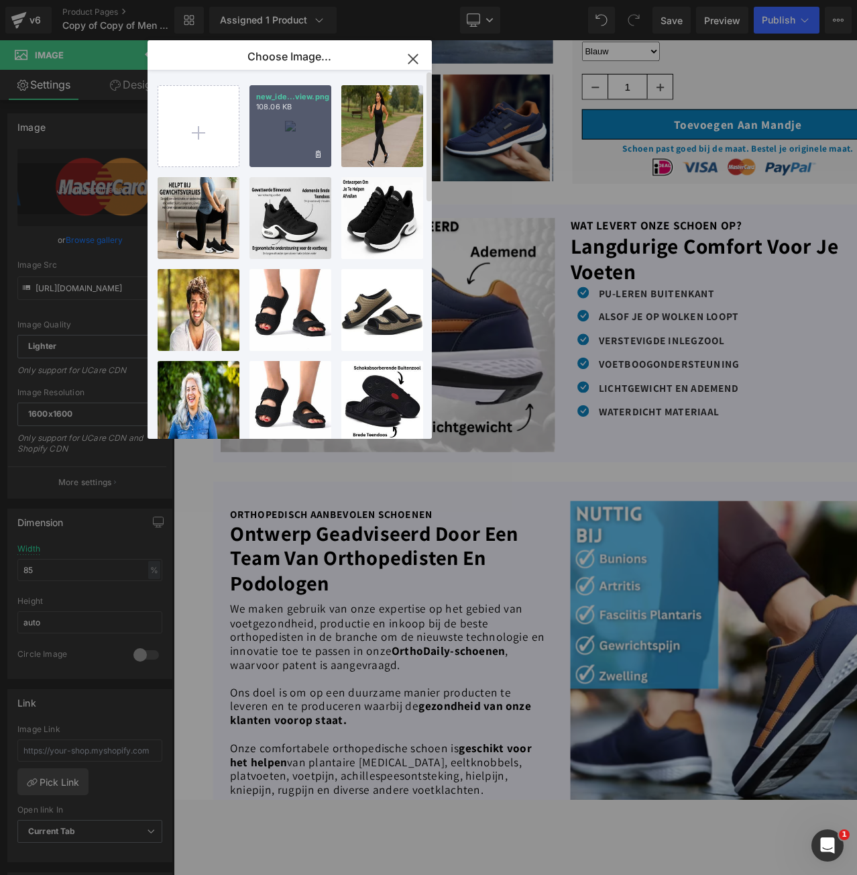
click at [300, 135] on div "new_ide...view.png 108.06 KB" at bounding box center [291, 126] width 82 height 82
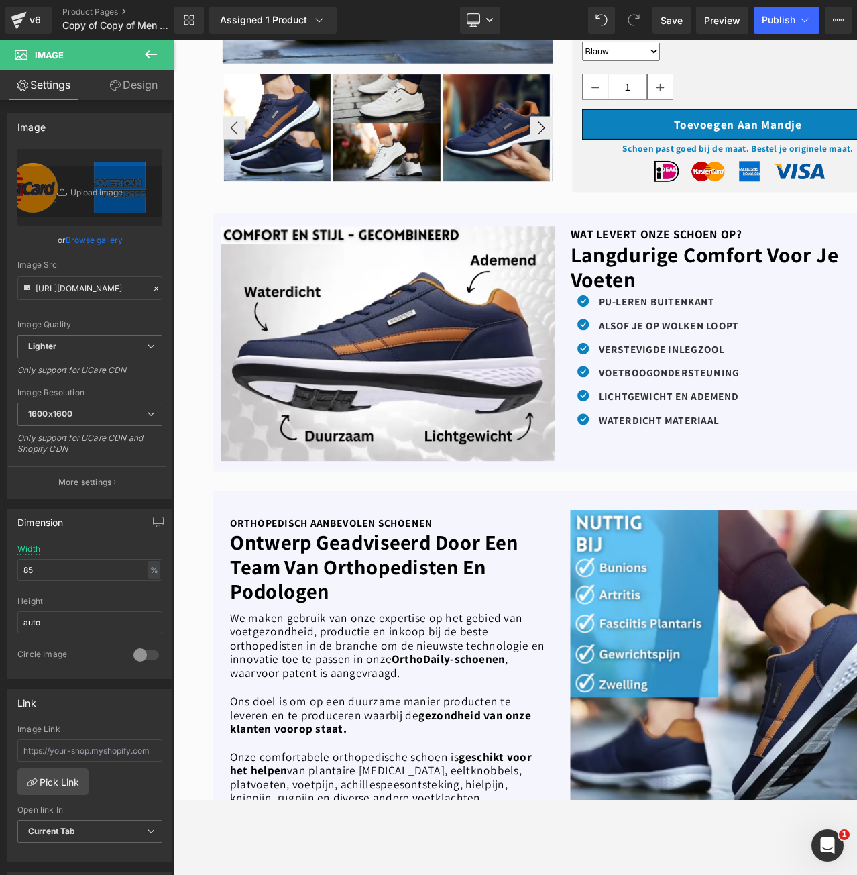
type input "[URL][DOMAIN_NAME]"
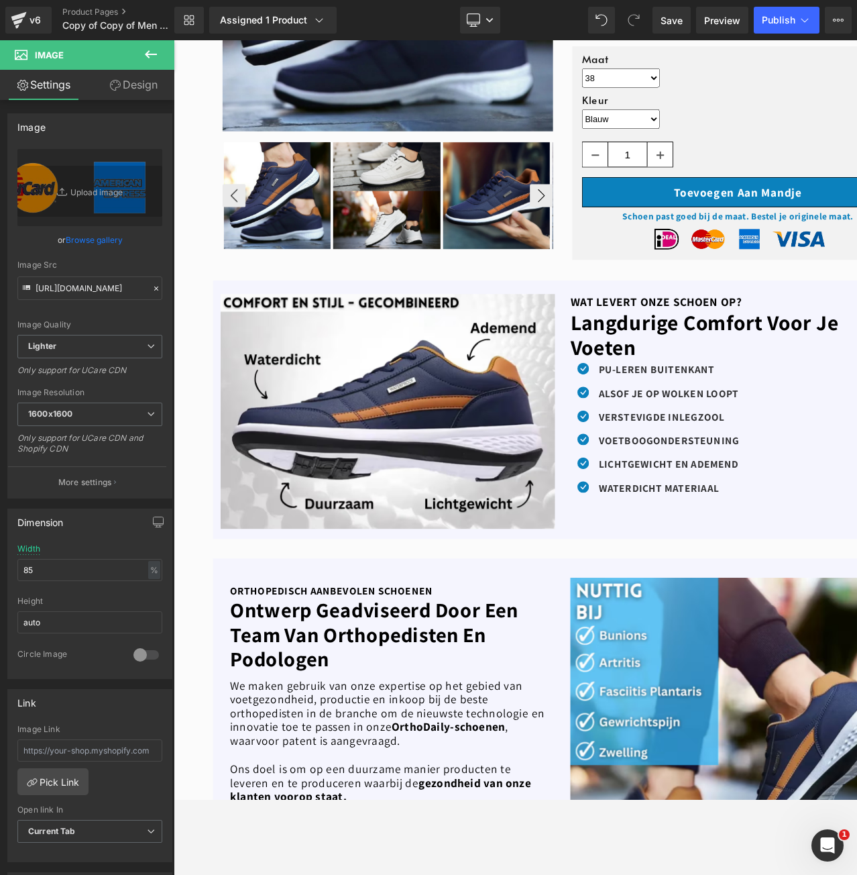
scroll to position [268, 0]
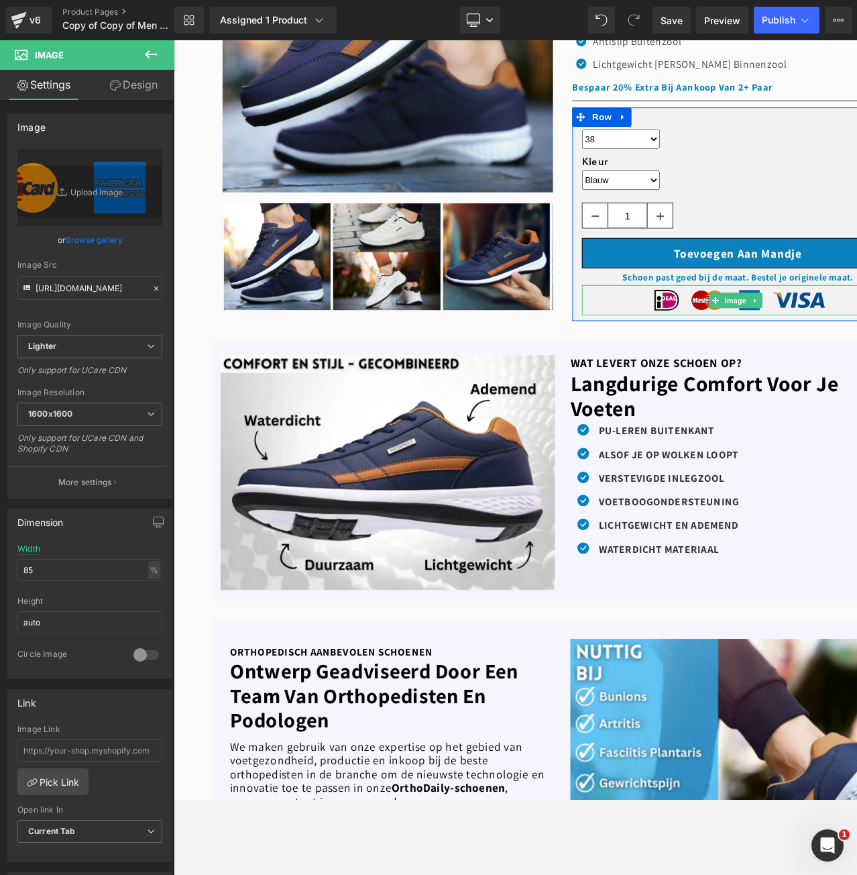
click at [692, 302] on img at bounding box center [762, 311] width 276 height 32
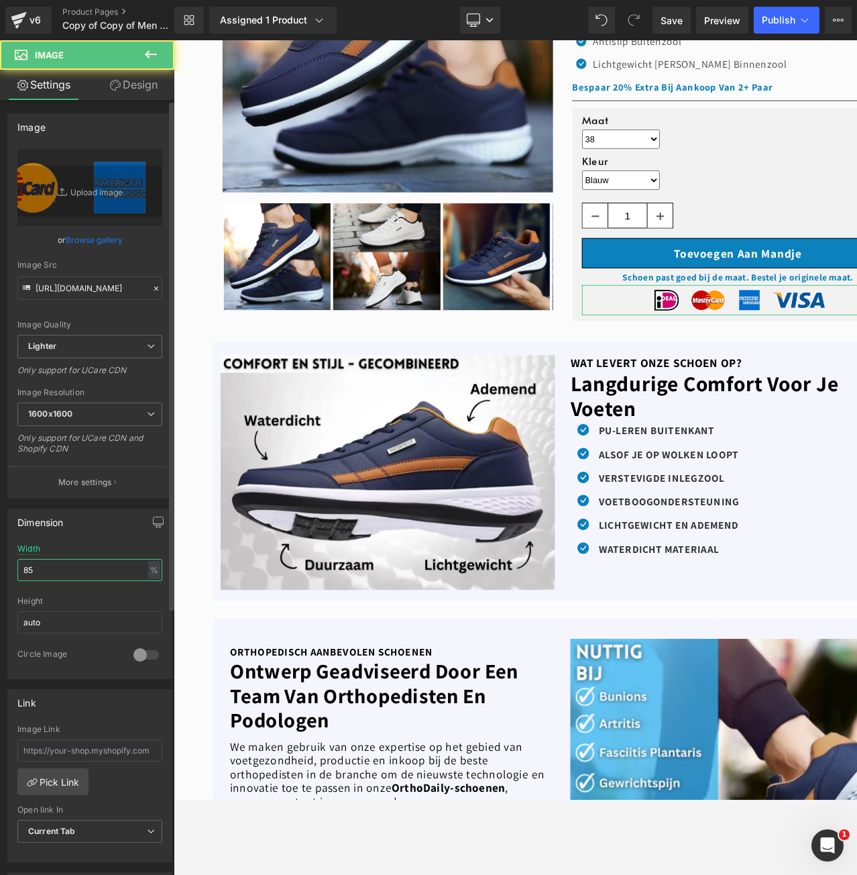
click at [64, 561] on input "85" at bounding box center [89, 570] width 145 height 22
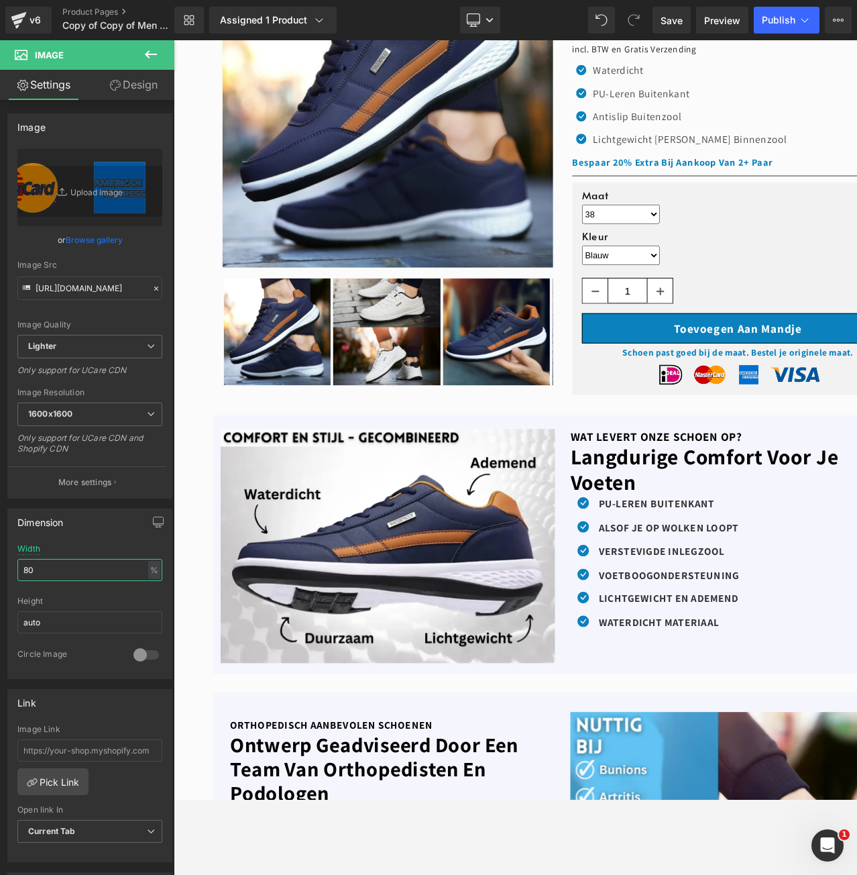
scroll to position [134, 0]
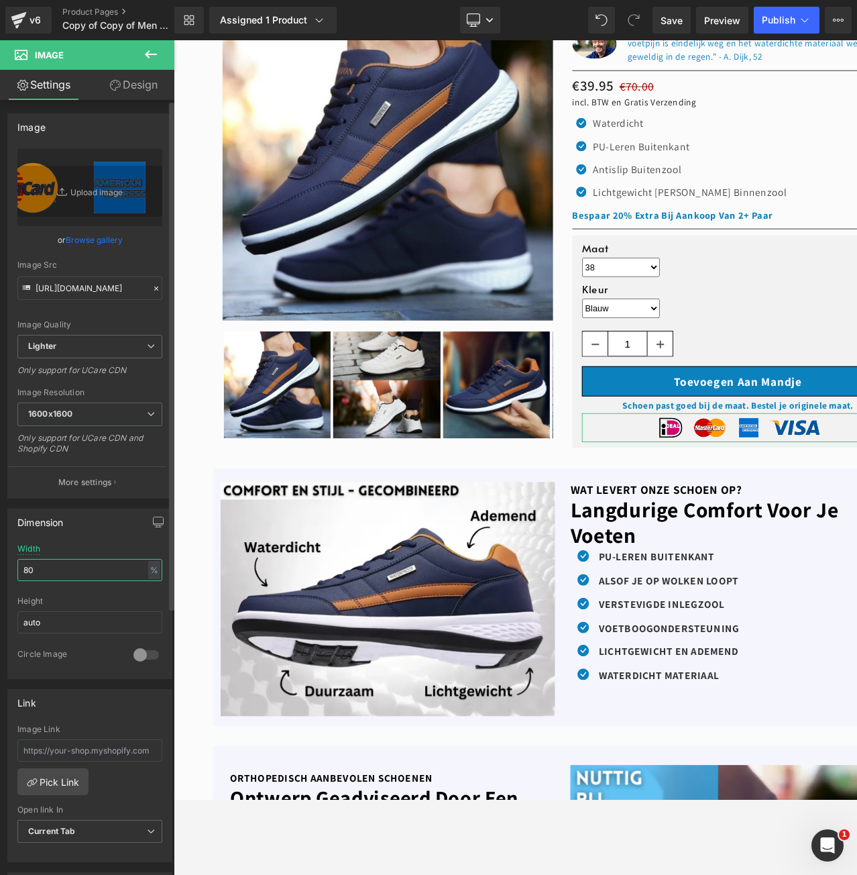
click at [73, 560] on input "80" at bounding box center [89, 570] width 145 height 22
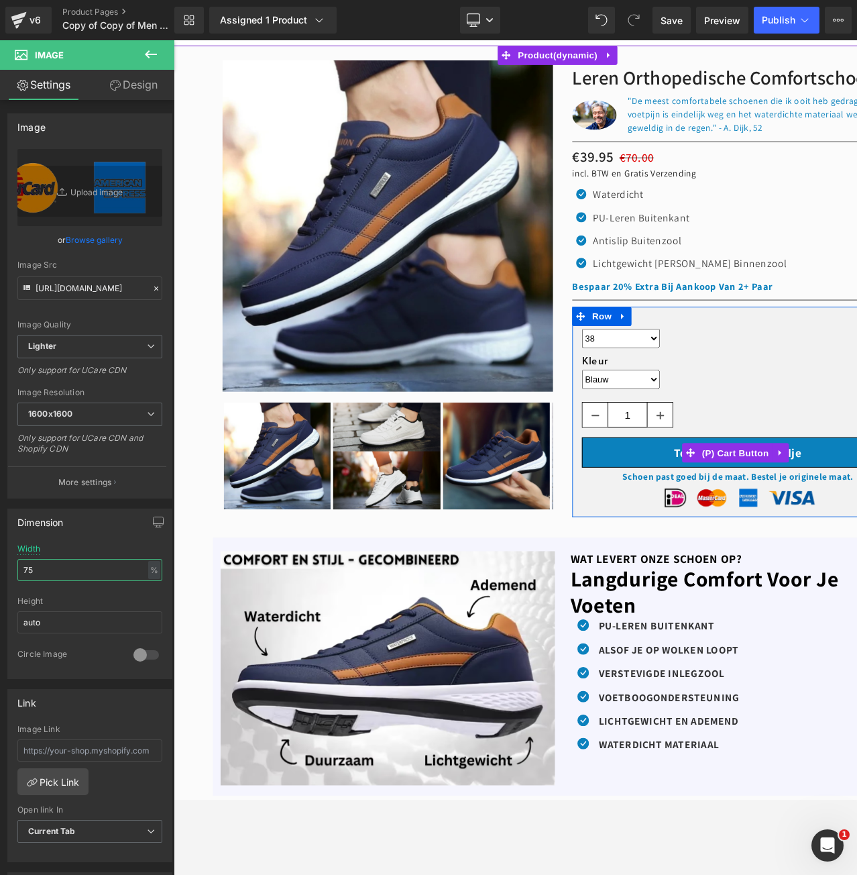
scroll to position [0, 0]
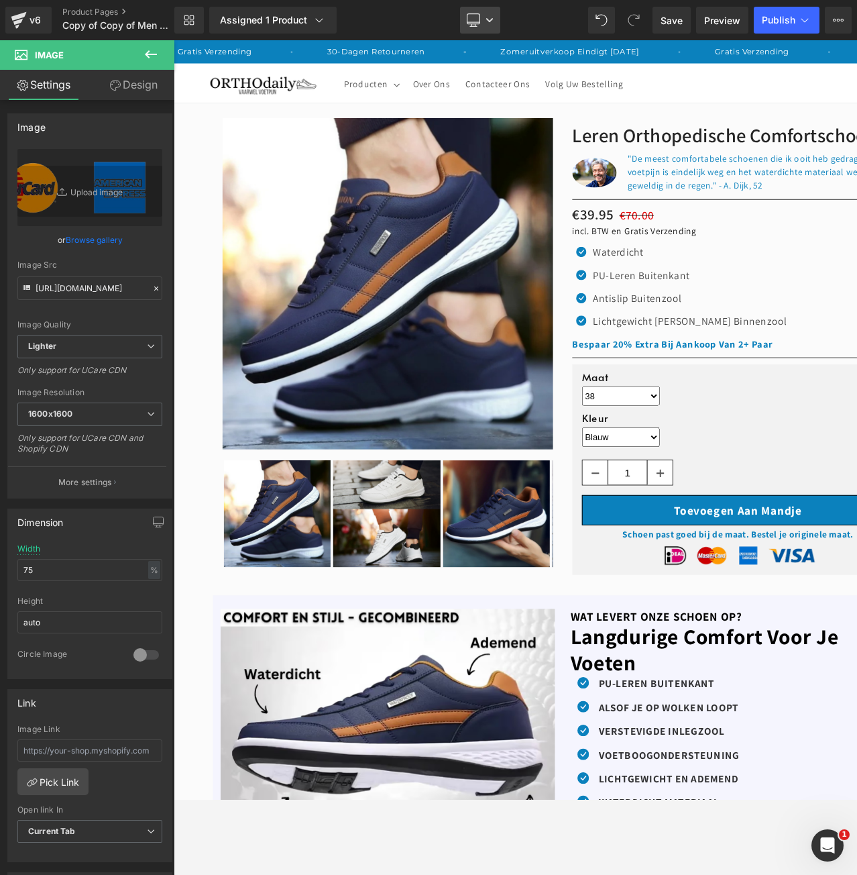
click at [490, 21] on icon at bounding box center [489, 20] width 7 height 4
click at [471, 144] on span "Mobile" at bounding box center [486, 144] width 31 height 12
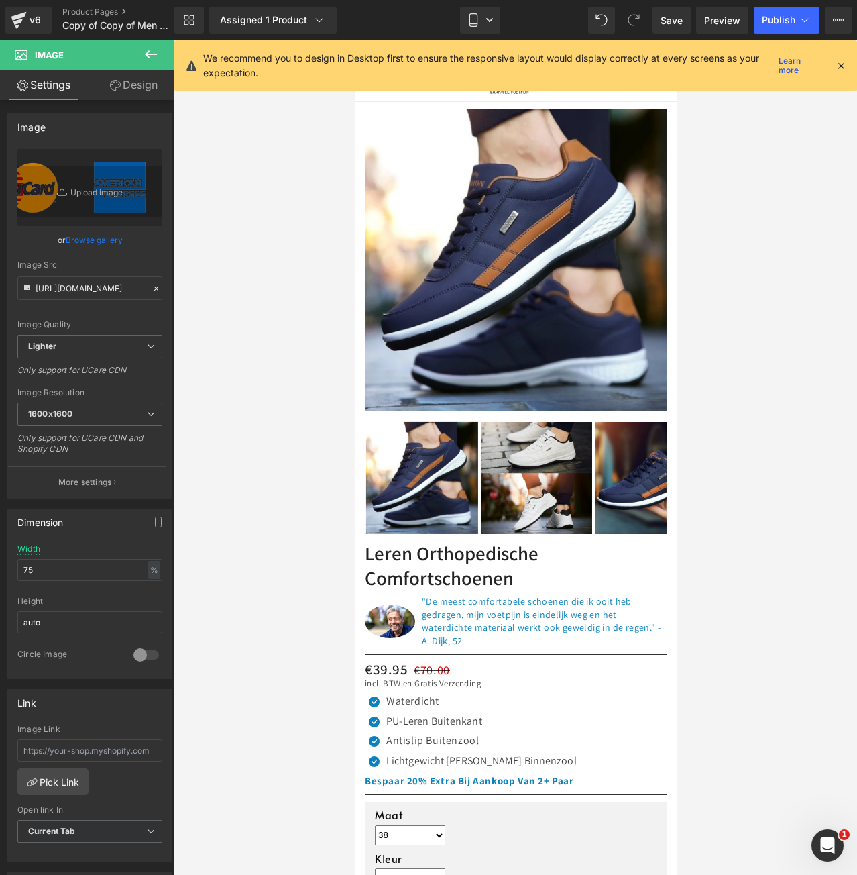
type input "95"
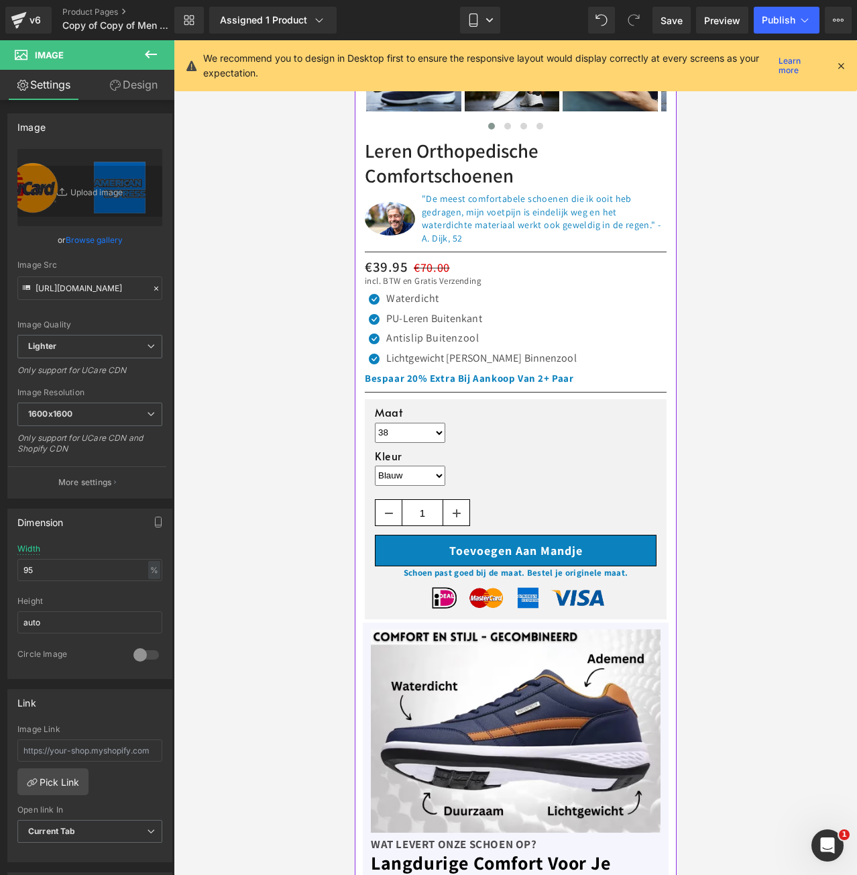
scroll to position [547, 0]
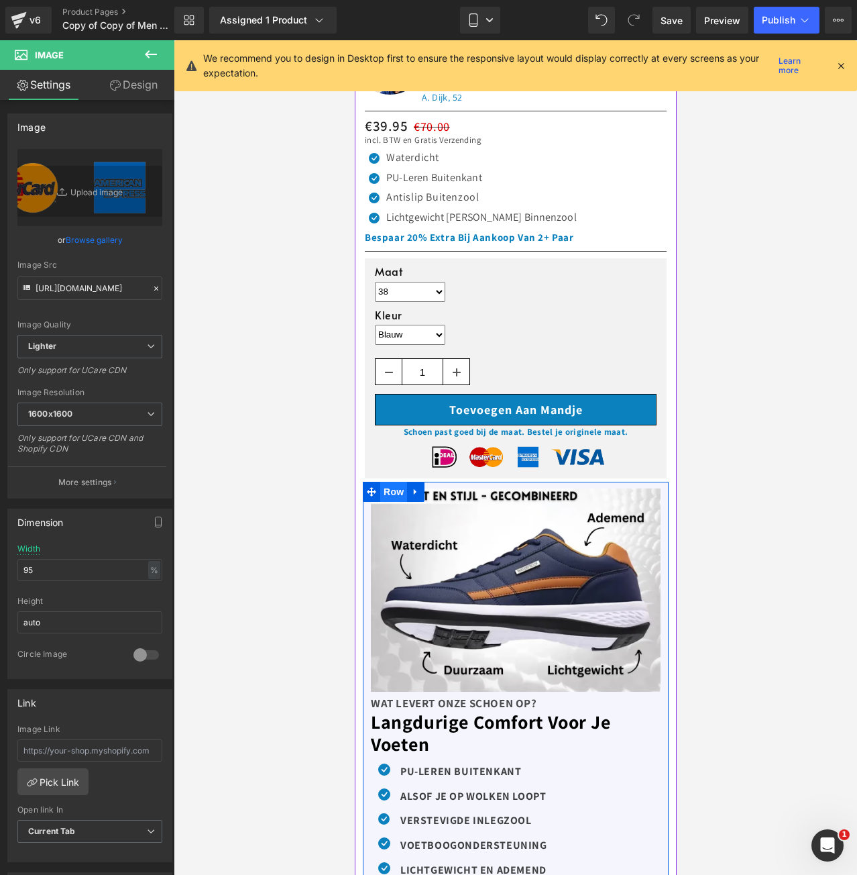
click at [388, 482] on span "Row" at bounding box center [393, 492] width 27 height 20
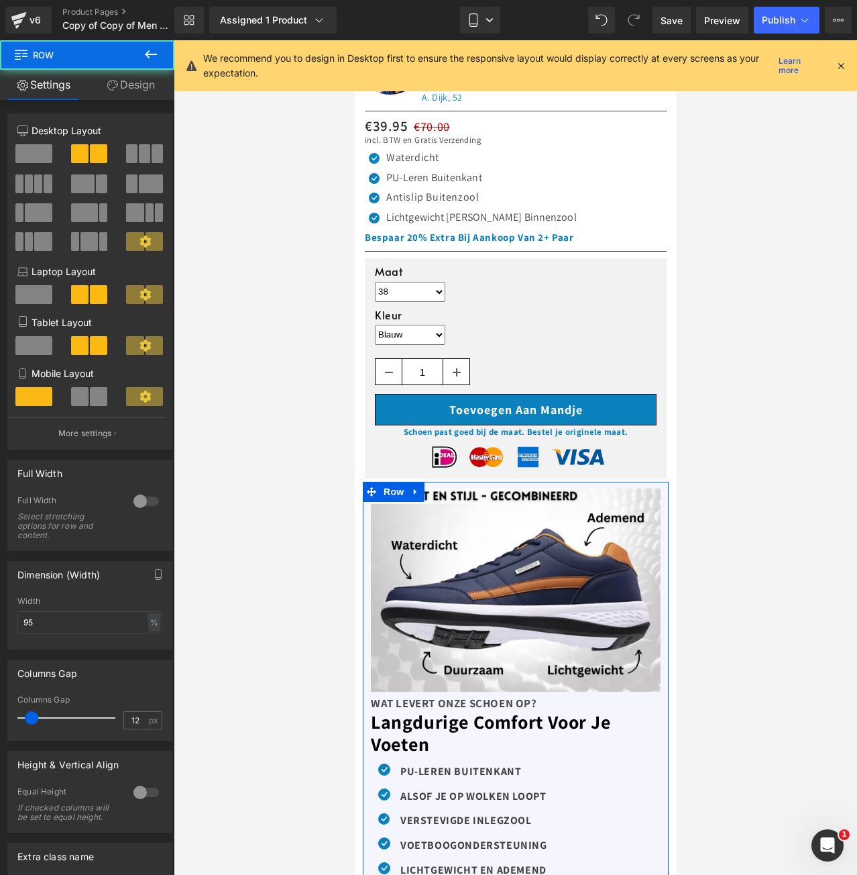
click at [129, 95] on link "Design" at bounding box center [130, 85] width 87 height 30
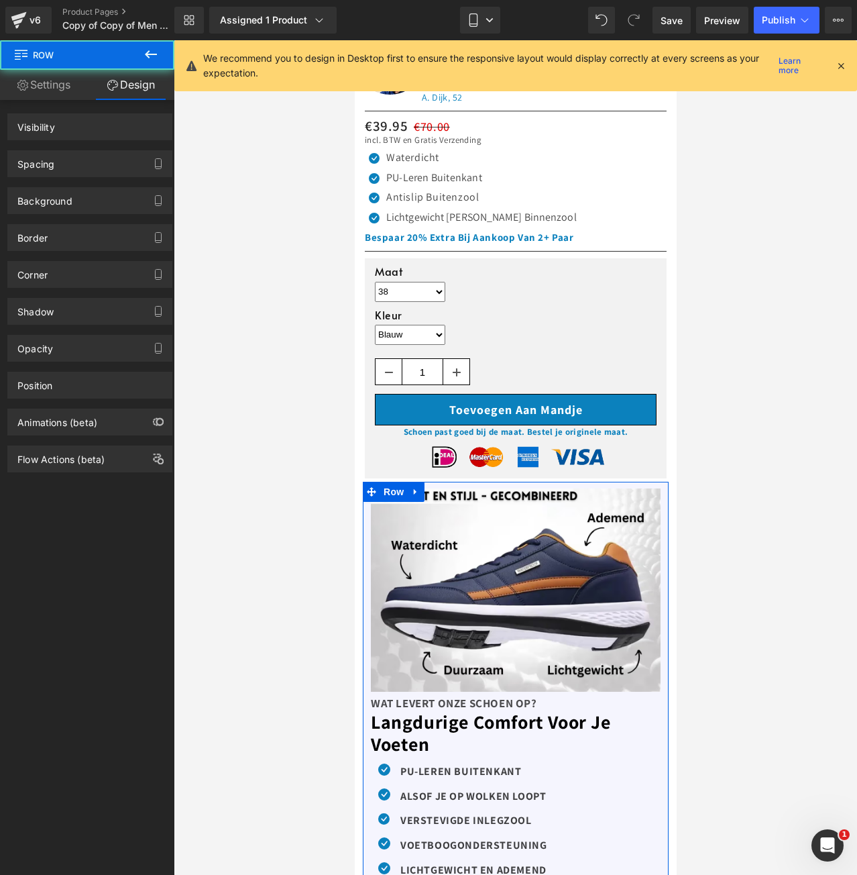
click at [121, 174] on div "Spacing" at bounding box center [90, 163] width 164 height 25
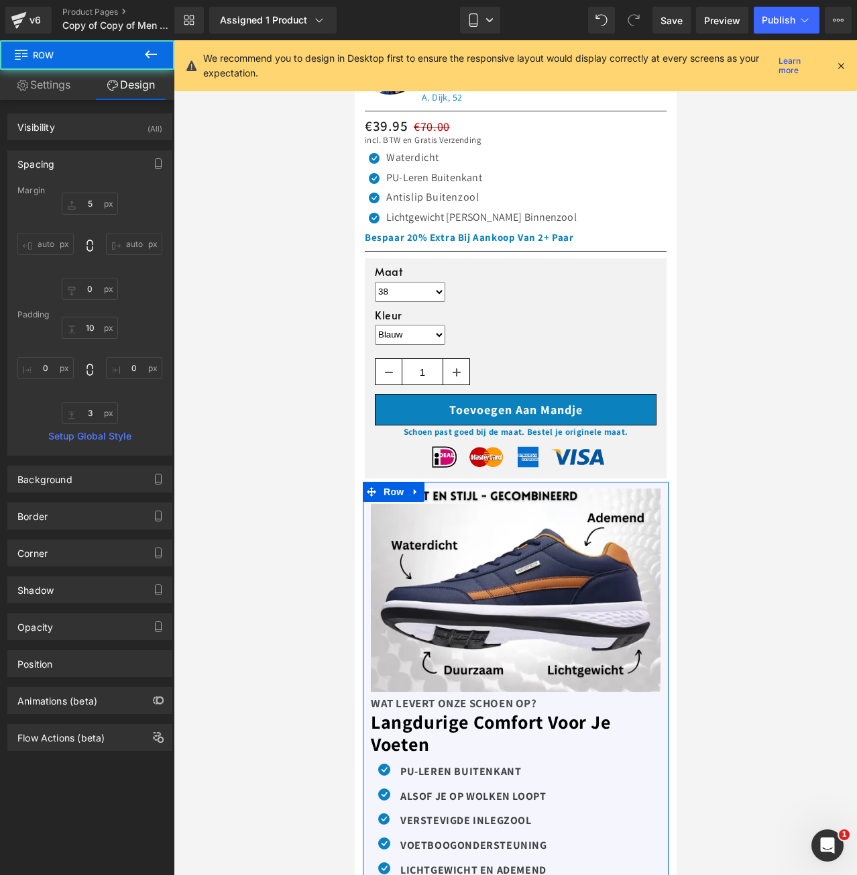
type input "5"
type input "0"
type input "10"
type input "0"
type input "3"
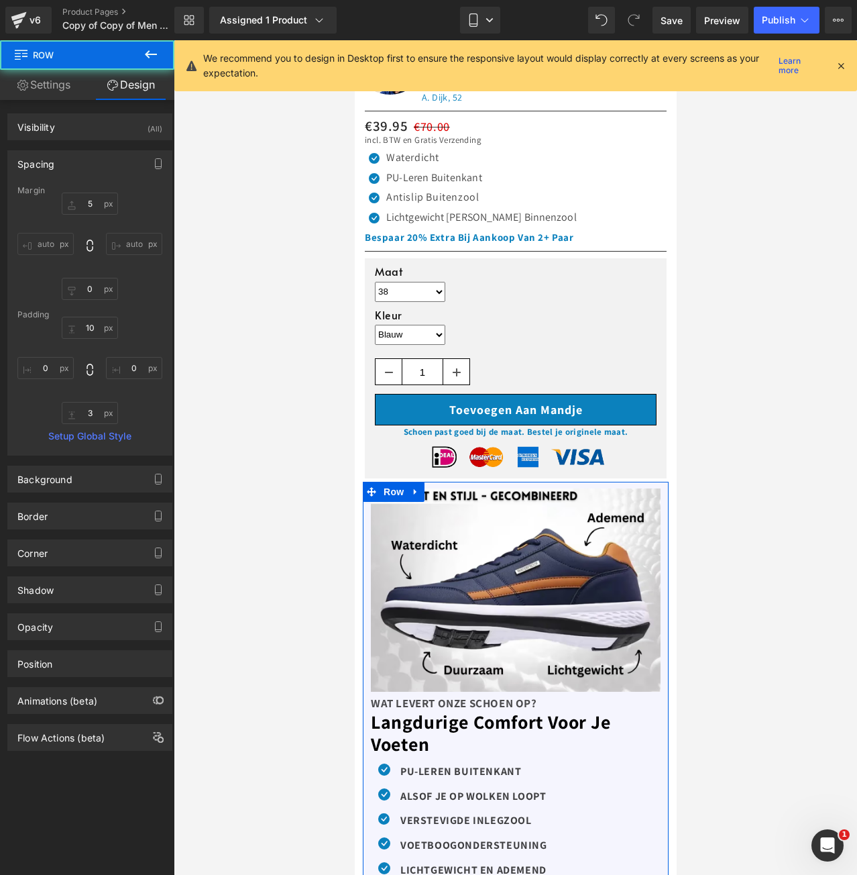
type input "0"
click at [82, 196] on input "5" at bounding box center [90, 203] width 56 height 22
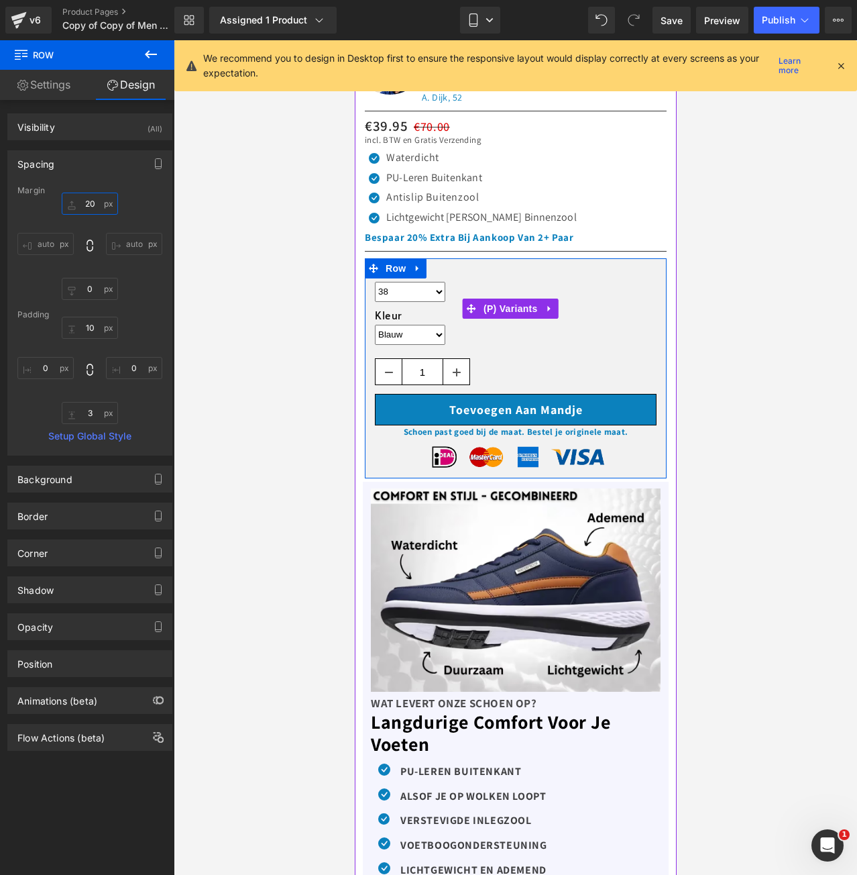
type input "20"
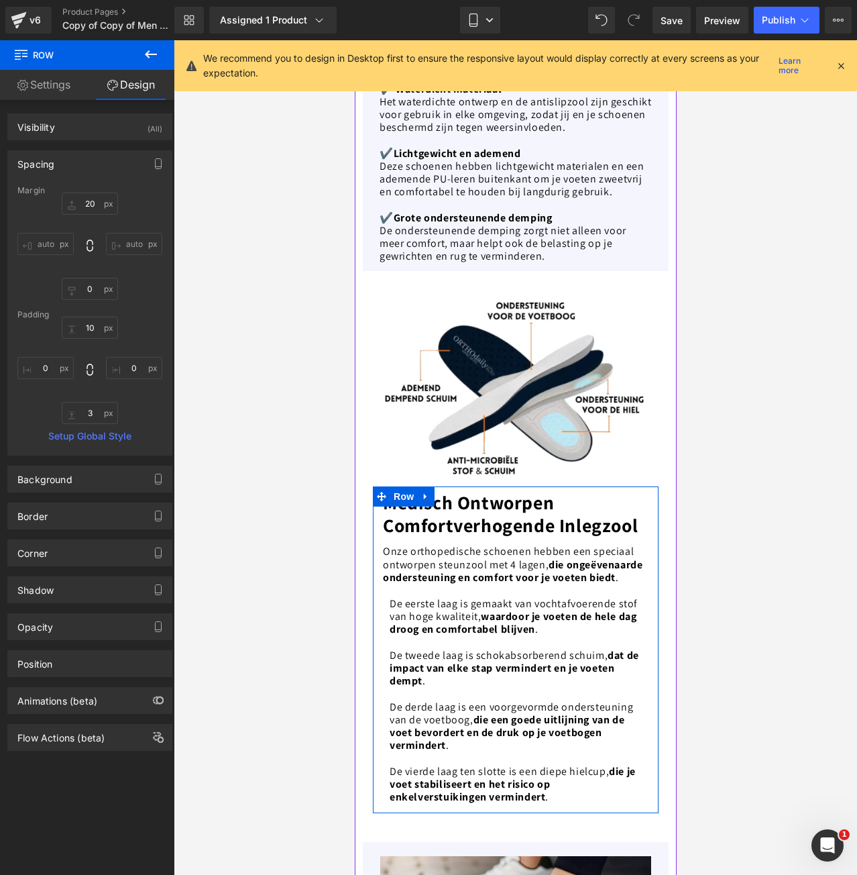
scroll to position [3018, 0]
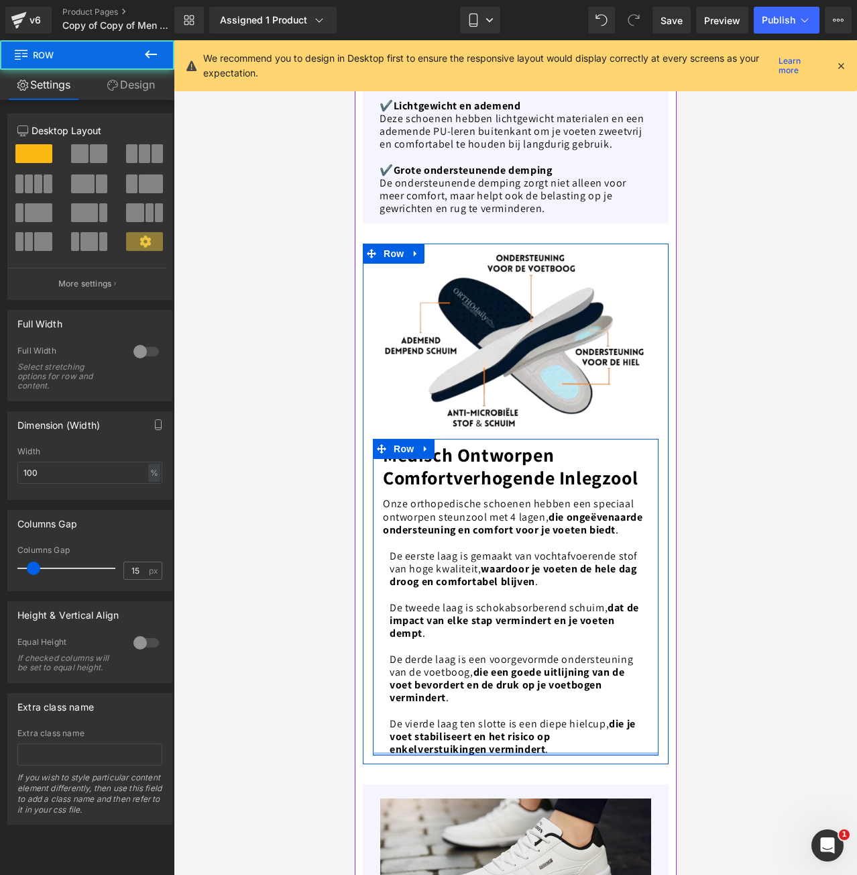
drag, startPoint x: 498, startPoint y: 531, endPoint x: 500, endPoint y: 516, distance: 15.7
click at [500, 516] on div "Medisch Ontworpen Comfortverhogende Inlegzool Text Block Onze orthopedische sch…" at bounding box center [515, 597] width 286 height 317
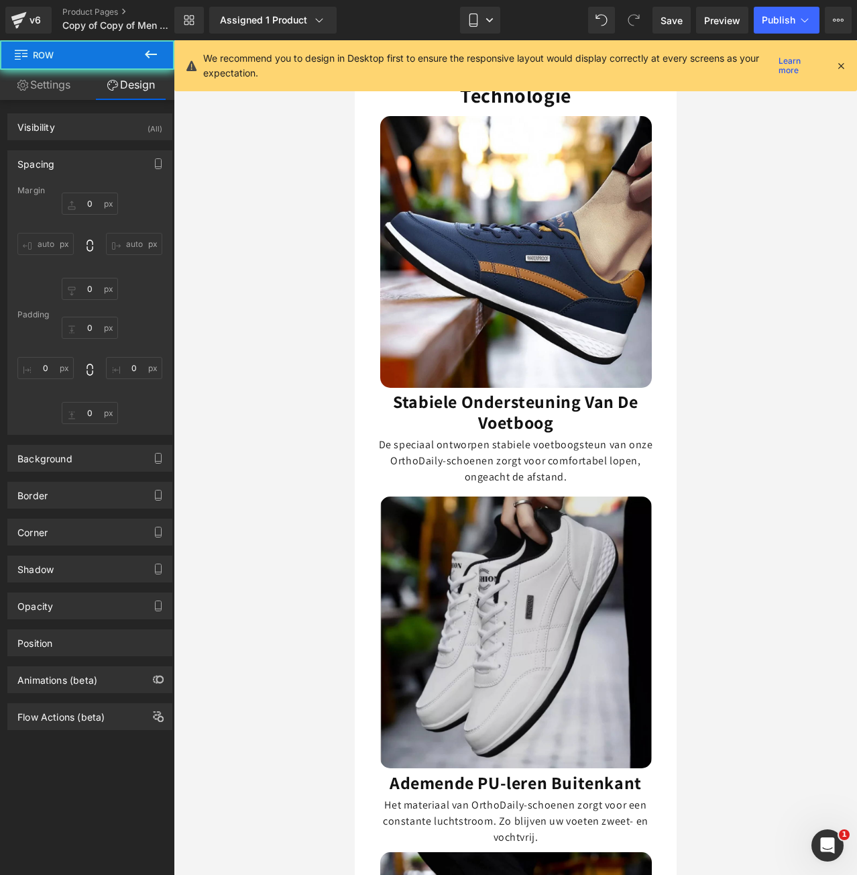
type input "0"
type input "3"
type input "0"
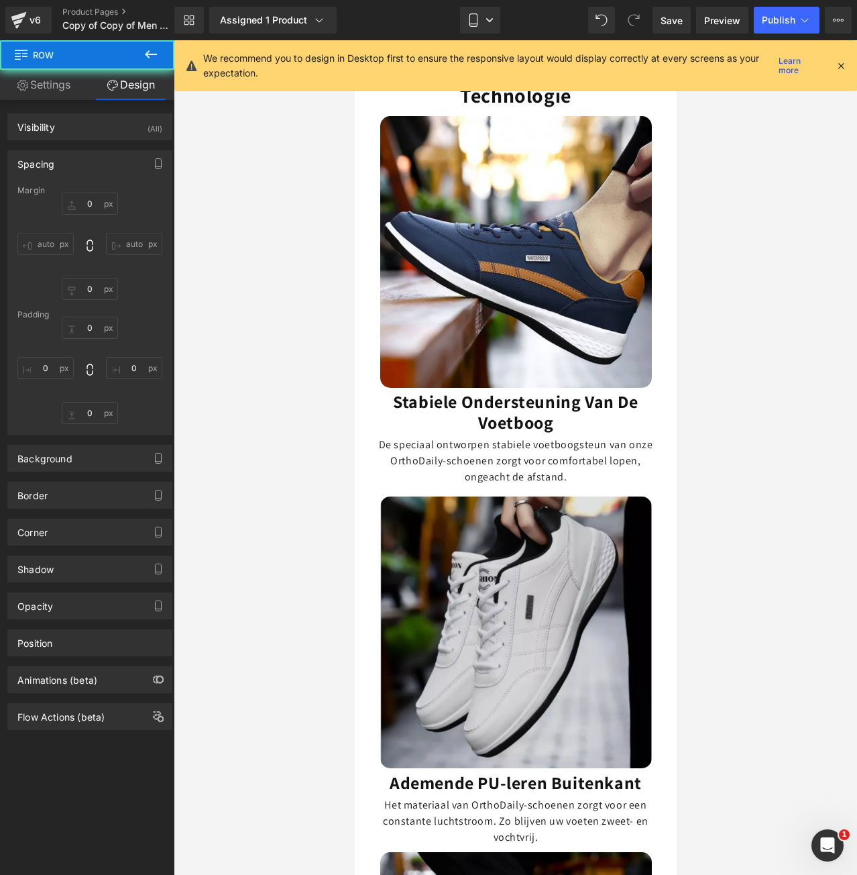
type input "0"
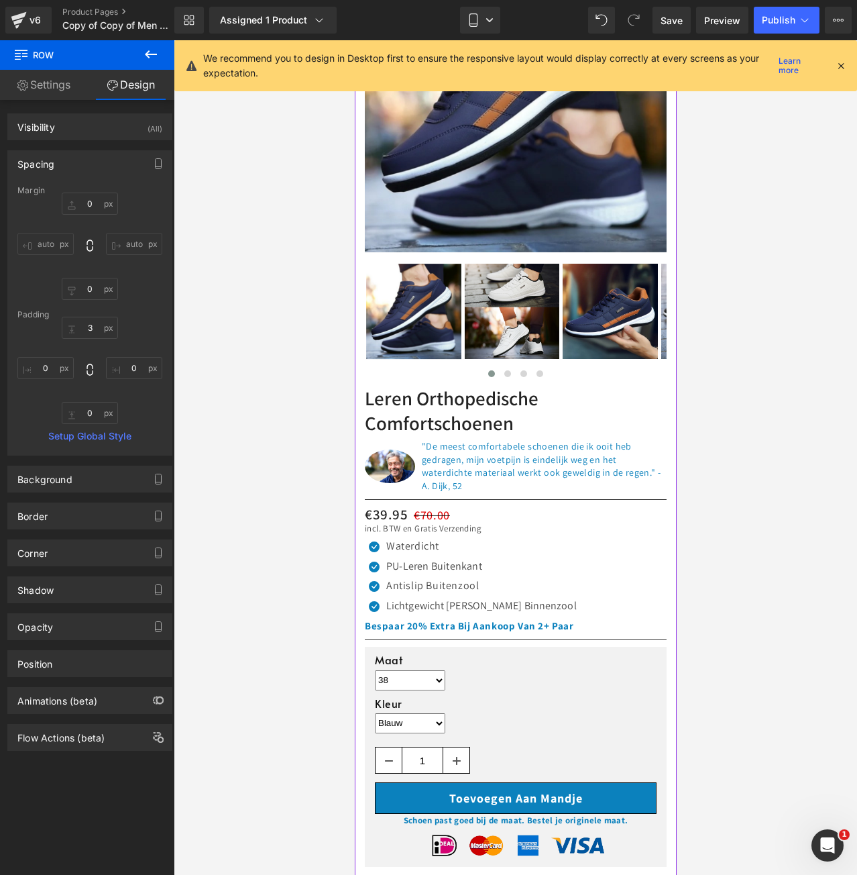
scroll to position [268, 0]
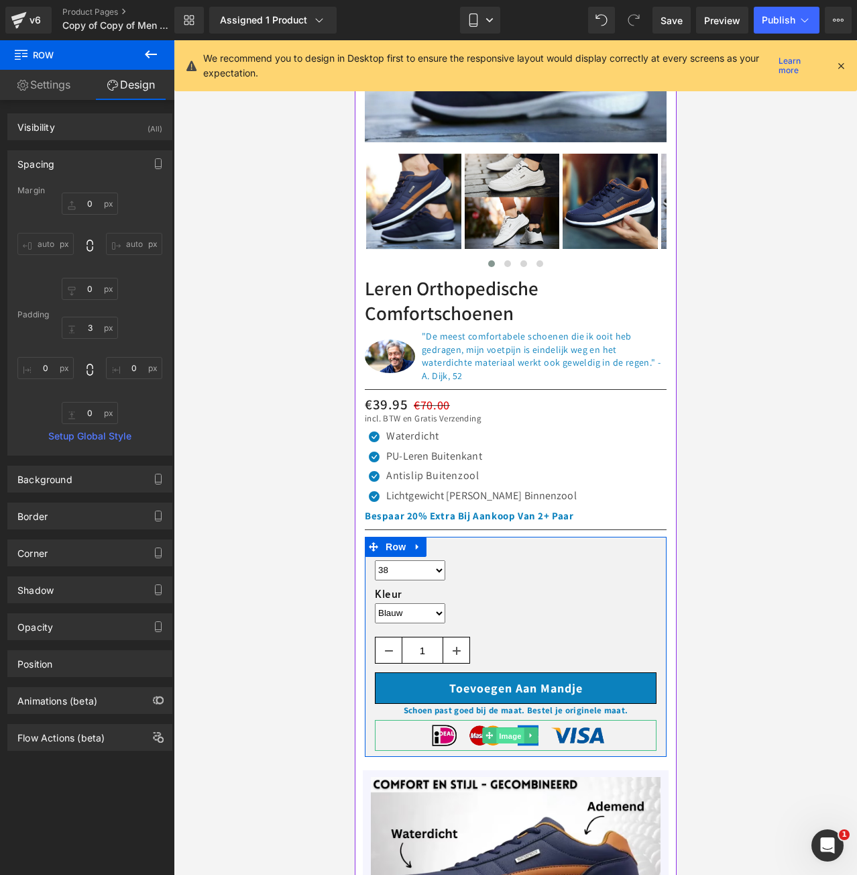
drag, startPoint x: 507, startPoint y: 728, endPoint x: 695, endPoint y: 694, distance: 190.9
click at [507, 728] on span "Image" at bounding box center [510, 736] width 28 height 16
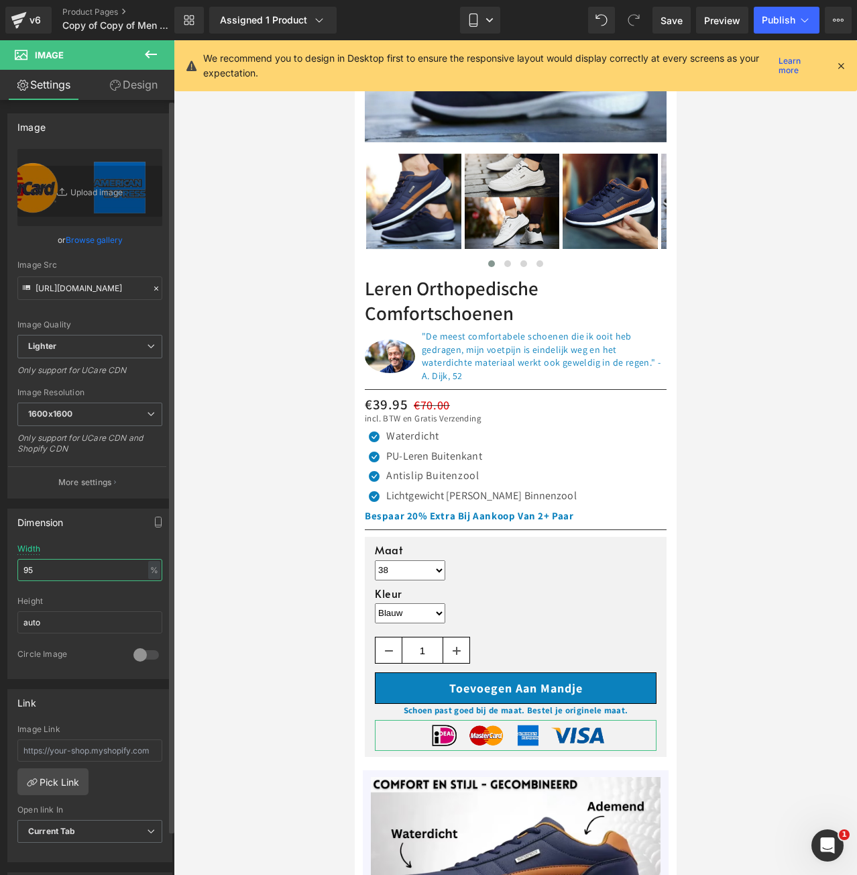
click at [71, 561] on input "95" at bounding box center [89, 570] width 145 height 22
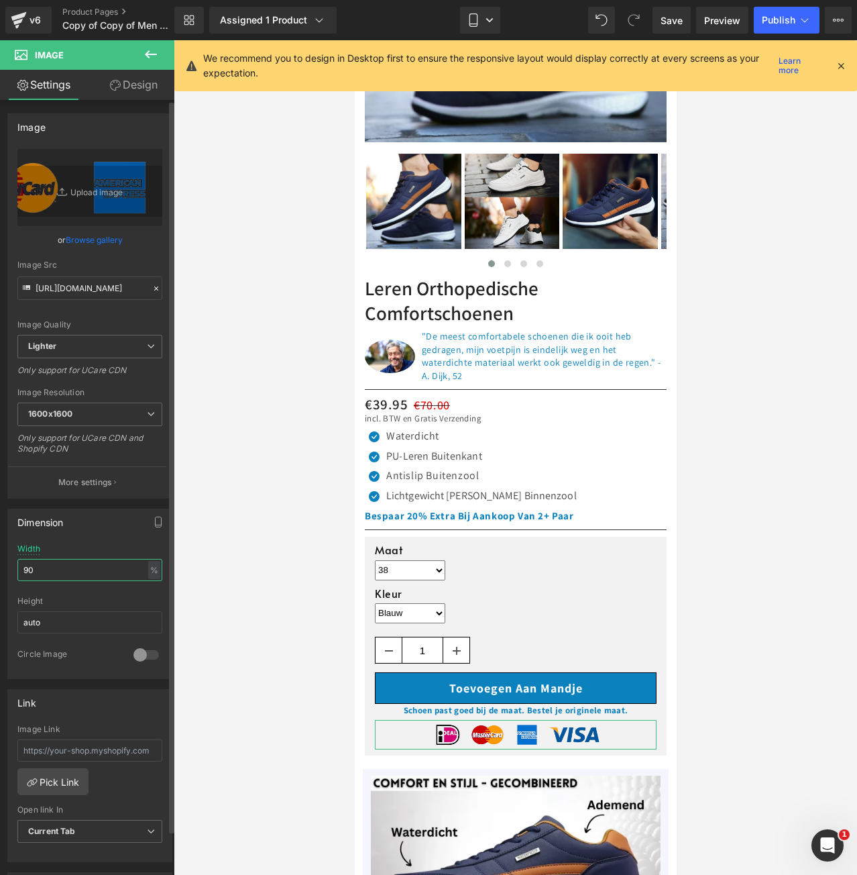
click at [141, 563] on input "90" at bounding box center [89, 570] width 145 height 22
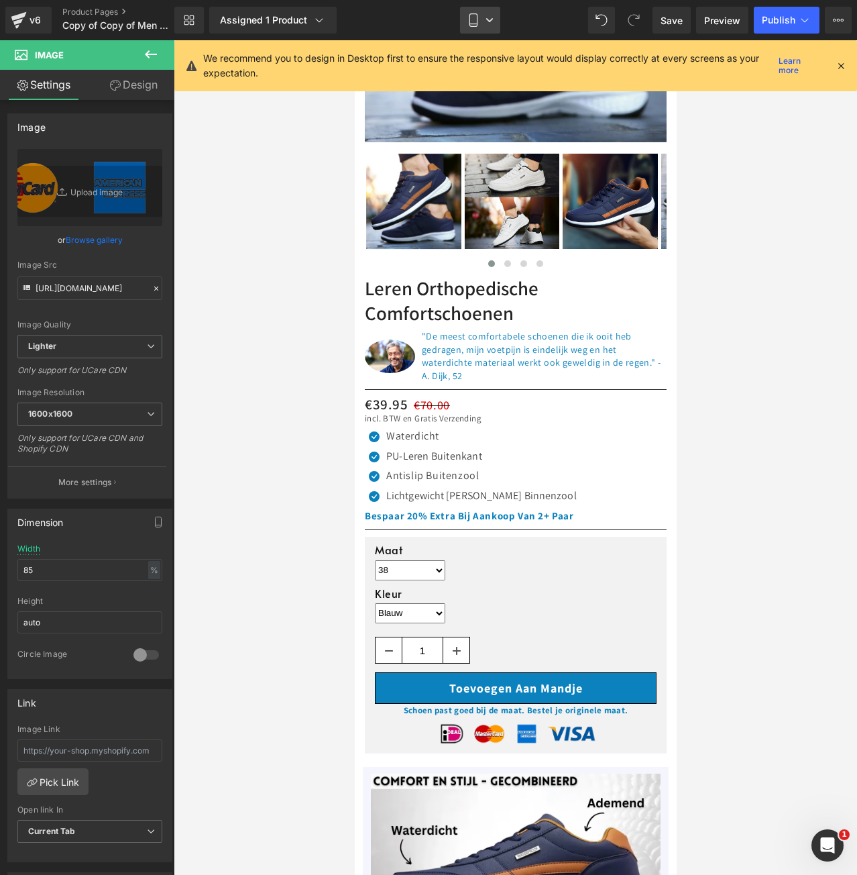
click at [472, 17] on icon at bounding box center [473, 19] width 13 height 13
click at [846, 63] on icon at bounding box center [841, 66] width 12 height 12
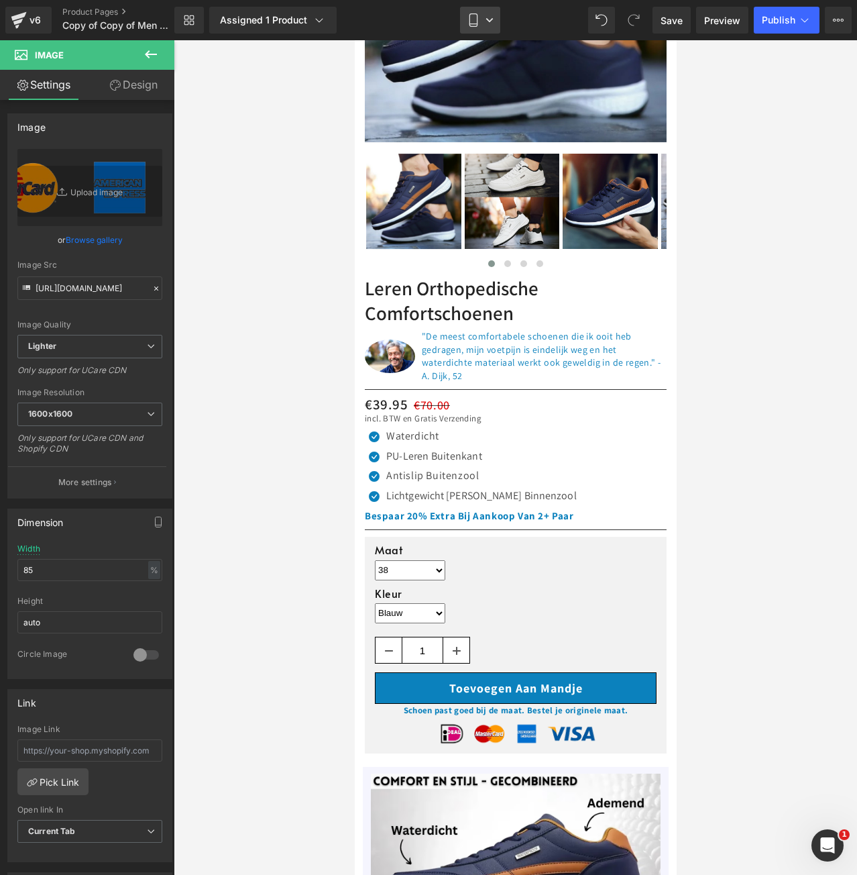
click at [487, 17] on icon at bounding box center [490, 20] width 8 height 8
click at [476, 66] on span "Desktop" at bounding box center [490, 64] width 38 height 12
type input "75"
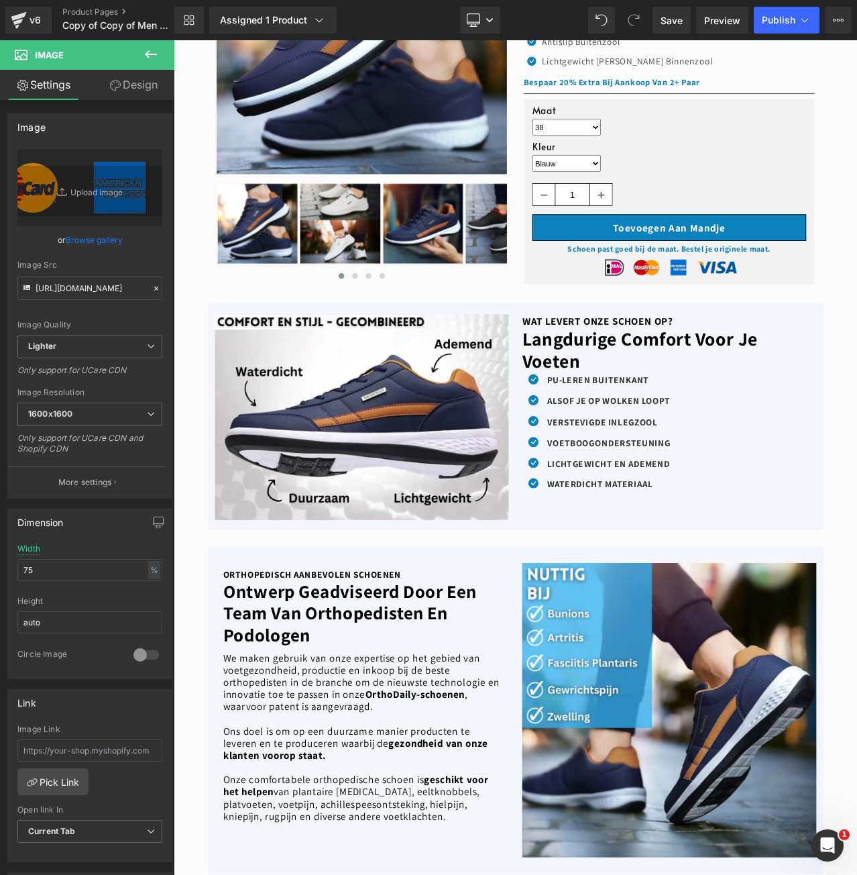
scroll to position [0, 0]
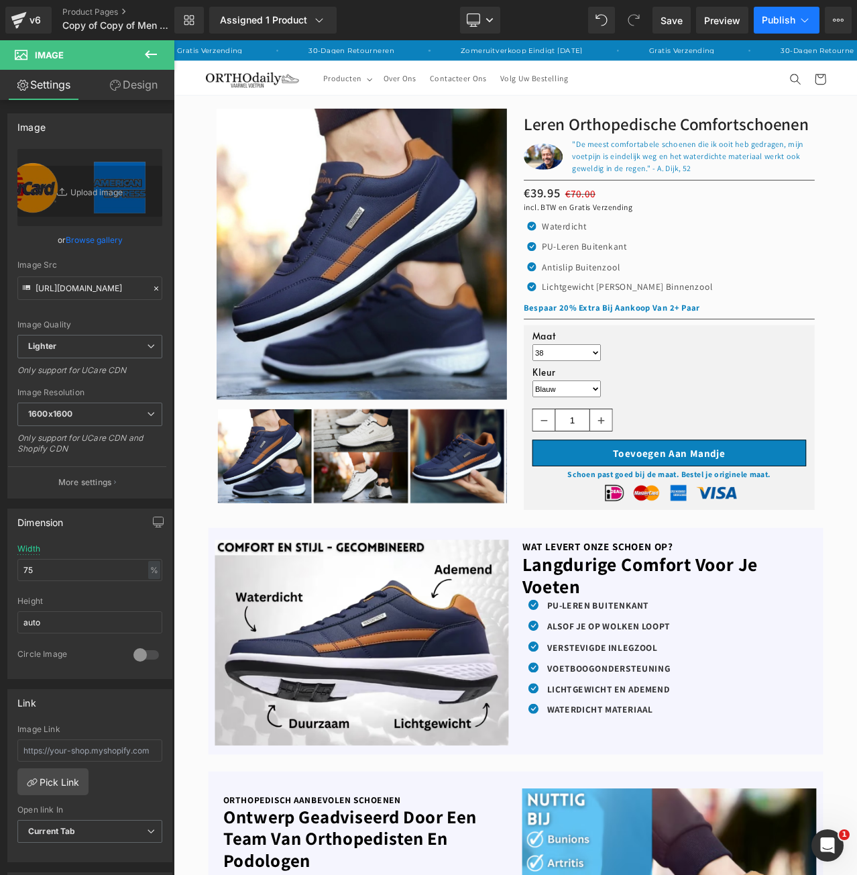
click at [785, 25] on span "Publish" at bounding box center [779, 20] width 34 height 11
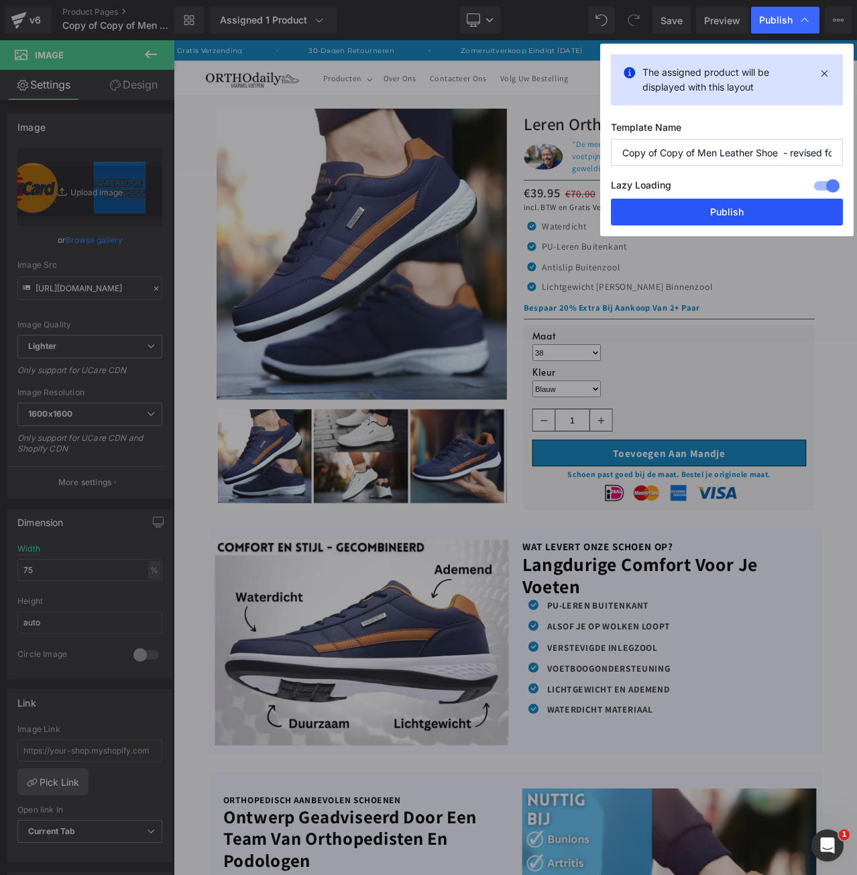
click at [748, 209] on button "Publish" at bounding box center [727, 212] width 232 height 27
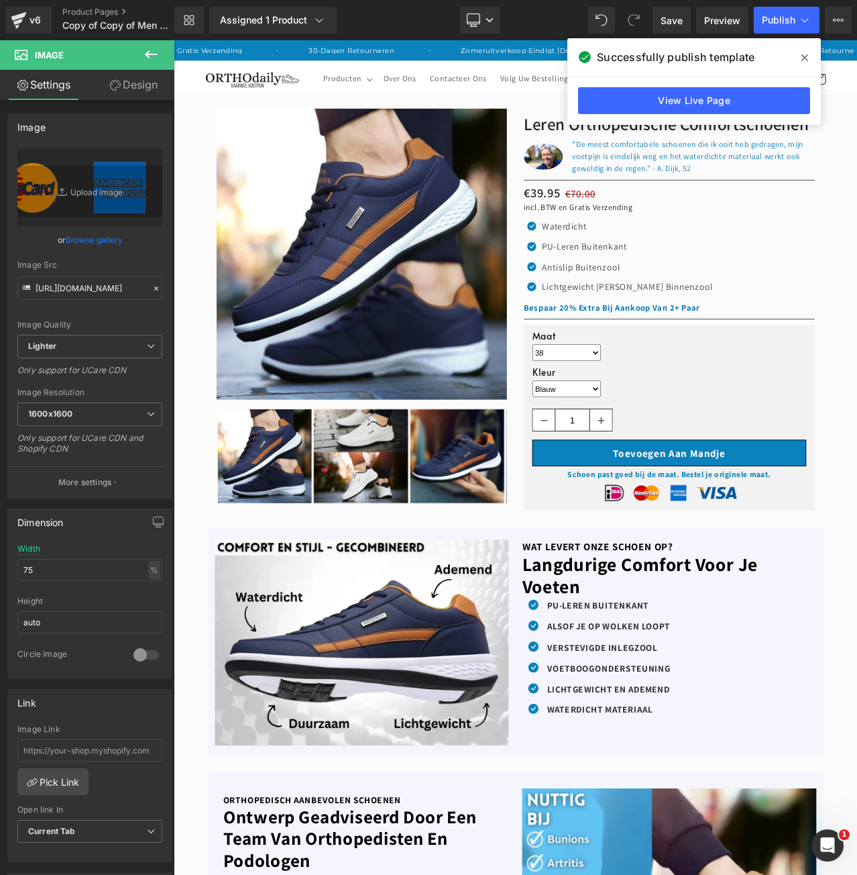
drag, startPoint x: 801, startPoint y: 54, endPoint x: 3, endPoint y: 34, distance: 798.4
click at [802, 54] on icon at bounding box center [805, 57] width 7 height 11
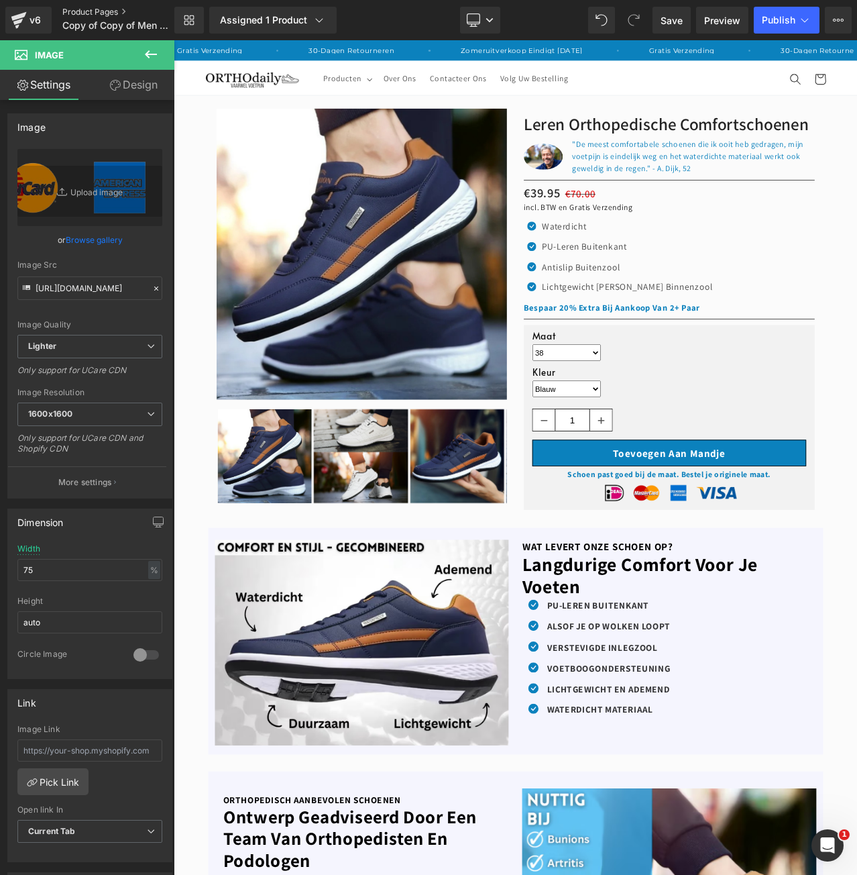
click at [93, 7] on link "Product Pages" at bounding box center [129, 12] width 134 height 11
